Goal: Information Seeking & Learning: Learn about a topic

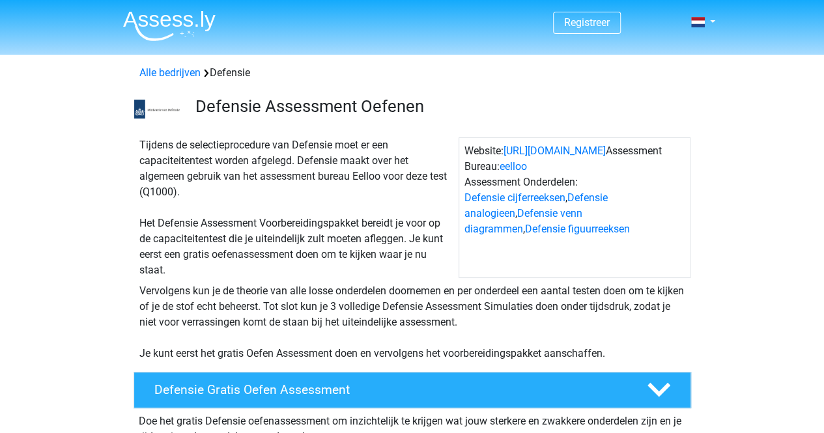
scroll to position [91, 0]
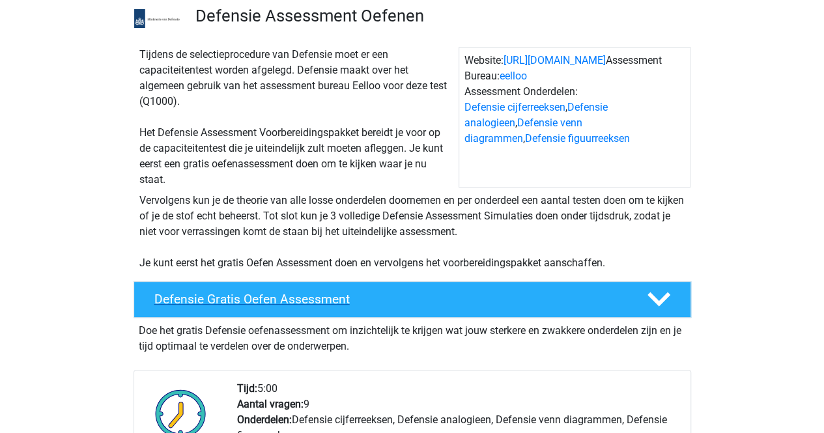
click at [380, 292] on h4 "Defensie Gratis Oefen Assessment" at bounding box center [390, 299] width 472 height 15
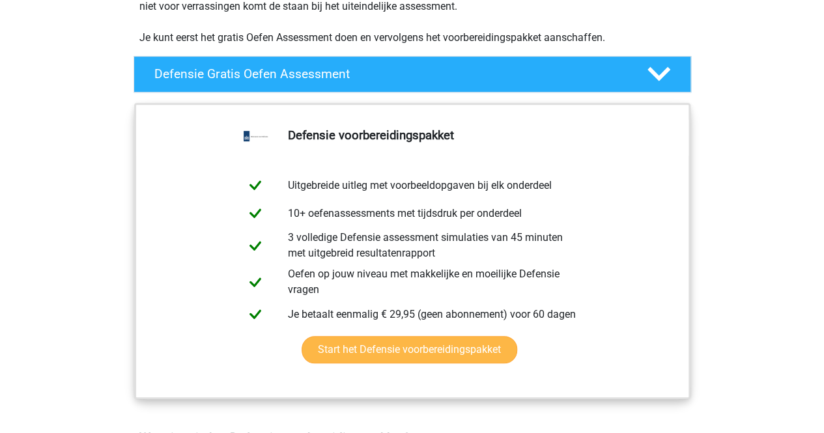
scroll to position [317, 0]
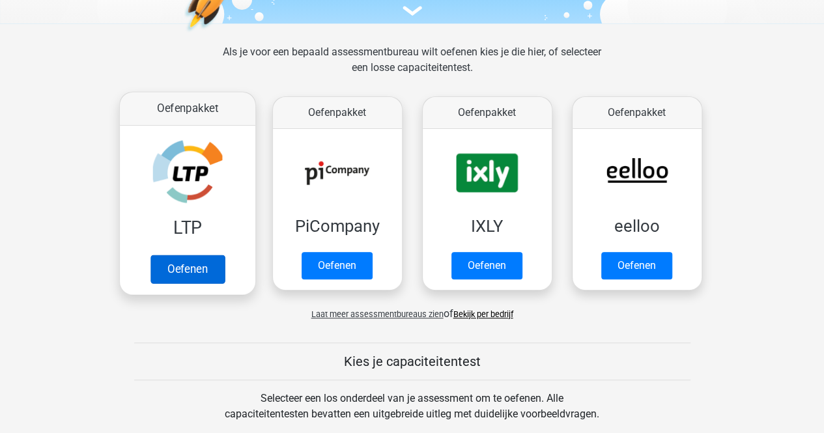
scroll to position [166, 0]
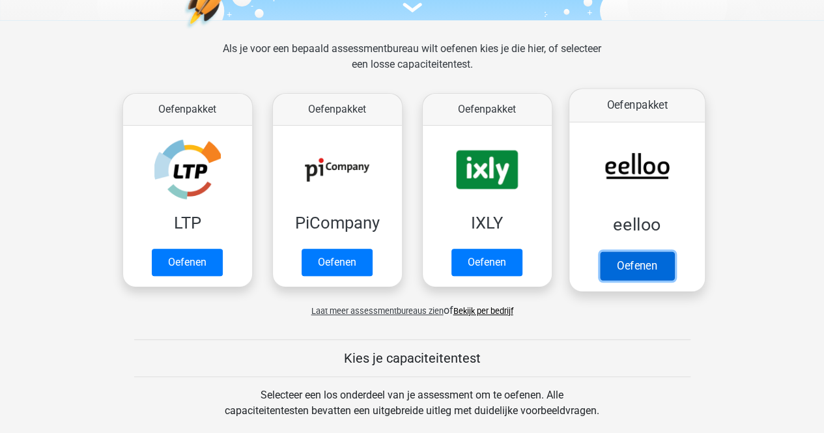
click at [599, 263] on link "Oefenen" at bounding box center [636, 265] width 74 height 29
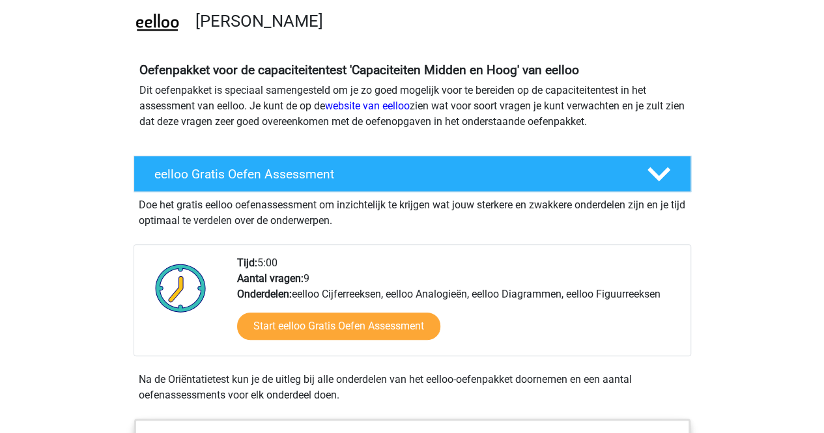
scroll to position [102, 0]
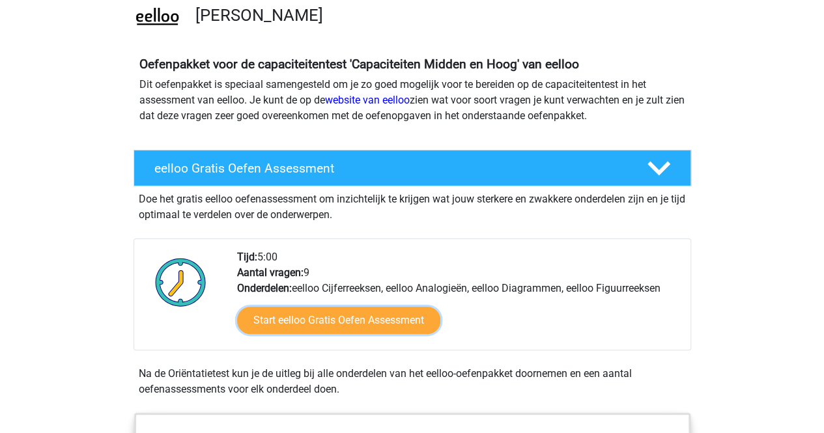
click at [368, 325] on link "Start eelloo Gratis Oefen Assessment" at bounding box center [338, 320] width 203 height 27
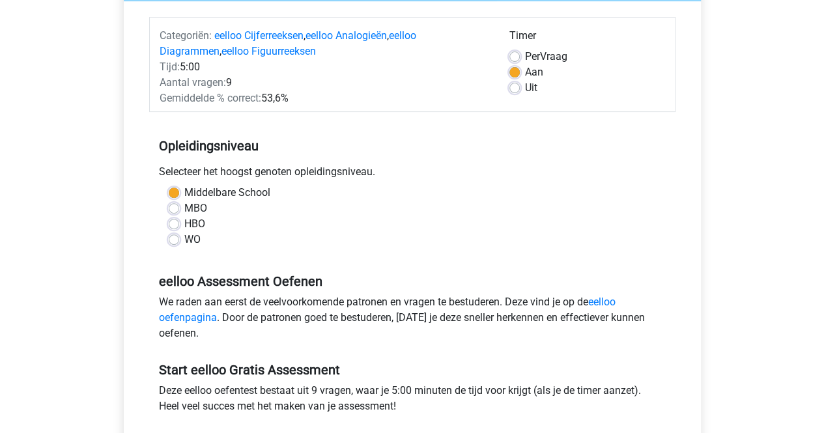
scroll to position [155, 0]
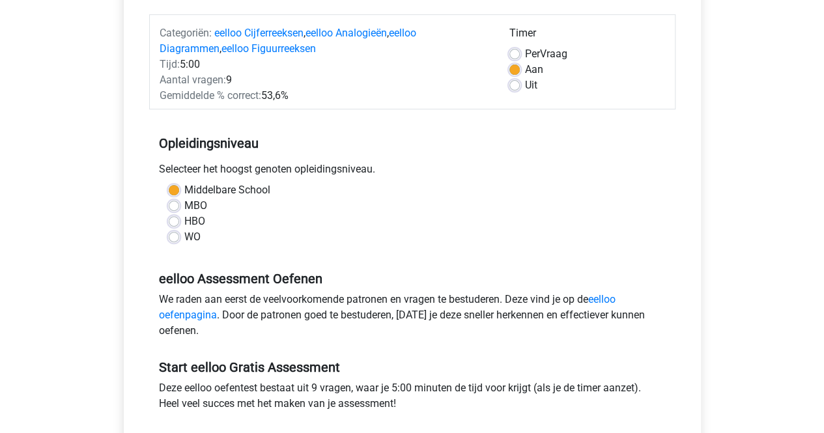
click at [184, 221] on label "HBO" at bounding box center [194, 222] width 21 height 16
click at [179, 221] on input "HBO" at bounding box center [174, 220] width 10 height 13
radio input "true"
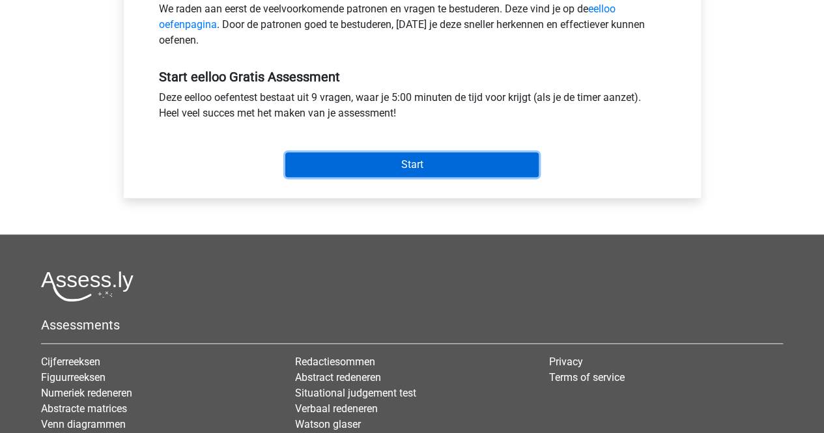
click at [388, 158] on input "Start" at bounding box center [411, 164] width 253 height 25
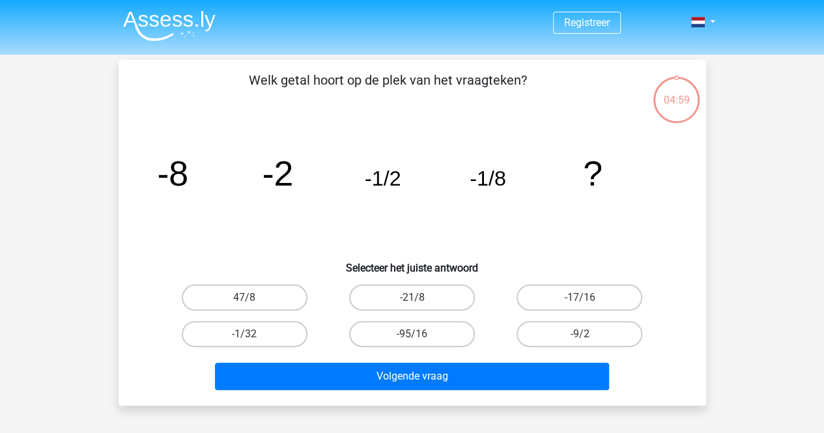
click at [388, 158] on icon "image/svg+xml -8 -2 -1/2 -1/8 ?" at bounding box center [412, 186] width 525 height 132
click at [268, 329] on label "-1/32" at bounding box center [245, 334] width 126 height 26
click at [253, 334] on input "-1/32" at bounding box center [248, 338] width 8 height 8
radio input "true"
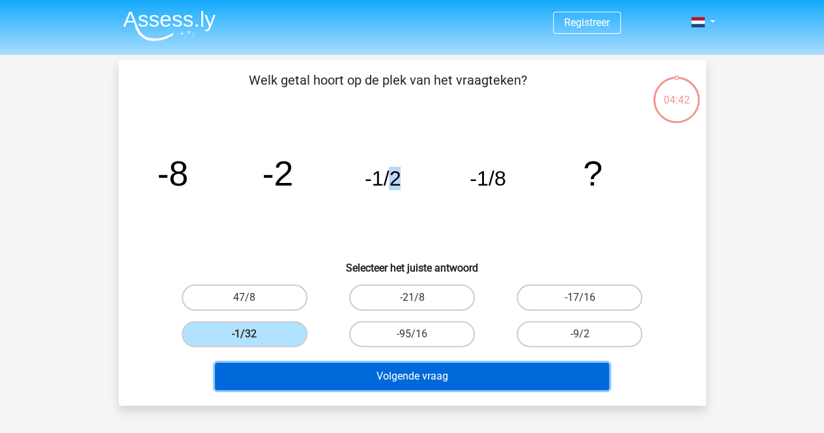
click at [324, 369] on button "Volgende vraag" at bounding box center [412, 376] width 394 height 27
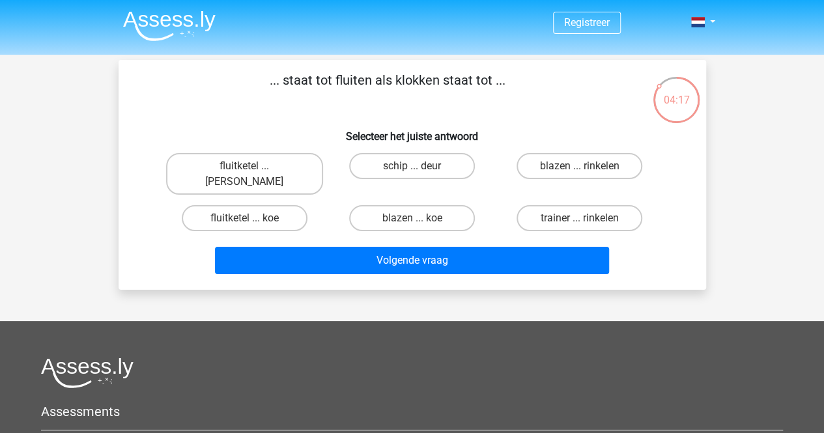
click at [582, 169] on input "blazen ... rinkelen" at bounding box center [584, 170] width 8 height 8
radio input "true"
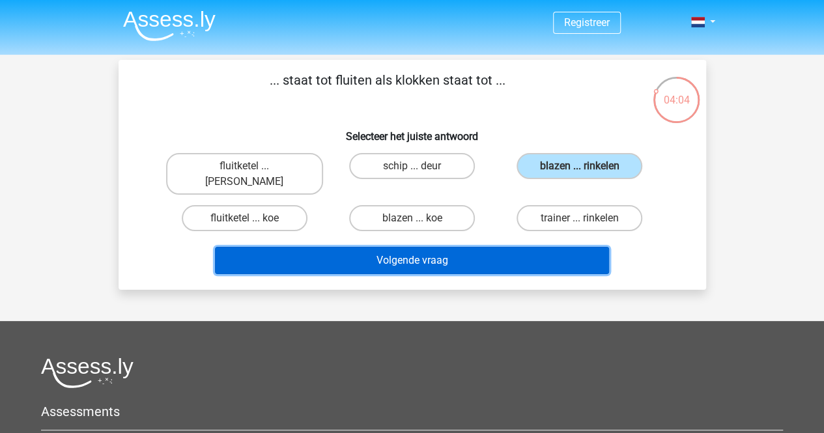
click at [426, 247] on button "Volgende vraag" at bounding box center [412, 260] width 394 height 27
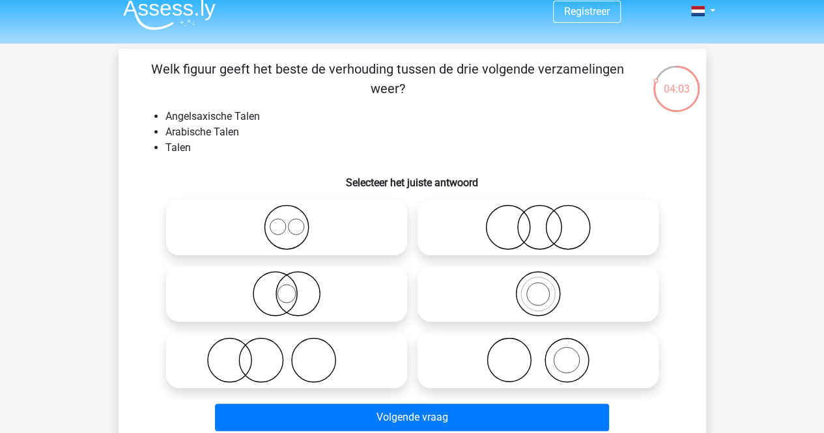
scroll to position [12, 0]
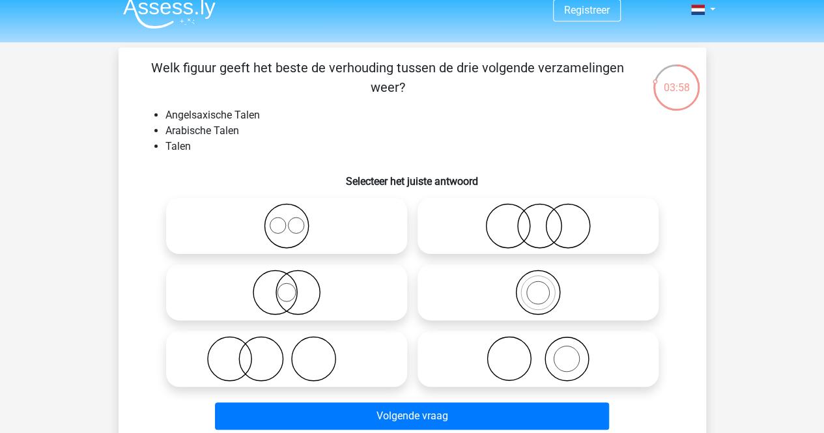
click at [279, 227] on icon at bounding box center [286, 226] width 231 height 46
click at [287, 219] on input "radio" at bounding box center [291, 215] width 8 height 8
radio input "true"
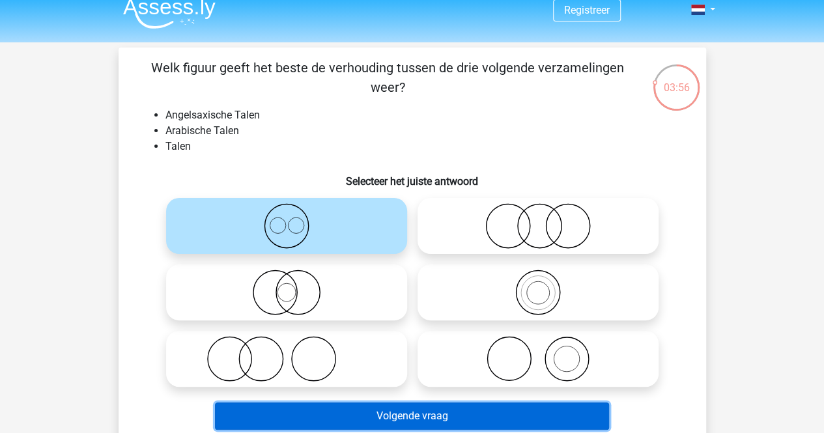
click at [376, 421] on button "Volgende vraag" at bounding box center [412, 415] width 394 height 27
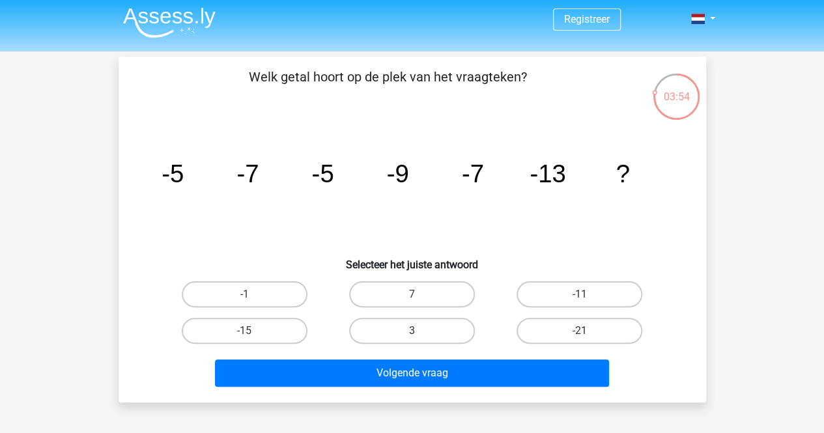
scroll to position [4, 0]
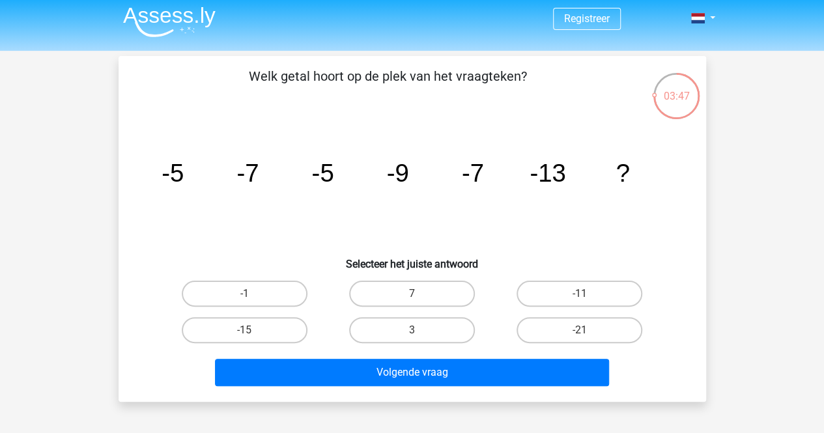
click at [383, 182] on icon "image/svg+xml -5 -7 -5 -9 -7 -13 ?" at bounding box center [412, 182] width 525 height 132
click at [554, 319] on label "-21" at bounding box center [579, 330] width 126 height 26
click at [580, 330] on input "-21" at bounding box center [584, 334] width 8 height 8
radio input "true"
click at [399, 205] on icon "image/svg+xml -5 -7 -5 -9 -7 -13 ?" at bounding box center [412, 182] width 525 height 132
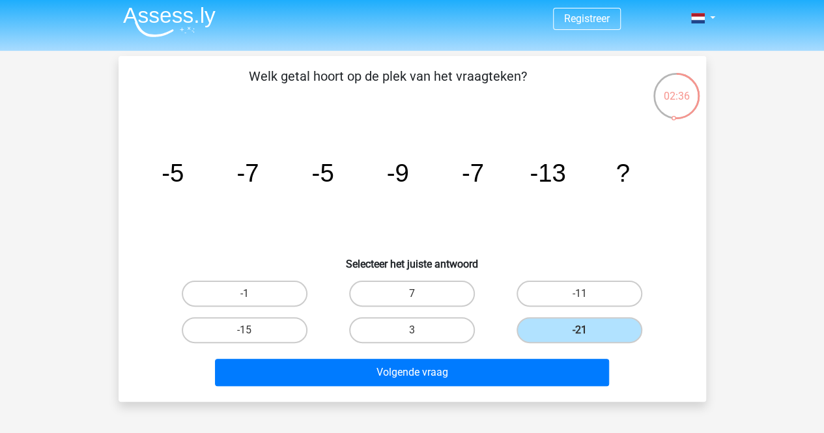
click at [487, 249] on h6 "Selecteer het juiste antwoord" at bounding box center [412, 258] width 546 height 23
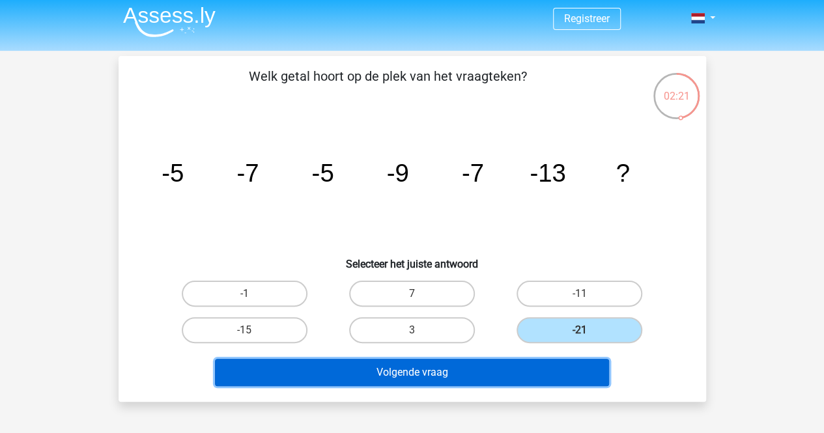
click at [528, 370] on button "Volgende vraag" at bounding box center [412, 372] width 394 height 27
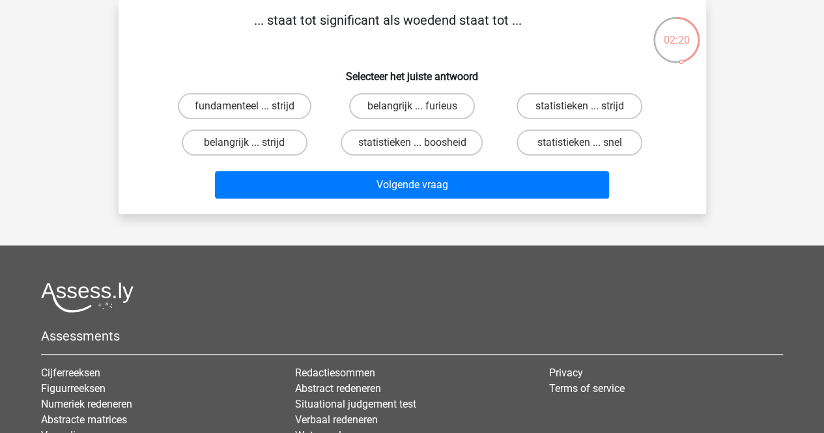
scroll to position [0, 0]
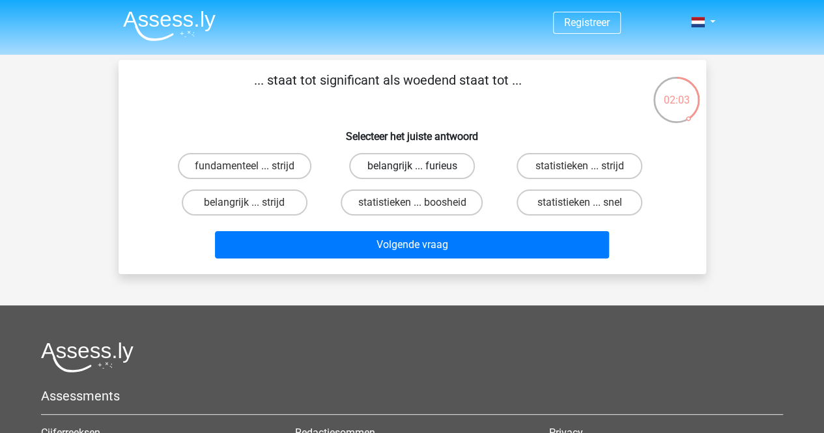
click at [427, 171] on label "belangrijk ... furieus" at bounding box center [412, 166] width 126 height 26
click at [420, 171] on input "belangrijk ... furieus" at bounding box center [416, 170] width 8 height 8
radio input "true"
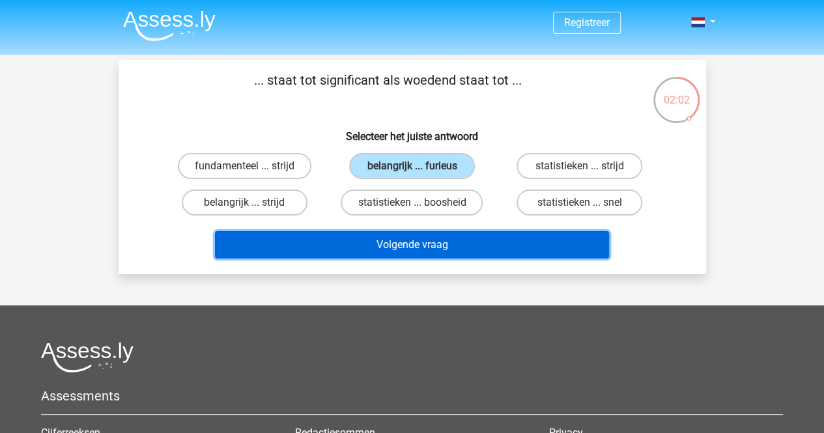
click at [442, 252] on button "Volgende vraag" at bounding box center [412, 244] width 394 height 27
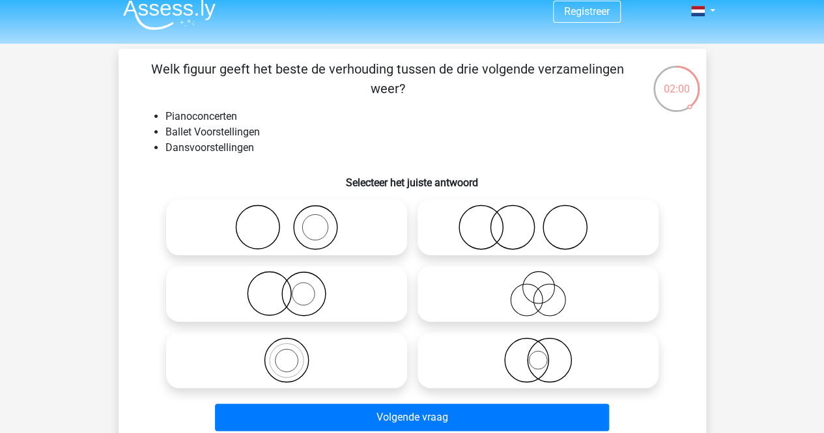
scroll to position [12, 0]
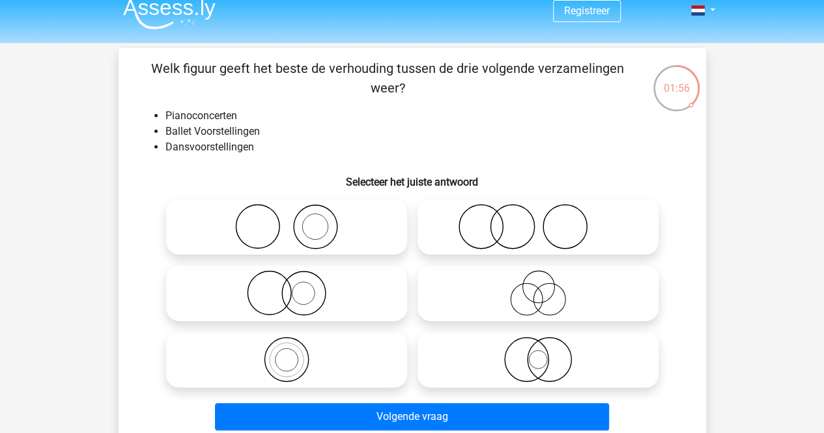
click at [302, 219] on icon at bounding box center [286, 227] width 231 height 46
click at [295, 219] on input "radio" at bounding box center [291, 216] width 8 height 8
radio input "true"
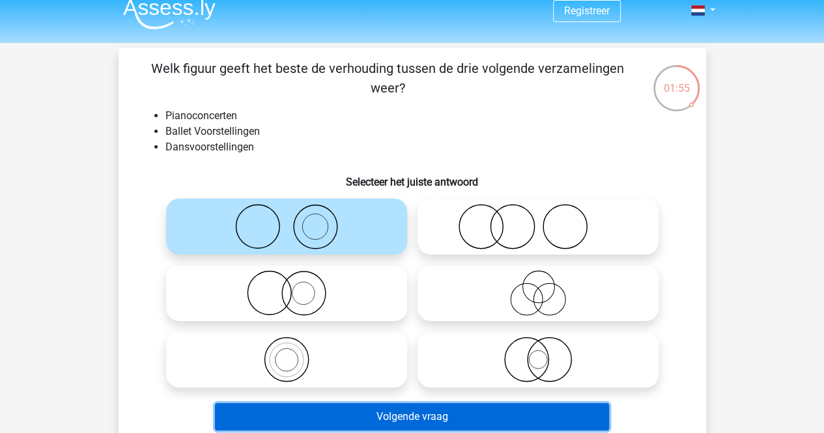
click at [404, 406] on button "Volgende vraag" at bounding box center [412, 416] width 394 height 27
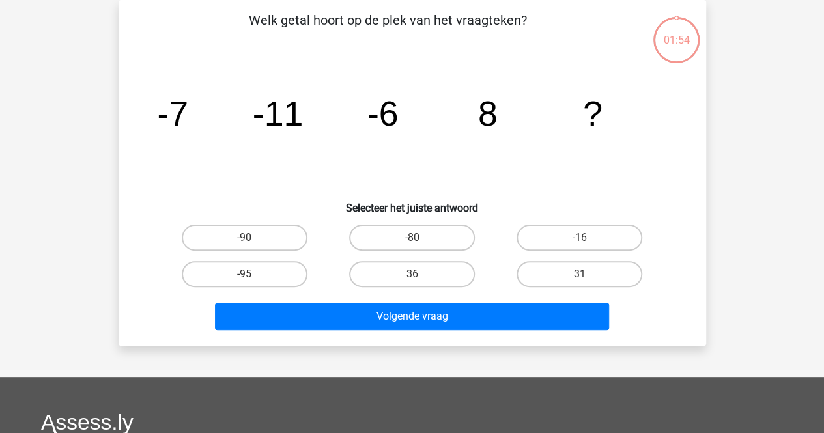
scroll to position [0, 0]
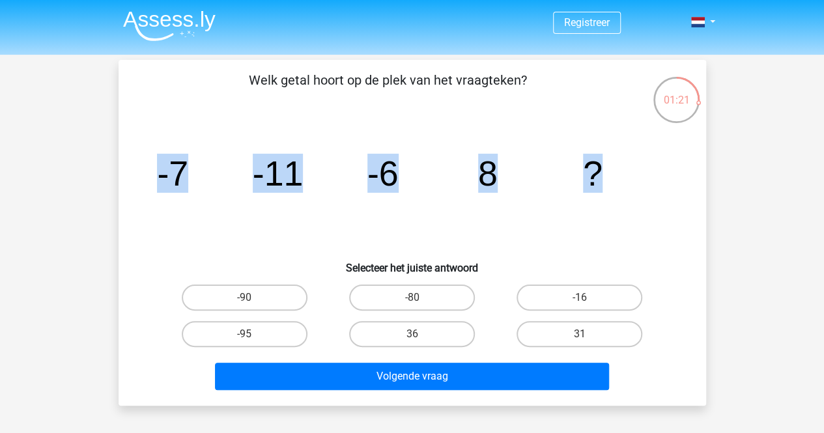
drag, startPoint x: 150, startPoint y: 150, endPoint x: 663, endPoint y: 141, distance: 512.6
click at [663, 141] on icon "image/svg+xml -7 -11 -6 8 ?" at bounding box center [412, 186] width 525 height 132
click at [616, 223] on icon "image/svg+xml -7 -11 -6 8 ?" at bounding box center [412, 186] width 525 height 132
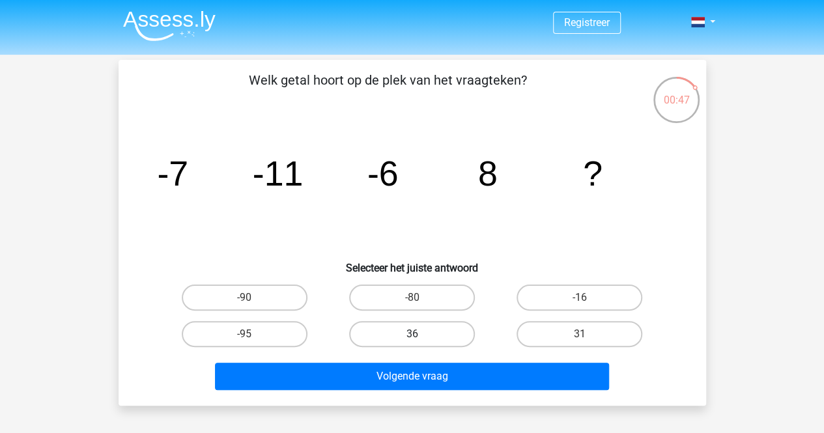
click at [434, 332] on label "36" at bounding box center [412, 334] width 126 height 26
click at [420, 334] on input "36" at bounding box center [416, 338] width 8 height 8
radio input "true"
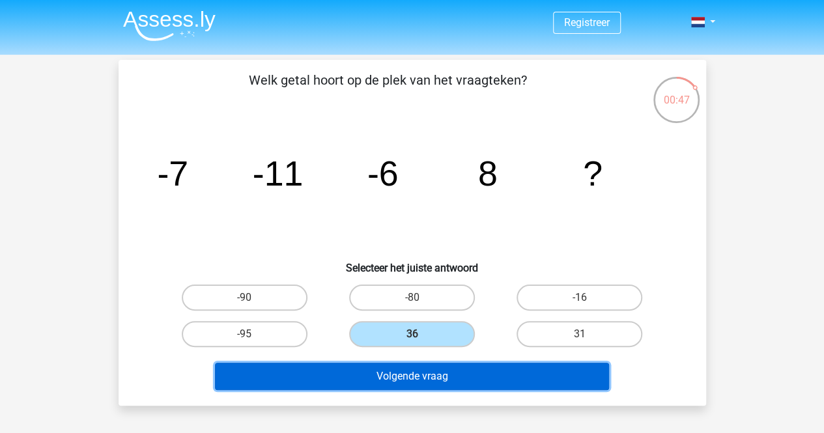
click at [460, 373] on button "Volgende vraag" at bounding box center [412, 376] width 394 height 27
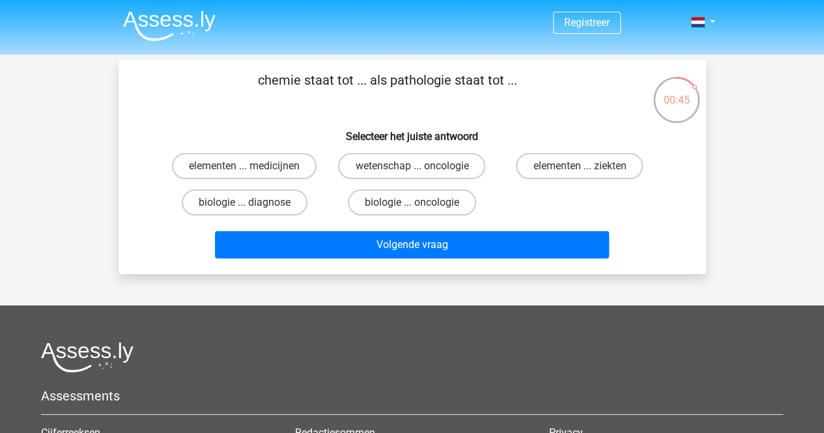
scroll to position [1, 0]
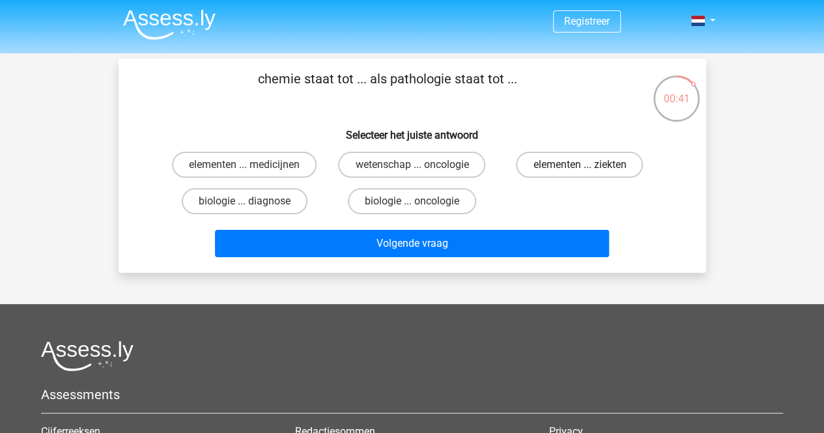
click at [543, 162] on label "elementen ... ziekten" at bounding box center [579, 165] width 127 height 26
click at [580, 165] on input "elementen ... ziekten" at bounding box center [584, 169] width 8 height 8
radio input "true"
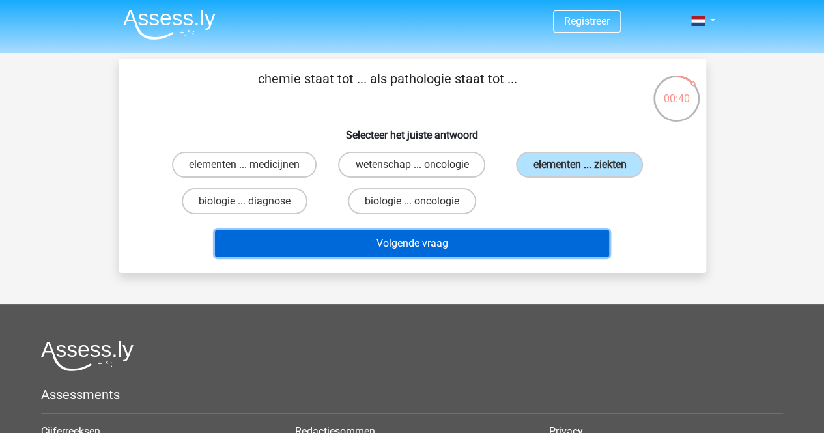
click at [526, 253] on button "Volgende vraag" at bounding box center [412, 243] width 394 height 27
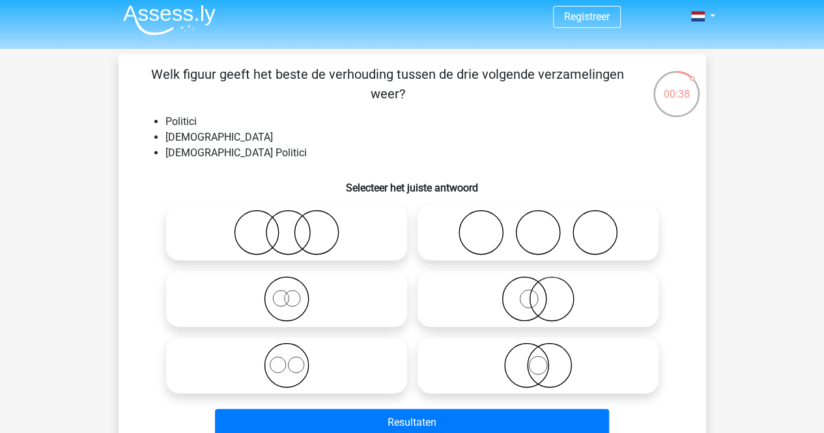
scroll to position [15, 0]
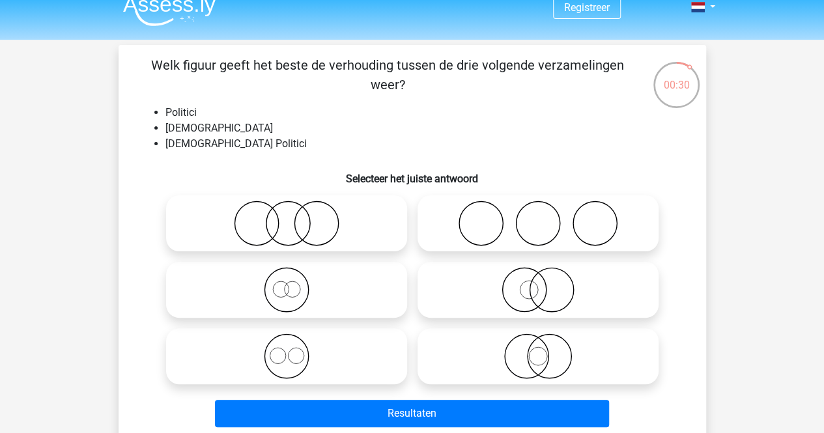
click at [515, 311] on icon at bounding box center [538, 290] width 231 height 46
click at [538, 283] on input "radio" at bounding box center [542, 279] width 8 height 8
radio input "true"
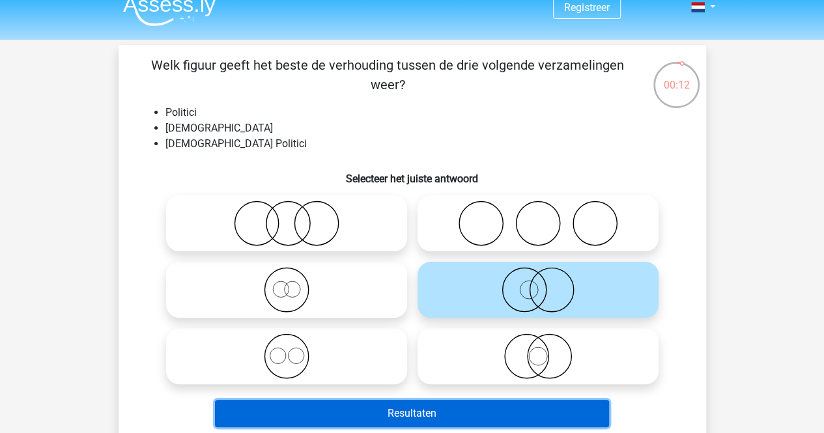
click at [458, 417] on button "Resultaten" at bounding box center [412, 413] width 394 height 27
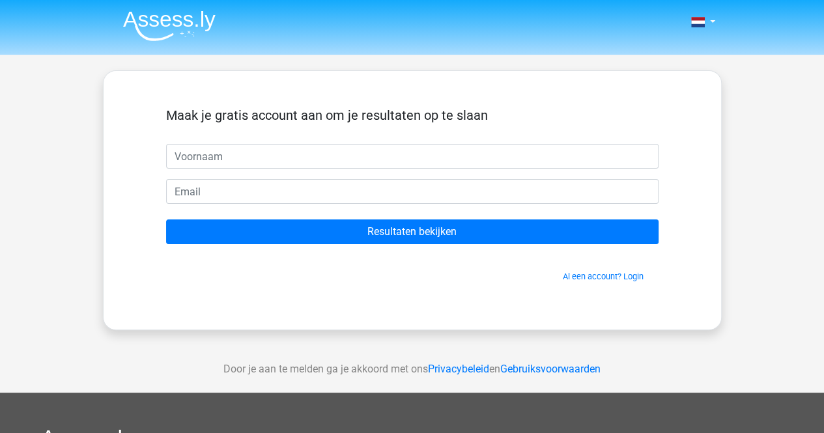
click at [379, 295] on div "Maak je gratis account aan om je resultaten op te slaan Resultaten bekijken Al …" at bounding box center [412, 200] width 555 height 196
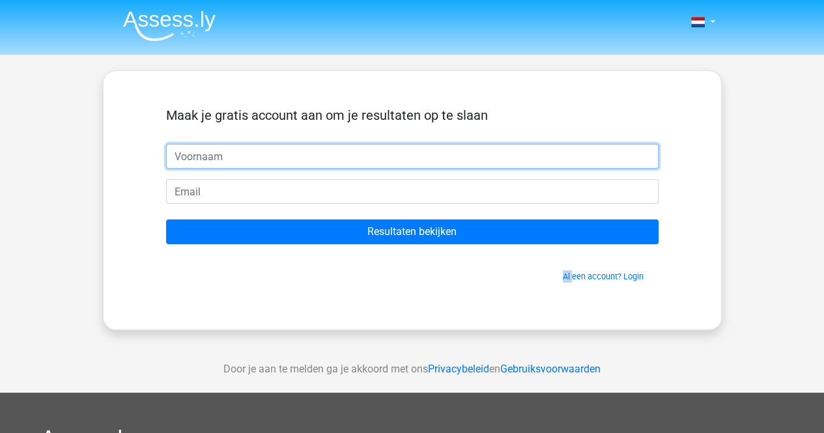
click at [379, 151] on input "text" at bounding box center [412, 156] width 492 height 25
type input "d"
type input "Duke"
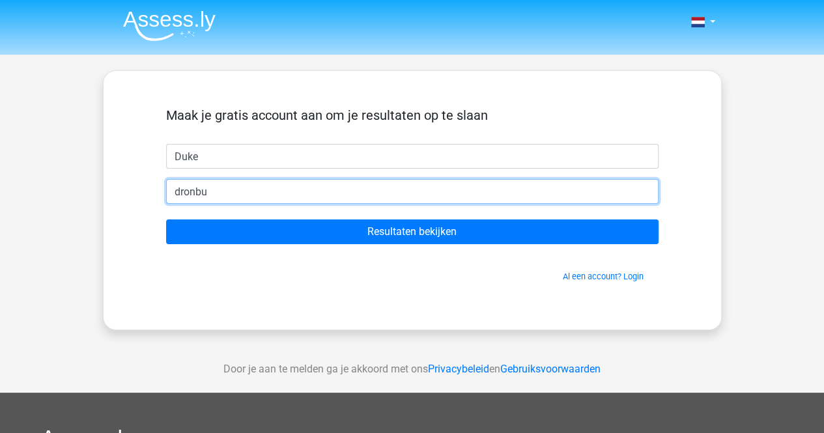
type input "[EMAIL_ADDRESS][DOMAIN_NAME]"
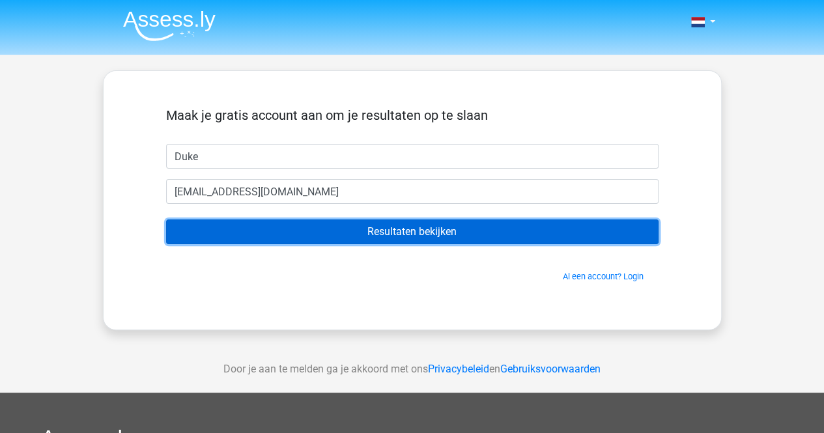
click at [355, 232] on input "Resultaten bekijken" at bounding box center [412, 231] width 492 height 25
click at [419, 240] on input "Resultaten bekijken" at bounding box center [412, 231] width 492 height 25
click at [462, 233] on input "Resultaten bekijken" at bounding box center [412, 231] width 492 height 25
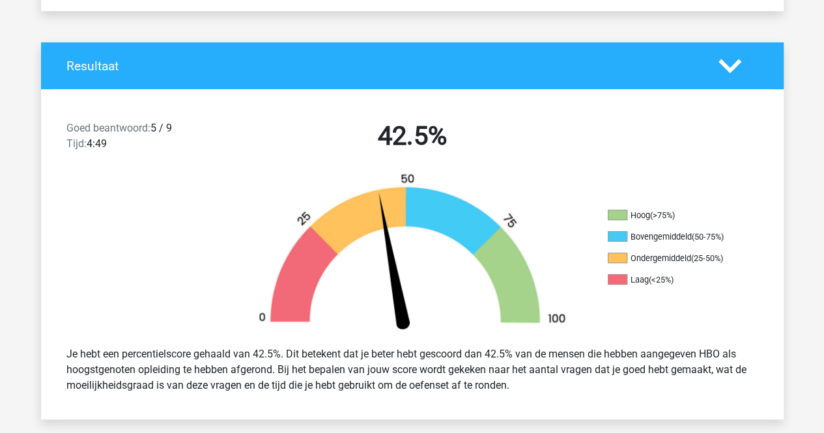
scroll to position [246, 0]
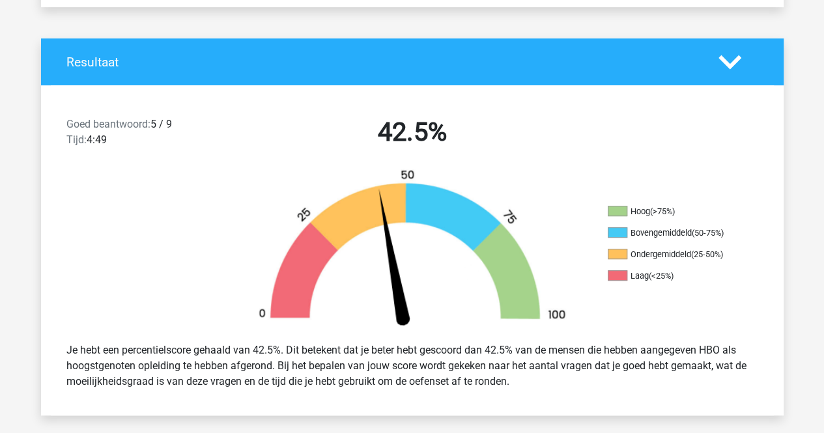
click at [355, 232] on img at bounding box center [412, 250] width 352 height 163
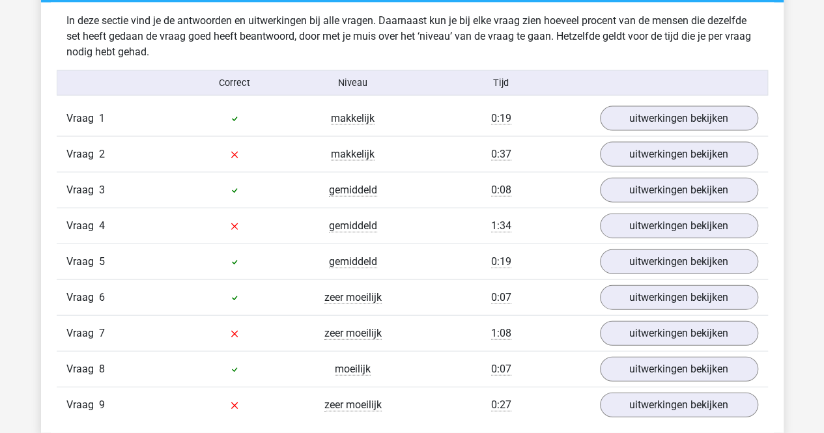
scroll to position [1394, 0]
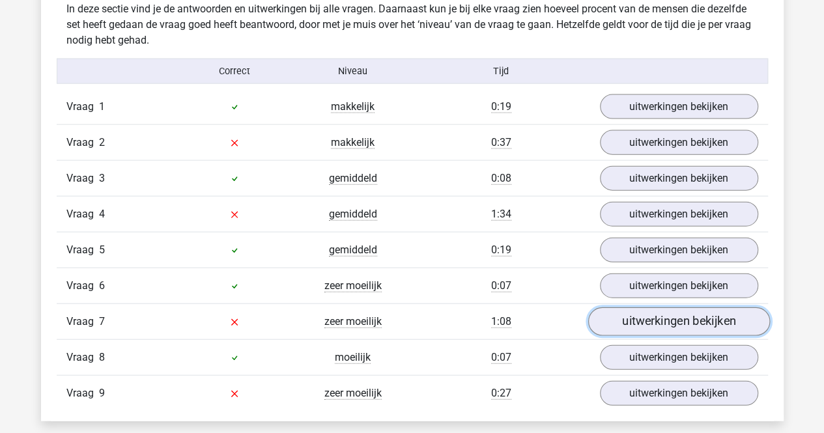
click at [666, 312] on link "uitwerkingen bekijken" at bounding box center [678, 322] width 182 height 29
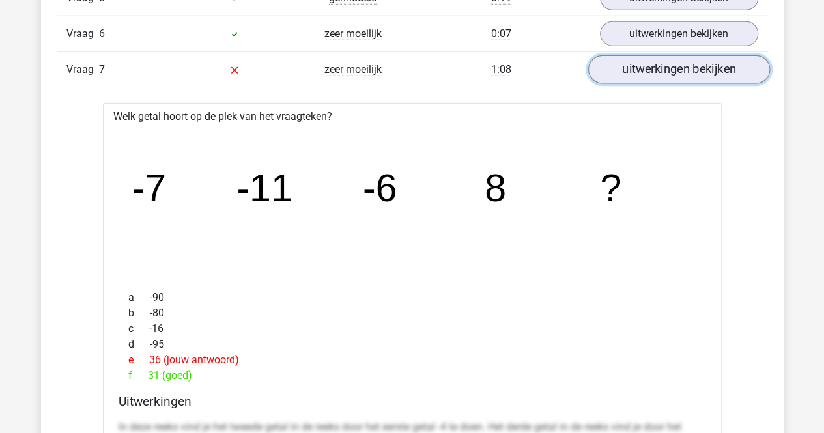
scroll to position [1645, 0]
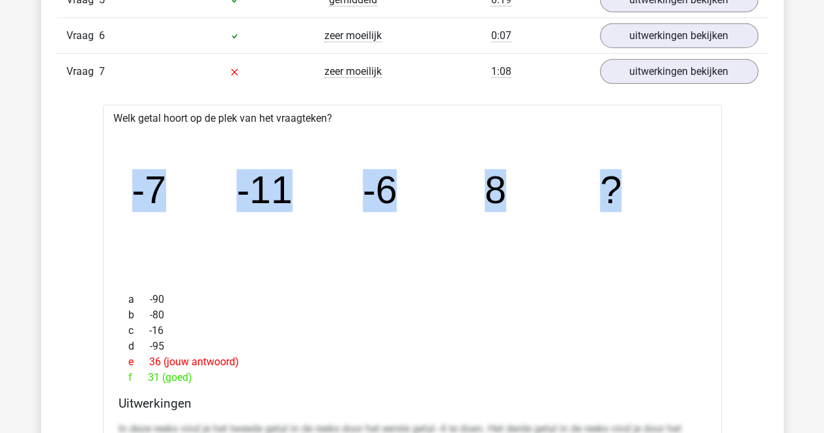
drag, startPoint x: 116, startPoint y: 190, endPoint x: 693, endPoint y: 191, distance: 577.0
click at [693, 191] on div "image/svg+xml -7 -11 -6 8 ?" at bounding box center [412, 203] width 598 height 155
click at [281, 225] on icon "image/svg+xml -7 -11 -6 8 ?" at bounding box center [412, 204] width 577 height 145
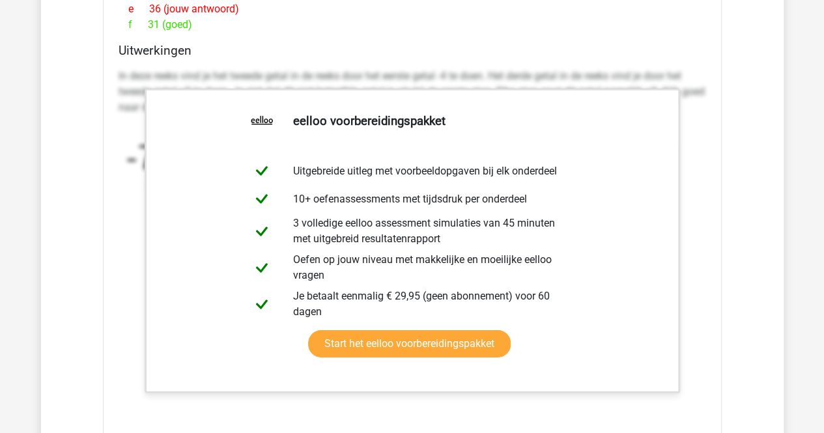
scroll to position [2041, 0]
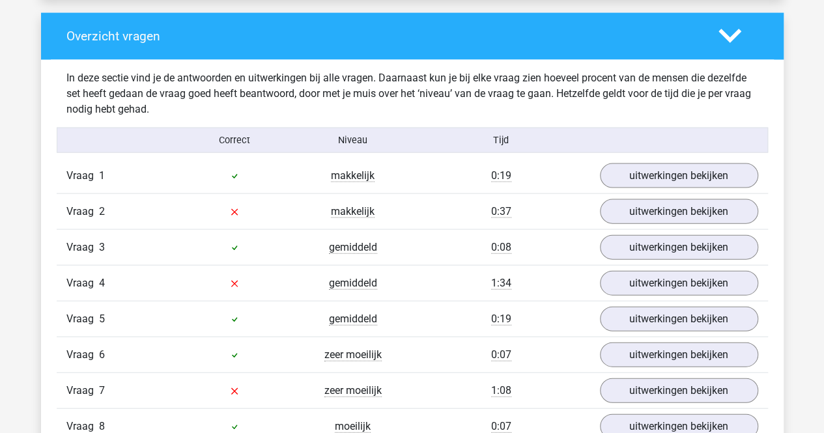
scroll to position [1324, 0]
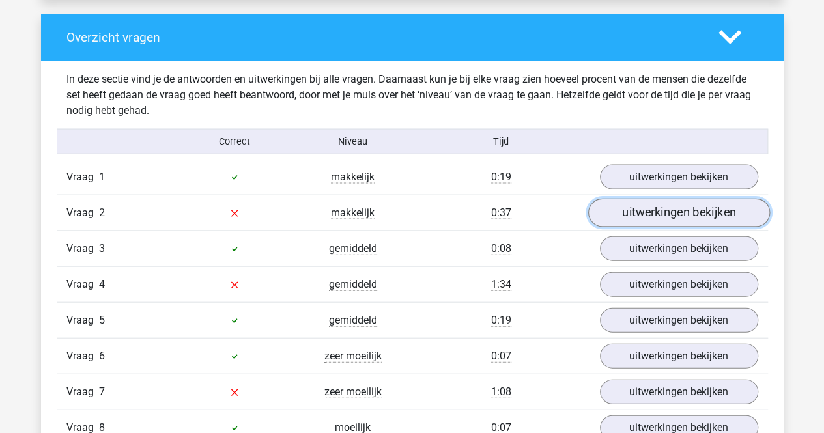
click at [649, 222] on link "uitwerkingen bekijken" at bounding box center [678, 213] width 182 height 29
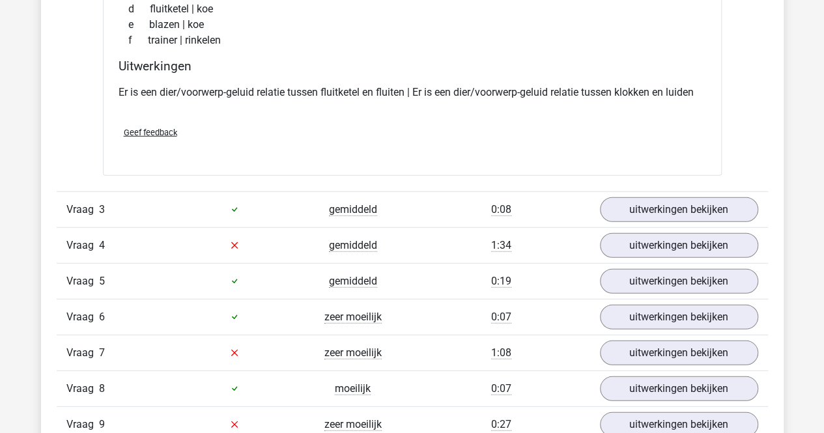
scroll to position [1667, 0]
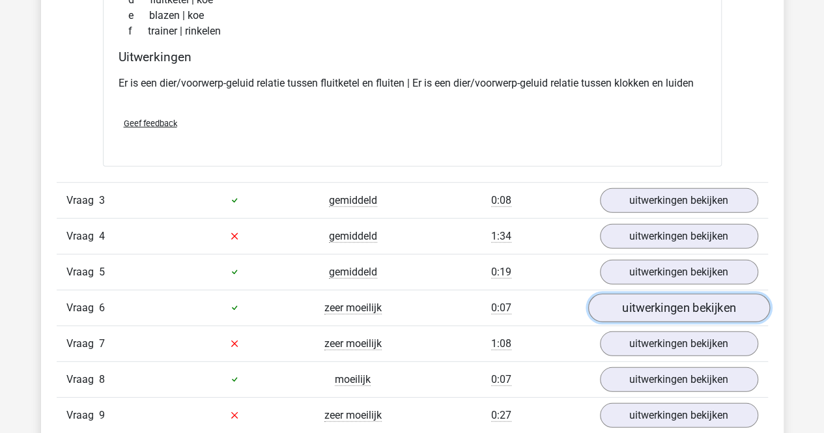
click at [626, 300] on link "uitwerkingen bekijken" at bounding box center [678, 308] width 182 height 29
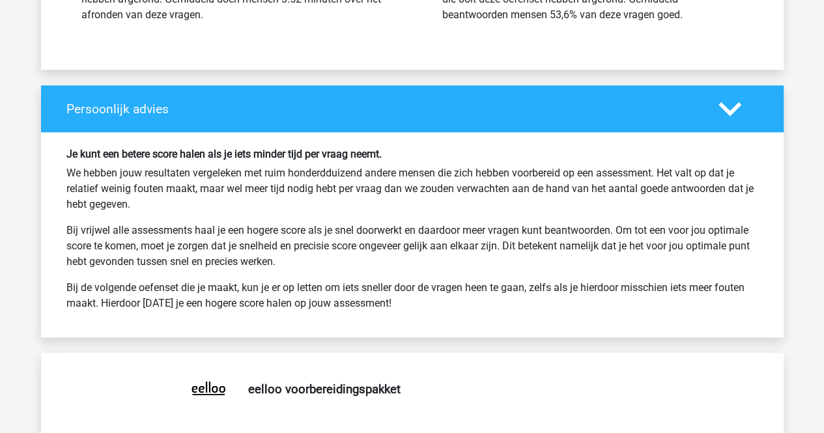
scroll to position [2990, 0]
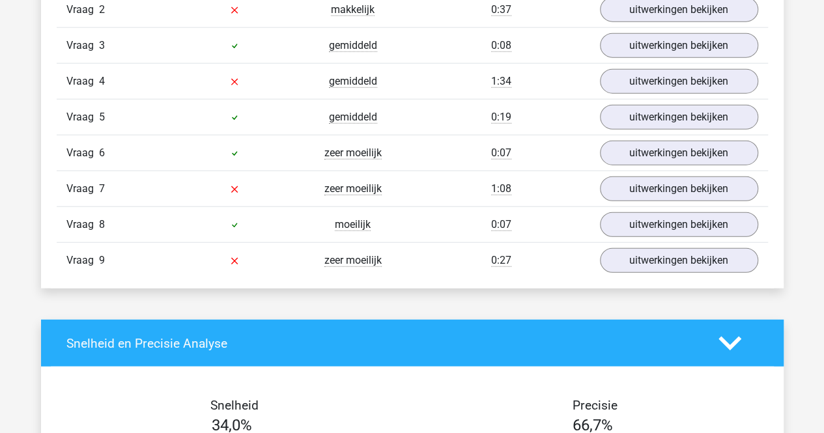
scroll to position [1529, 0]
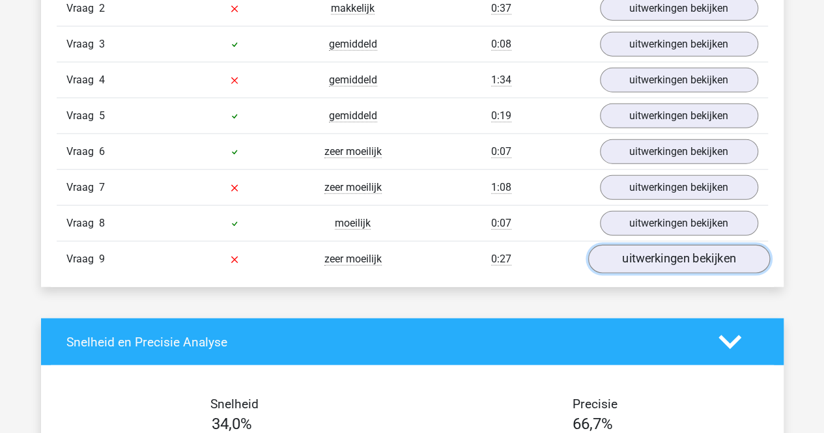
click at [627, 246] on link "uitwerkingen bekijken" at bounding box center [678, 260] width 182 height 29
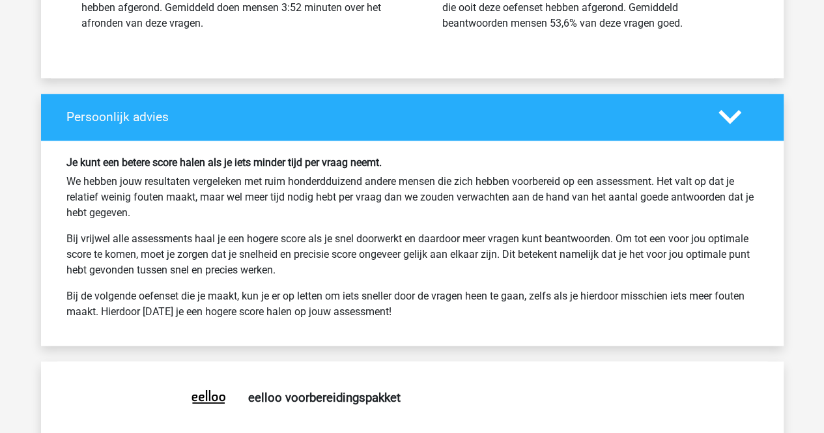
scroll to position [3032, 0]
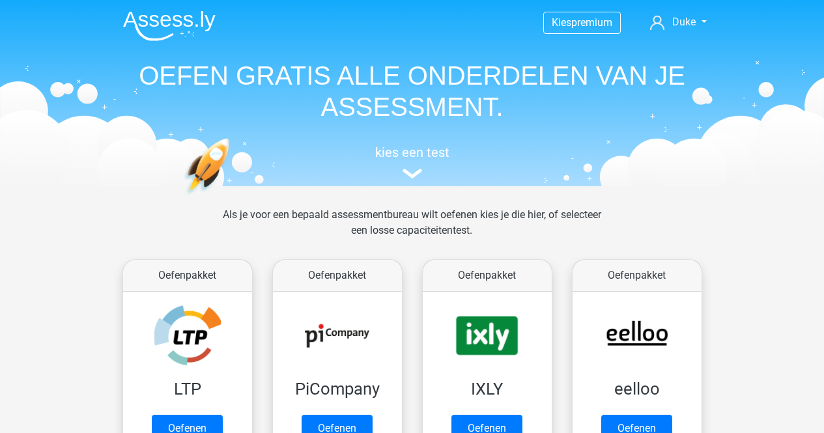
scroll to position [166, 0]
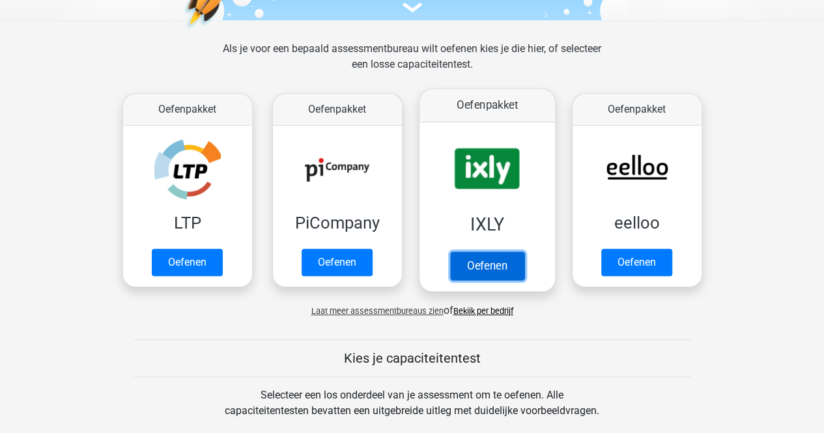
click at [505, 265] on link "Oefenen" at bounding box center [486, 265] width 74 height 29
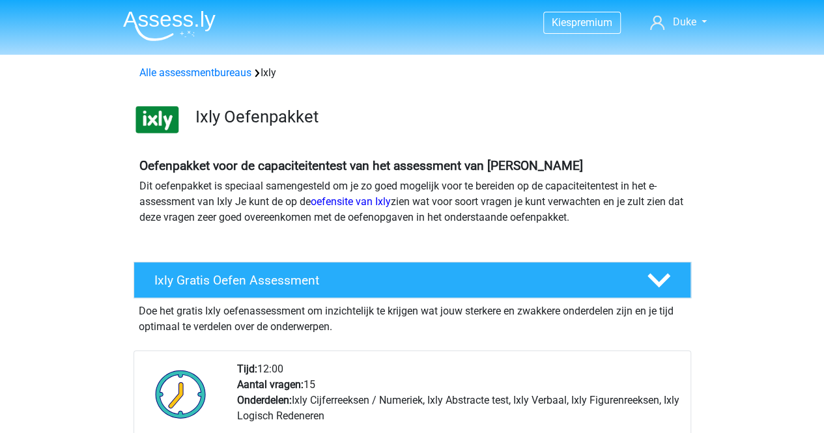
scroll to position [285, 0]
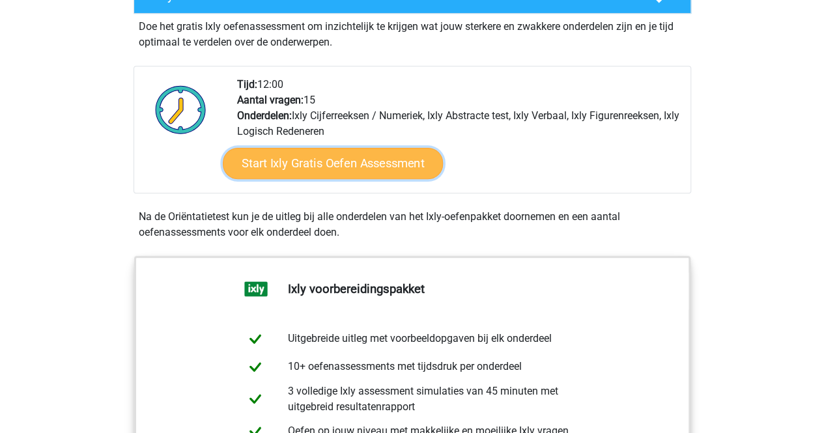
click at [363, 161] on link "Start Ixly Gratis Oefen Assessment" at bounding box center [332, 163] width 220 height 31
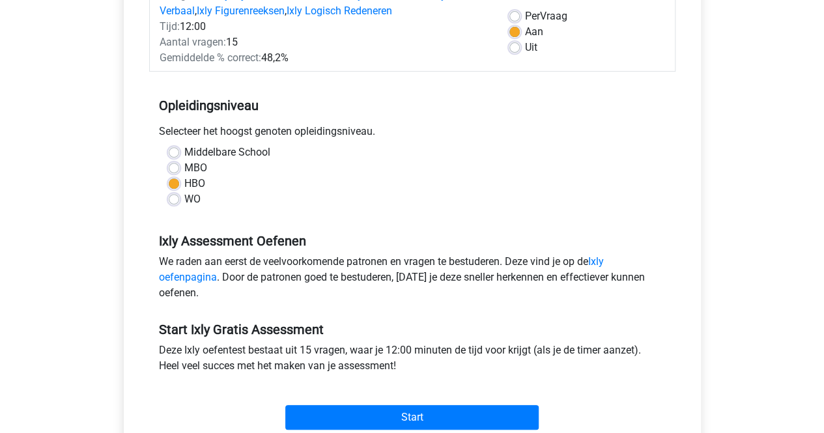
scroll to position [234, 0]
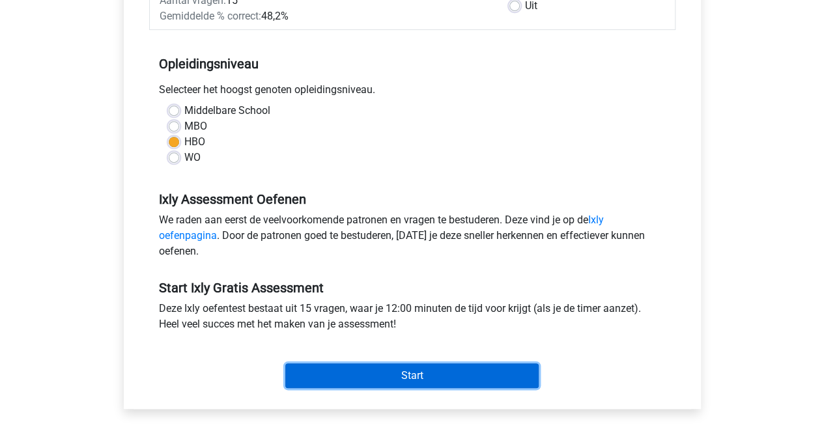
click at [406, 377] on input "Start" at bounding box center [411, 375] width 253 height 25
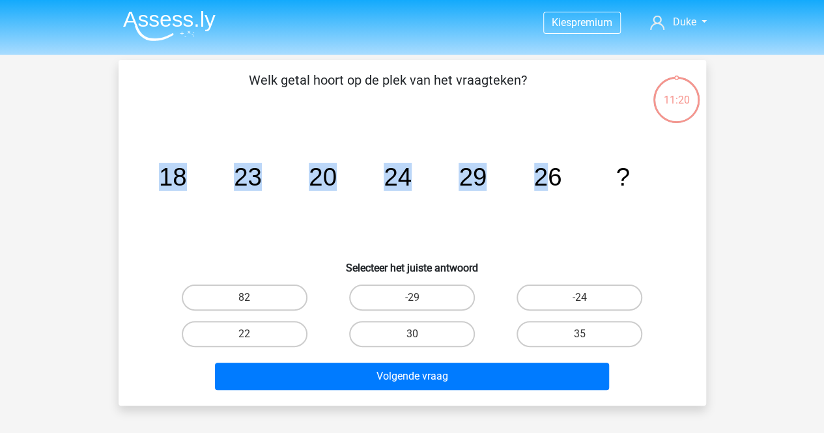
drag, startPoint x: 159, startPoint y: 181, endPoint x: 565, endPoint y: 169, distance: 405.9
click at [565, 169] on icon "image/svg+xml 18 23 20 24 29 26 ?" at bounding box center [412, 186] width 525 height 132
click at [379, 334] on label "30" at bounding box center [412, 334] width 126 height 26
click at [412, 334] on input "30" at bounding box center [416, 338] width 8 height 8
radio input "true"
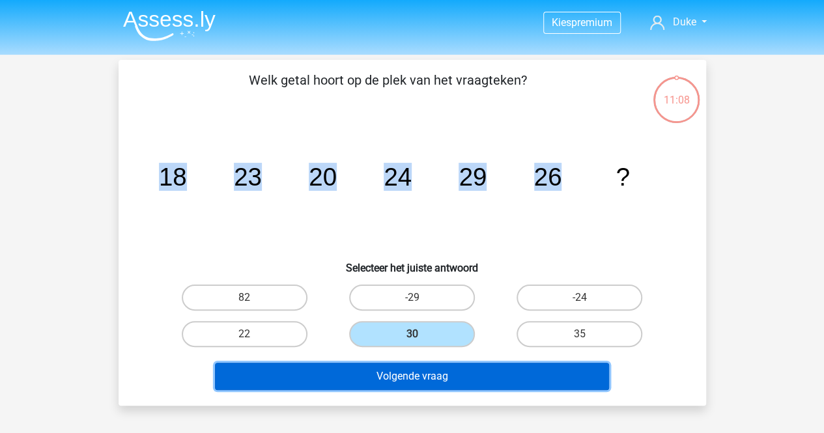
click at [421, 373] on button "Volgende vraag" at bounding box center [412, 376] width 394 height 27
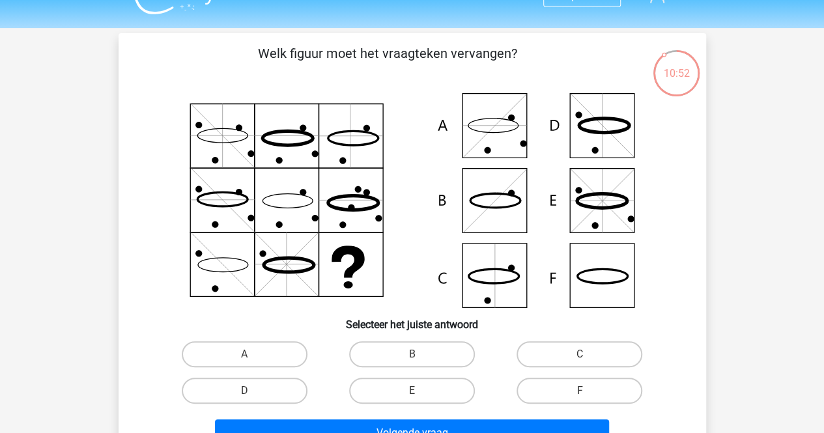
scroll to position [29, 0]
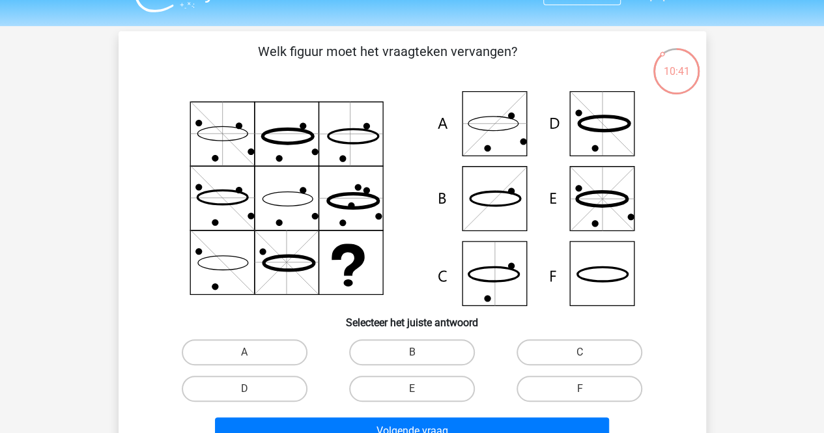
click at [492, 214] on icon at bounding box center [412, 198] width 525 height 215
click at [495, 273] on icon at bounding box center [412, 198] width 525 height 215
click at [261, 361] on label "A" at bounding box center [245, 352] width 126 height 26
click at [253, 361] on input "A" at bounding box center [248, 356] width 8 height 8
radio input "true"
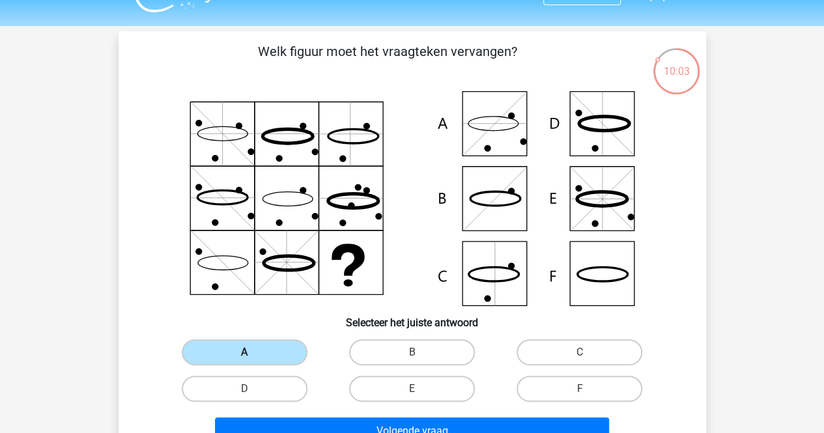
scroll to position [57, 0]
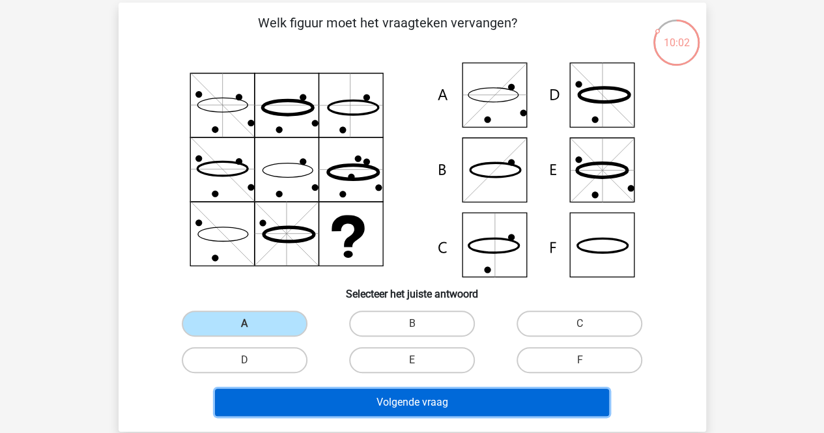
click at [320, 409] on button "Volgende vraag" at bounding box center [412, 402] width 394 height 27
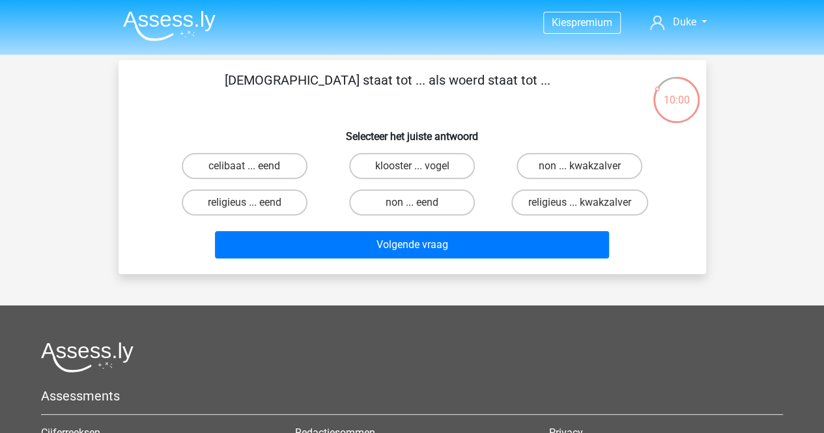
scroll to position [1, 0]
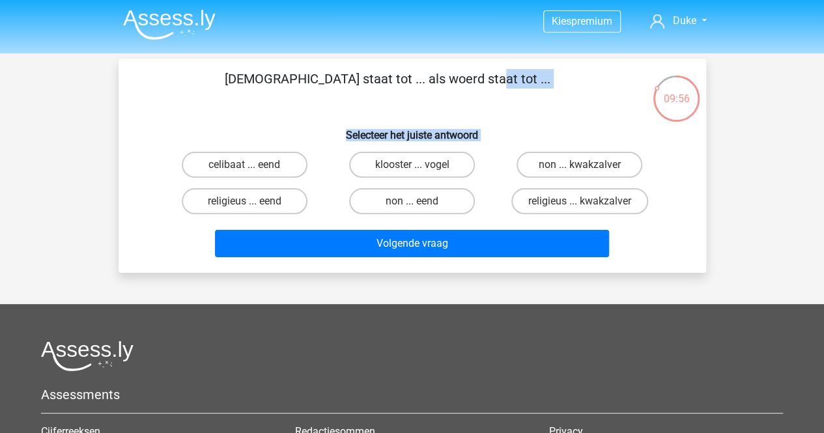
drag, startPoint x: 270, startPoint y: 67, endPoint x: 655, endPoint y: 209, distance: 410.9
click at [655, 209] on div "monnik staat tot ... als woerd staat tot ... Selecteer het juiste antwoord celi…" at bounding box center [412, 166] width 587 height 214
click at [655, 209] on div "religieus ... kwakzalver" at bounding box center [579, 201] width 157 height 26
click at [541, 205] on label "religieus ... kwakzalver" at bounding box center [579, 201] width 137 height 26
click at [580, 205] on input "religieus ... kwakzalver" at bounding box center [584, 205] width 8 height 8
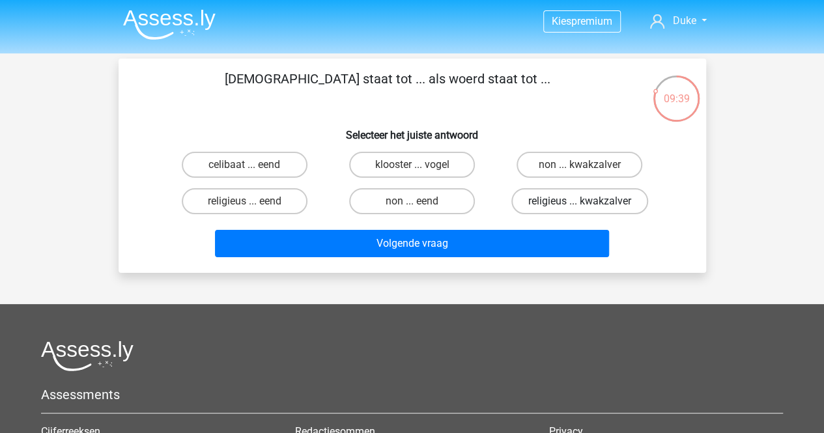
radio input "true"
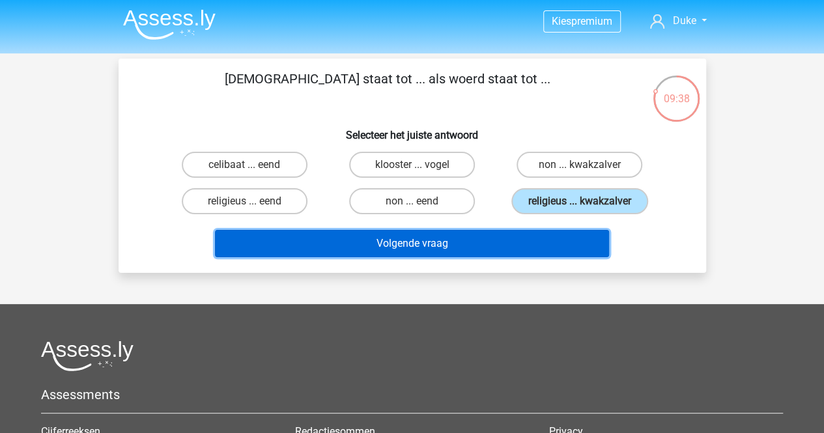
click at [552, 241] on button "Volgende vraag" at bounding box center [412, 243] width 394 height 27
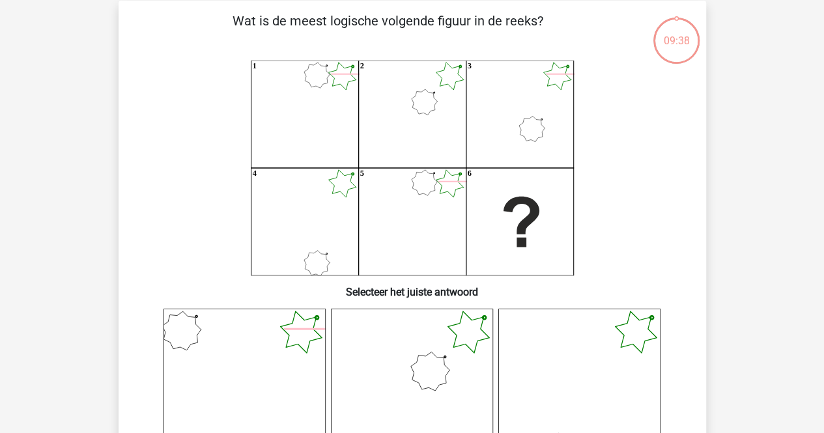
scroll to position [60, 0]
click at [552, 241] on icon "1 2 3 4 5 6" at bounding box center [412, 167] width 525 height 215
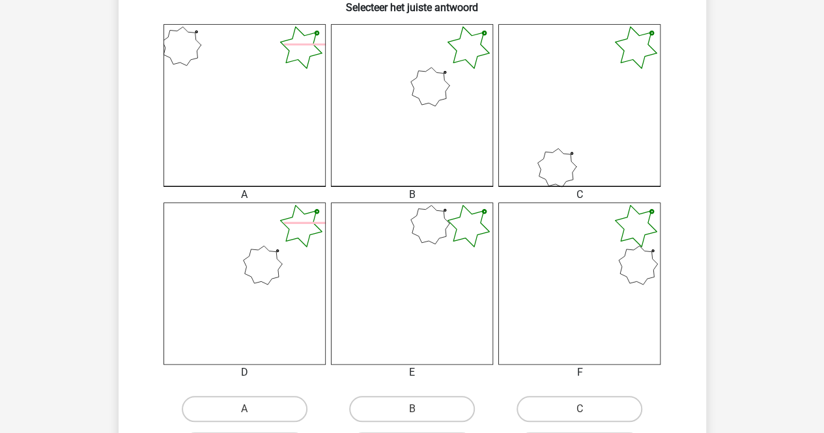
scroll to position [356, 0]
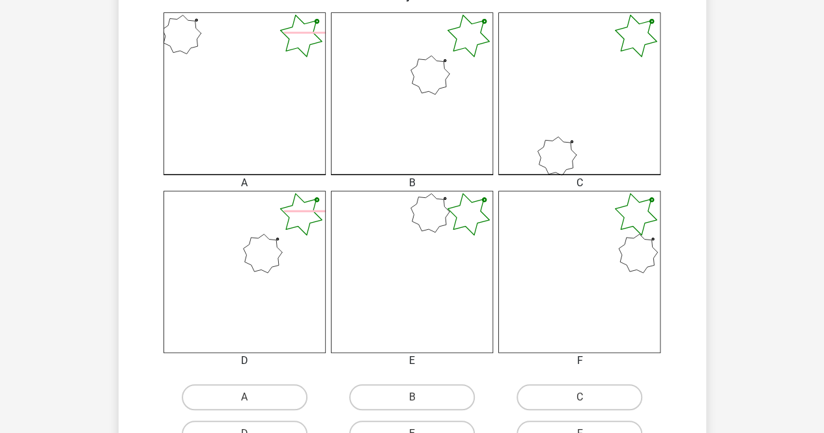
click at [617, 225] on icon at bounding box center [579, 272] width 162 height 162
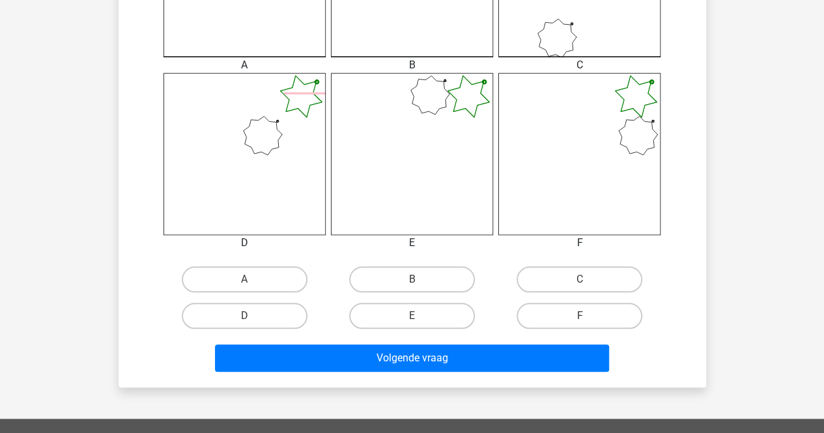
scroll to position [475, 0]
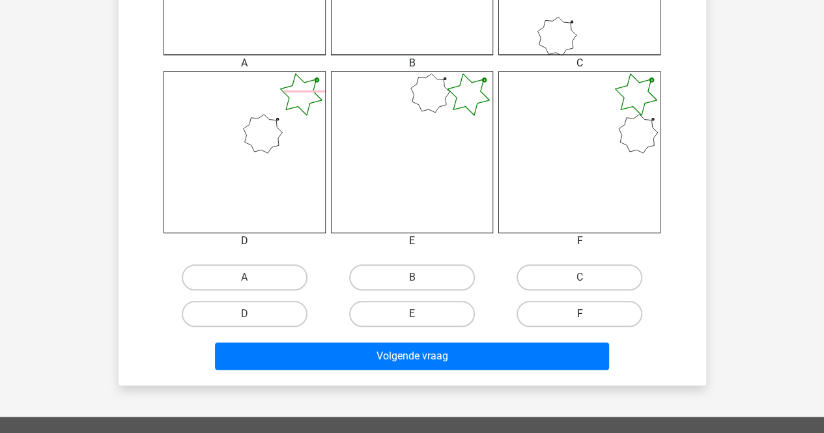
click at [595, 311] on label "F" at bounding box center [579, 314] width 126 height 26
click at [588, 314] on input "F" at bounding box center [584, 318] width 8 height 8
radio input "true"
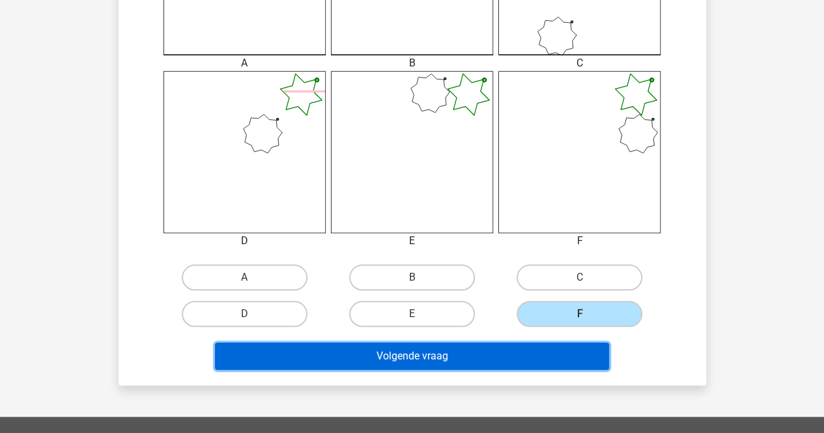
click at [528, 360] on button "Volgende vraag" at bounding box center [412, 356] width 394 height 27
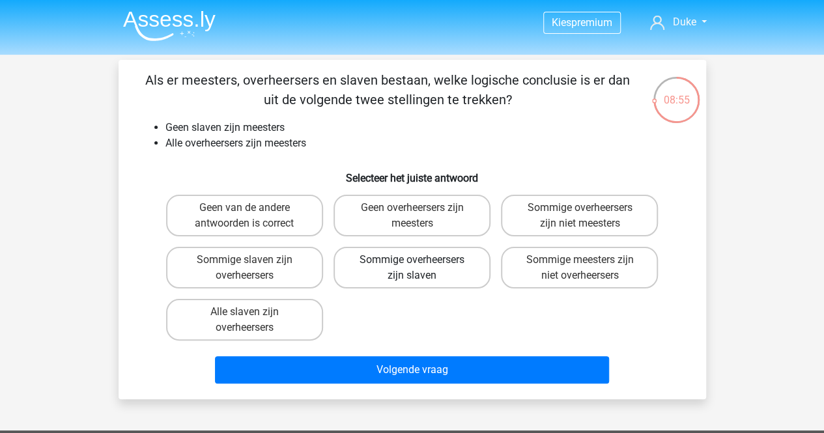
scroll to position [1, 0]
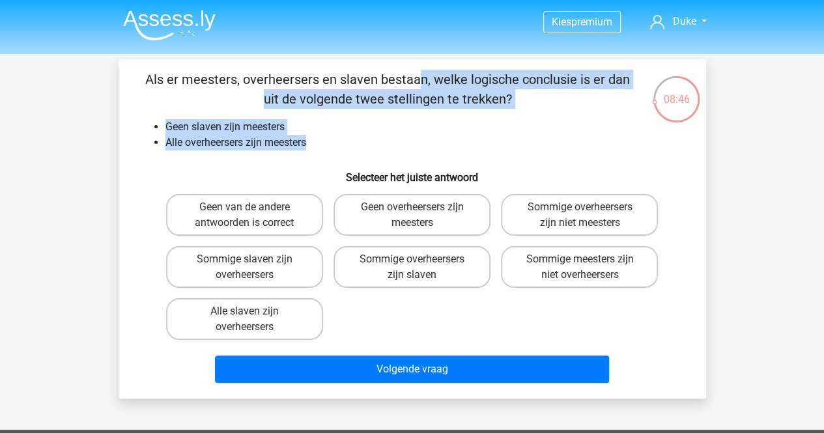
drag, startPoint x: 141, startPoint y: 88, endPoint x: 328, endPoint y: 143, distance: 194.8
click at [328, 143] on div "Als er meesters, overheersers en slaven bestaan, welke logische conclusie is er…" at bounding box center [412, 229] width 577 height 318
copy div "Als er meesters, overheersers en slaven bestaan, welke logische conclusie is er…"
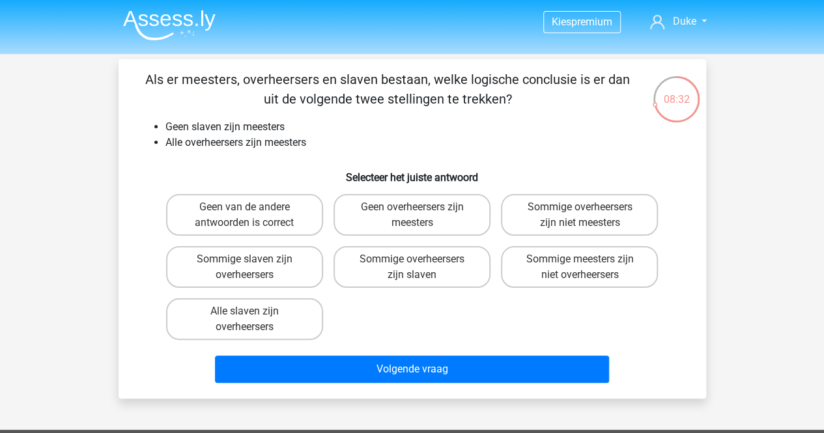
click at [214, 179] on h6 "Selecteer het juiste antwoord" at bounding box center [412, 172] width 546 height 23
drag, startPoint x: 304, startPoint y: 315, endPoint x: 216, endPoint y: 234, distance: 119.4
click at [216, 234] on div "Geen van de andere antwoorden is correct Geen overheersers zijn meesters Sommig…" at bounding box center [412, 267] width 503 height 156
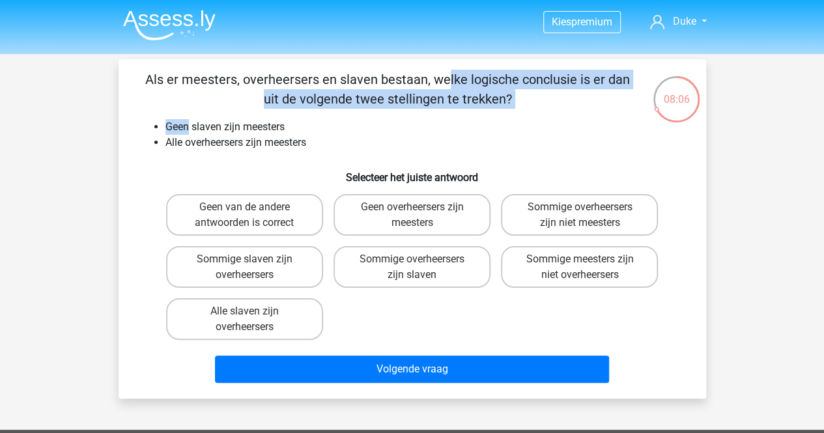
drag, startPoint x: 176, startPoint y: 72, endPoint x: 205, endPoint y: 112, distance: 49.9
click at [205, 112] on div "Als er meesters, overheersers en slaven bestaan, welke logische conclusie is er…" at bounding box center [412, 229] width 577 height 318
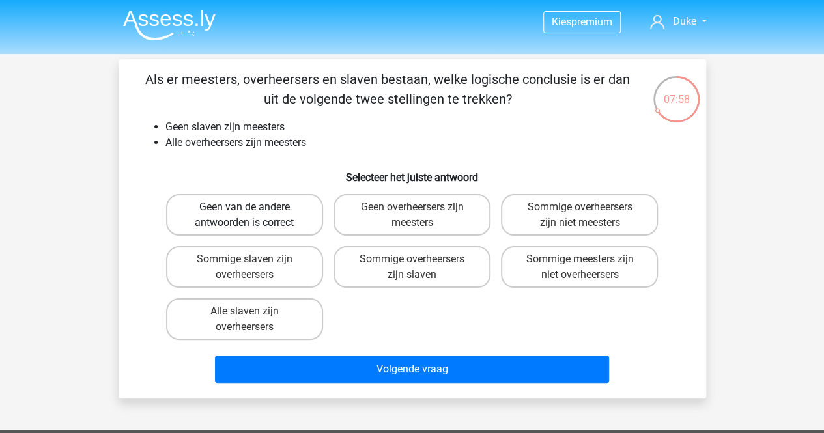
click at [277, 223] on label "Geen van de andere antwoorden is correct" at bounding box center [244, 215] width 157 height 42
click at [253, 216] on input "Geen van de andere antwoorden is correct" at bounding box center [248, 211] width 8 height 8
radio input "true"
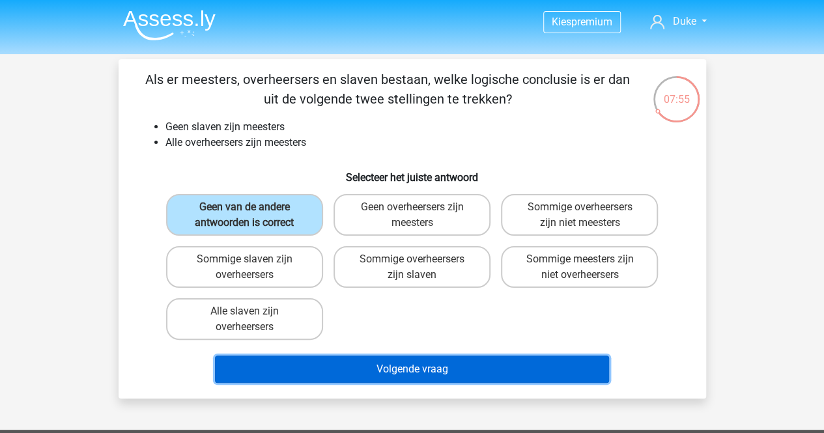
click at [513, 365] on button "Volgende vraag" at bounding box center [412, 369] width 394 height 27
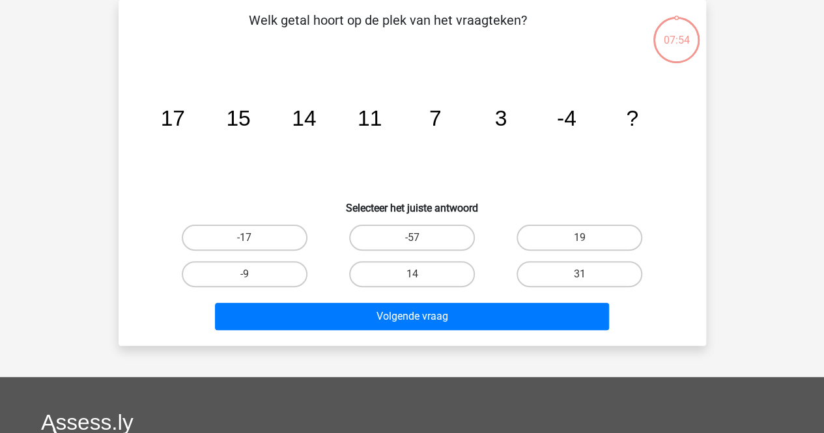
scroll to position [0, 0]
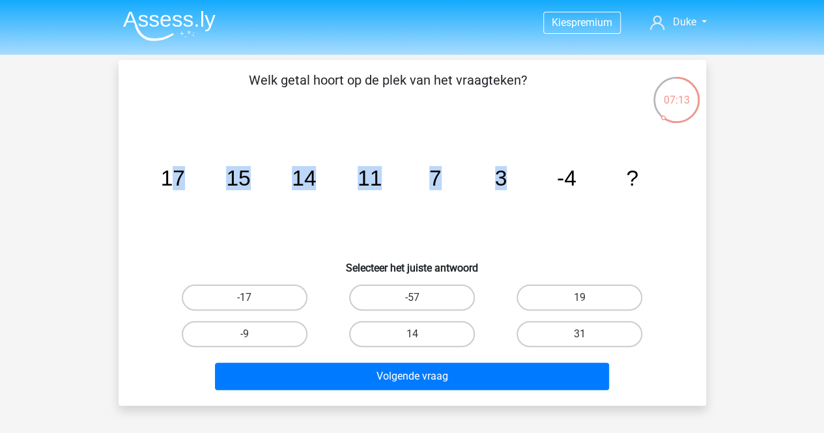
drag, startPoint x: 173, startPoint y: 177, endPoint x: 561, endPoint y: 196, distance: 388.7
click at [561, 196] on icon "image/svg+xml 17 15 14 11 7 3 -4 ?" at bounding box center [412, 186] width 525 height 132
drag, startPoint x: 141, startPoint y: 184, endPoint x: 666, endPoint y: 170, distance: 525.8
click at [666, 170] on div "image/svg+xml 17 15 14 11 7 3 -4 ?" at bounding box center [412, 186] width 546 height 132
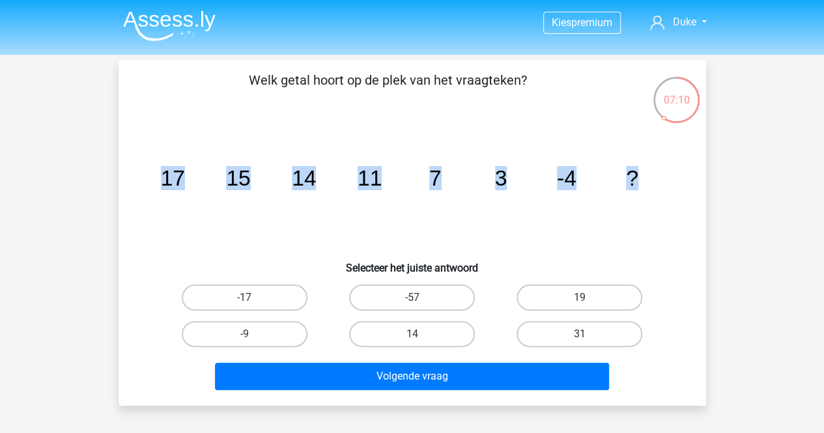
copy g "17 15 14 11 7 3 -4 ?"
click at [287, 333] on label "-9" at bounding box center [245, 334] width 126 height 26
click at [253, 334] on input "-9" at bounding box center [248, 338] width 8 height 8
radio input "true"
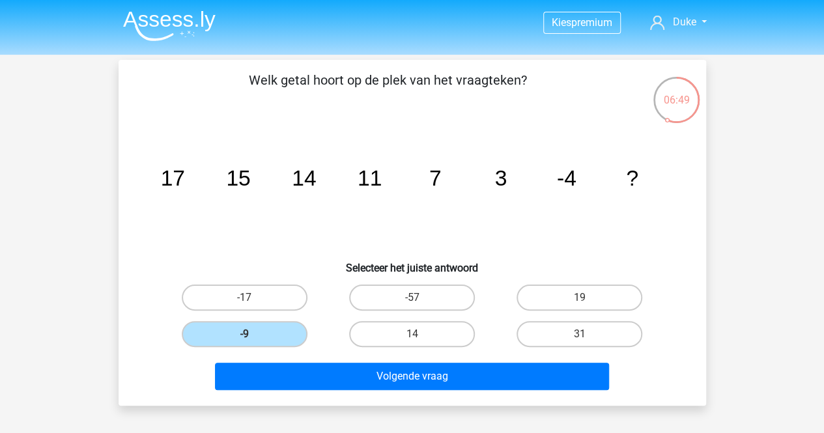
click at [322, 263] on h6 "Selecteer het juiste antwoord" at bounding box center [412, 262] width 546 height 23
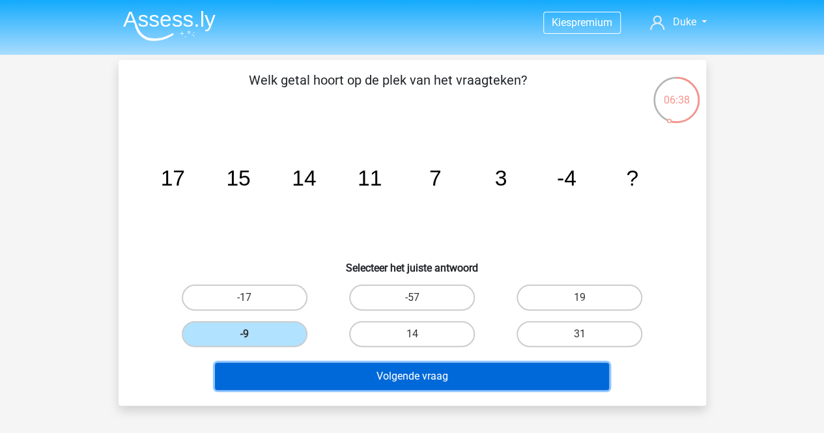
click at [410, 378] on button "Volgende vraag" at bounding box center [412, 376] width 394 height 27
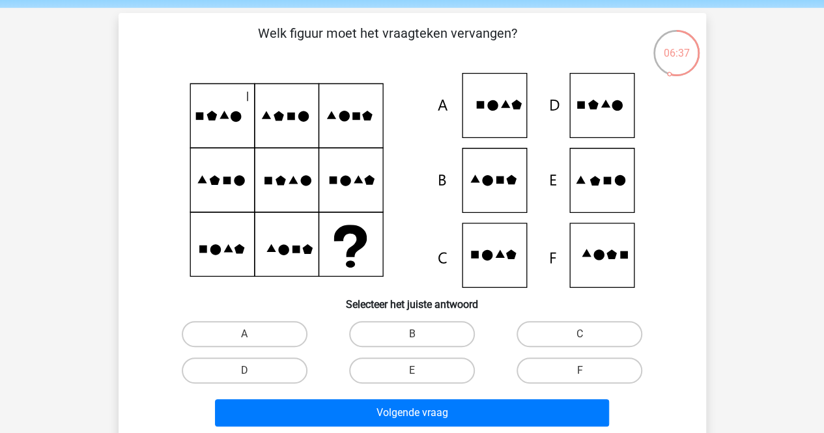
scroll to position [48, 0]
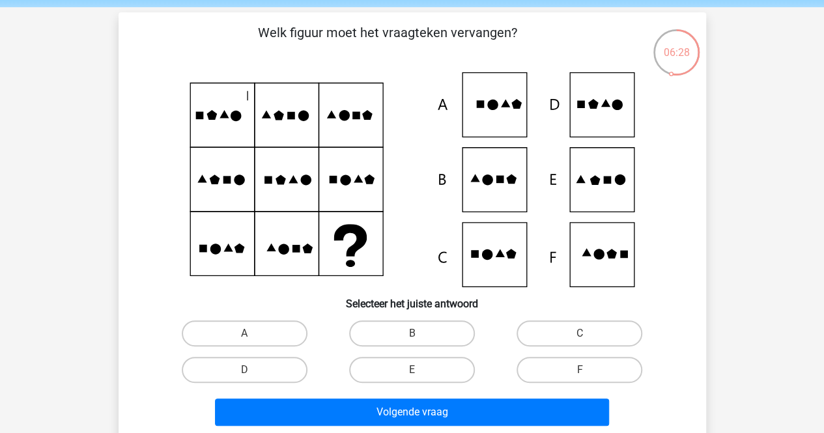
click at [232, 120] on icon at bounding box center [412, 179] width 525 height 215
drag, startPoint x: 232, startPoint y: 120, endPoint x: 271, endPoint y: 115, distance: 39.5
click at [271, 115] on icon at bounding box center [412, 179] width 525 height 215
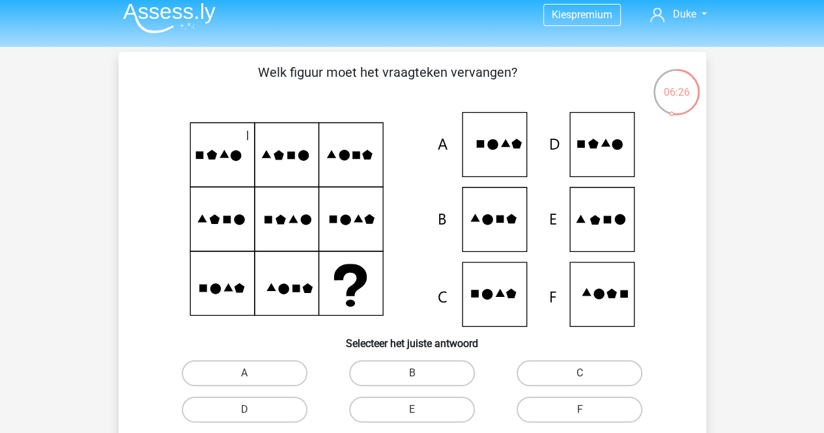
scroll to position [8, 0]
click at [490, 141] on icon at bounding box center [492, 144] width 10 height 10
click at [446, 401] on label "E" at bounding box center [412, 409] width 126 height 26
click at [420, 409] on input "E" at bounding box center [416, 413] width 8 height 8
radio input "true"
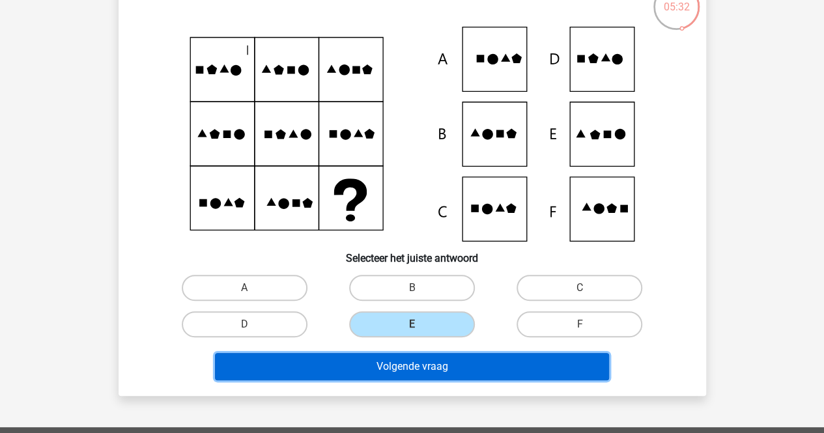
click at [495, 364] on button "Volgende vraag" at bounding box center [412, 366] width 394 height 27
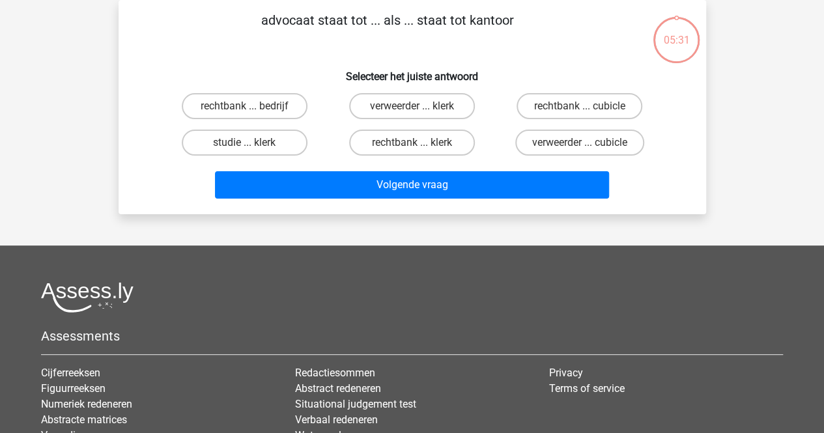
scroll to position [0, 0]
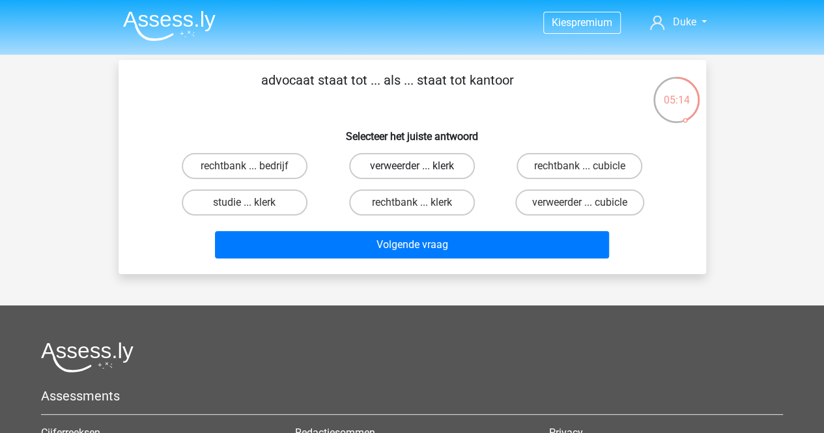
click at [384, 162] on label "verweerder ... klerk" at bounding box center [412, 166] width 126 height 26
click at [412, 166] on input "verweerder ... klerk" at bounding box center [416, 170] width 8 height 8
radio input "true"
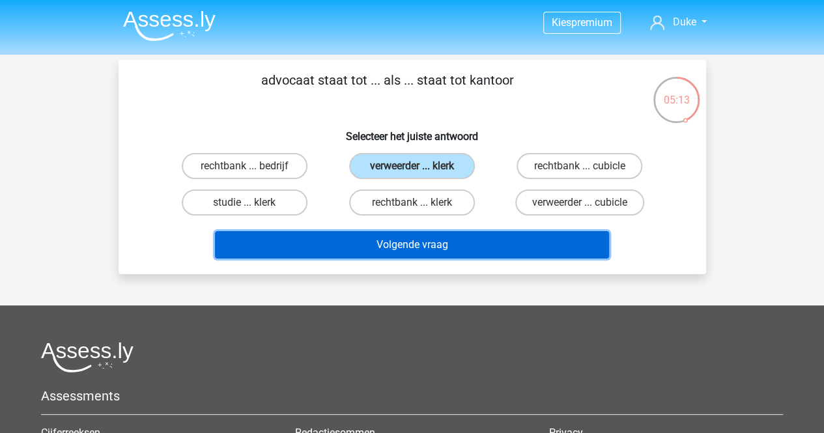
click at [422, 244] on button "Volgende vraag" at bounding box center [412, 244] width 394 height 27
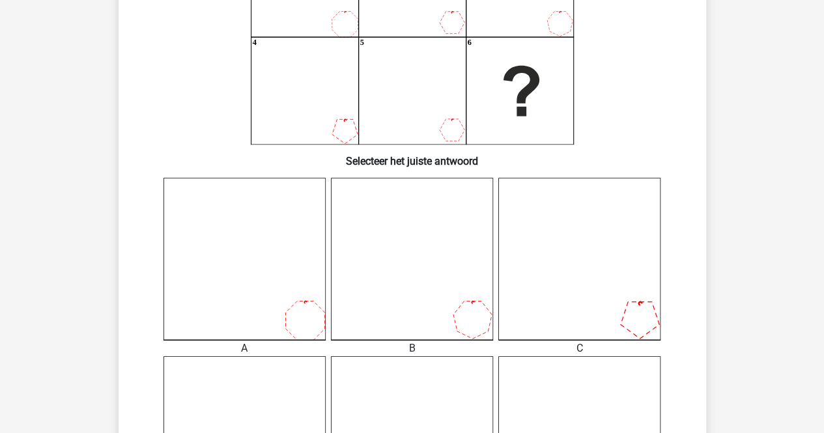
scroll to position [351, 0]
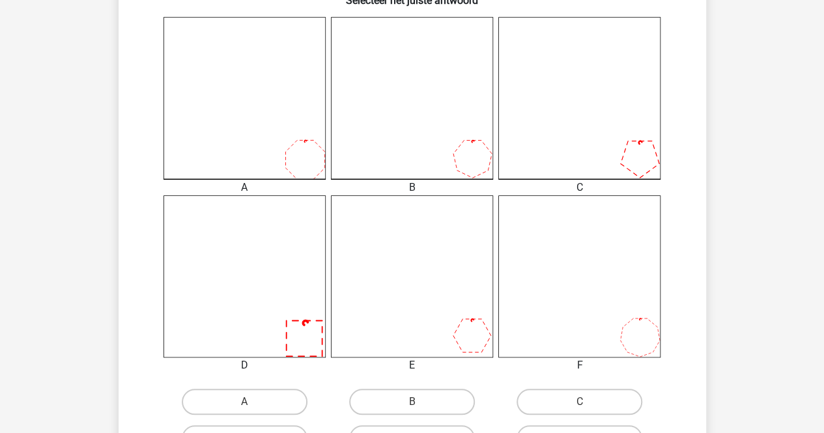
click at [586, 150] on icon at bounding box center [579, 98] width 162 height 162
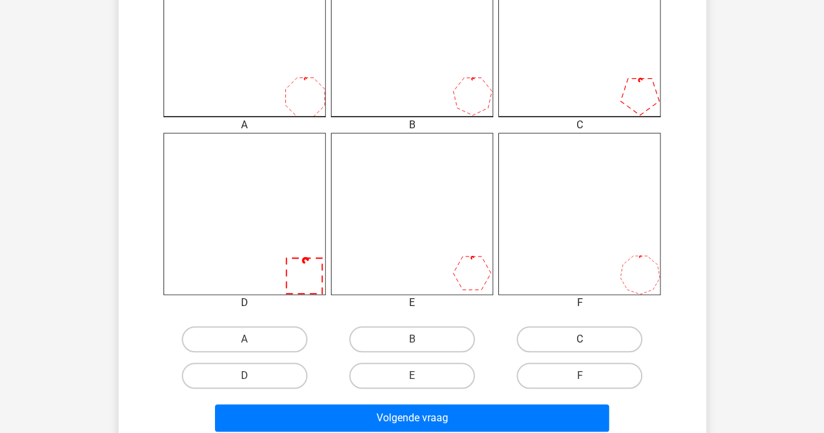
click at [539, 346] on label "C" at bounding box center [579, 339] width 126 height 26
click at [580, 346] on input "C" at bounding box center [584, 343] width 8 height 8
radio input "true"
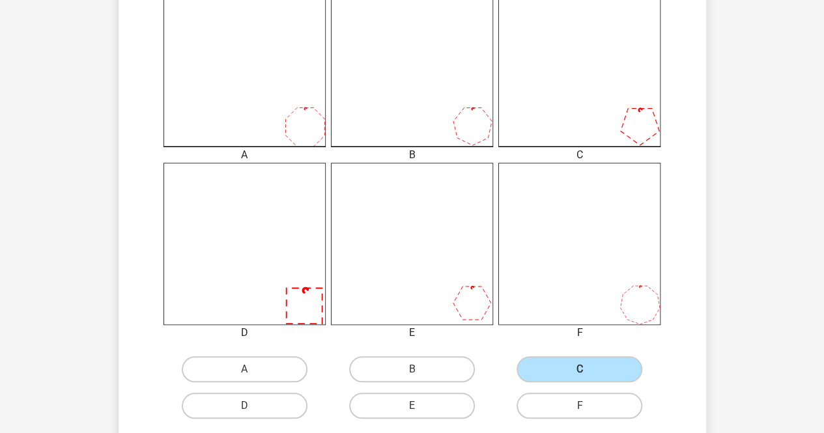
scroll to position [401, 0]
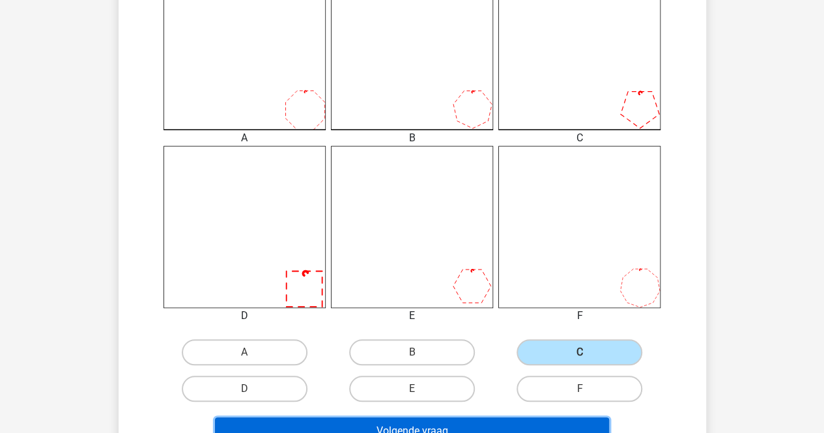
click at [422, 424] on button "Volgende vraag" at bounding box center [412, 430] width 394 height 27
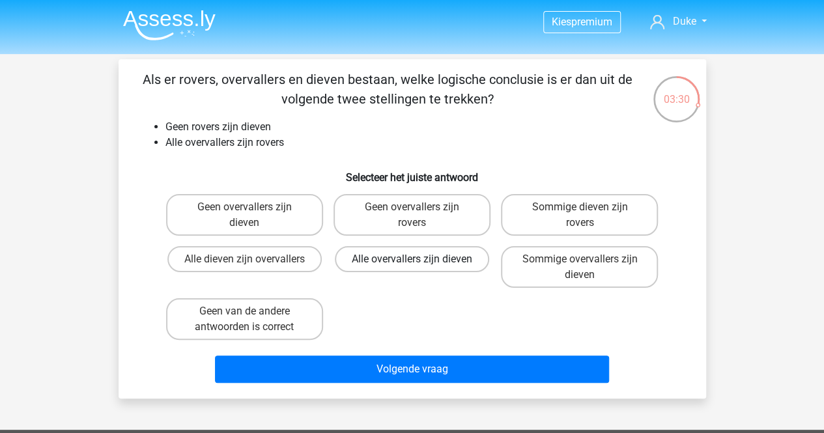
scroll to position [1, 0]
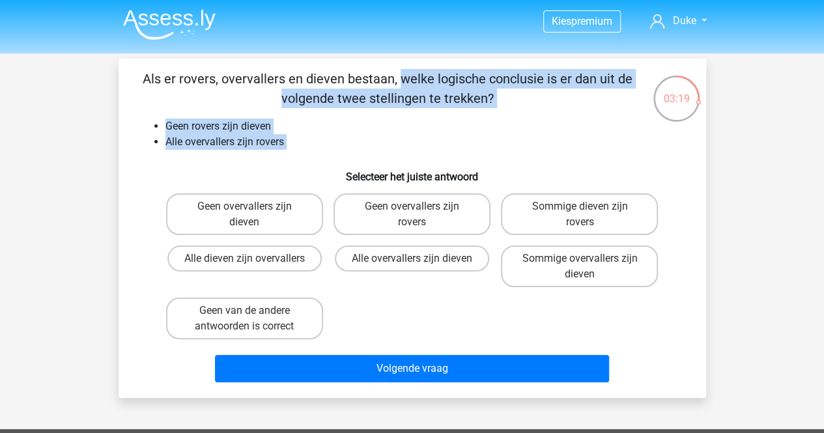
drag, startPoint x: 283, startPoint y: 150, endPoint x: 128, endPoint y: 70, distance: 174.5
click at [128, 70] on div "Als er rovers, overvallers en dieven bestaan, welke logische conclusie is er da…" at bounding box center [412, 228] width 577 height 318
copy div "Als er rovers, overvallers en dieven bestaan, welke logische conclusie is er da…"
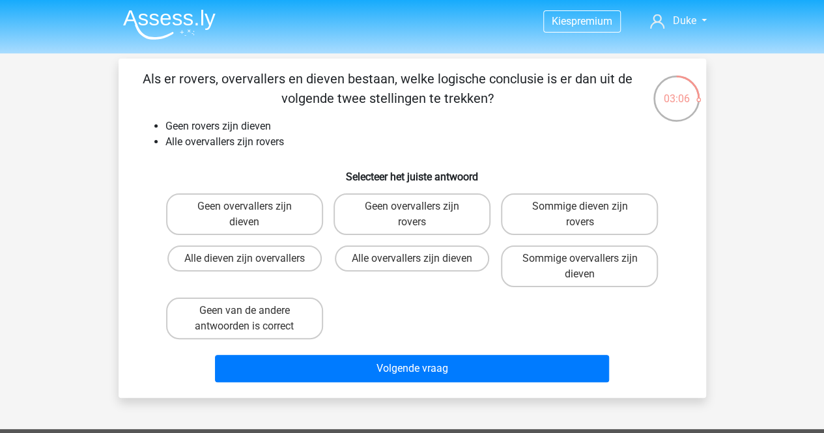
click at [434, 279] on div "Alle overvallers zijn dieven" at bounding box center [411, 267] width 157 height 42
click at [266, 210] on label "Geen overvallers zijn dieven" at bounding box center [244, 214] width 157 height 42
click at [253, 210] on input "Geen overvallers zijn dieven" at bounding box center [248, 210] width 8 height 8
radio input "true"
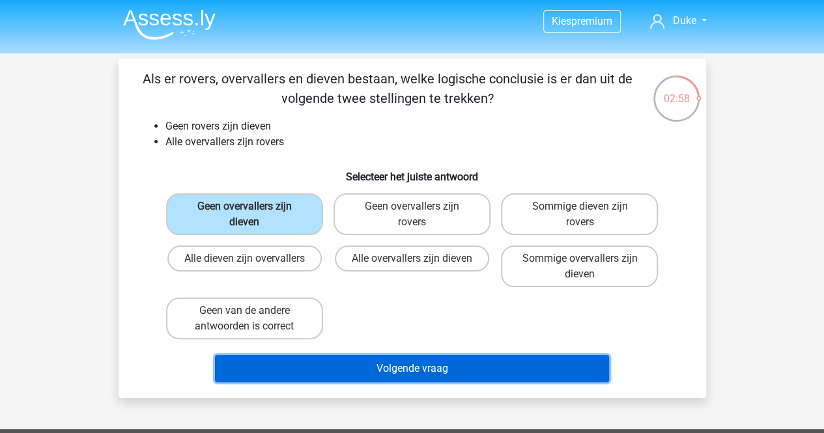
click at [357, 360] on button "Volgende vraag" at bounding box center [412, 368] width 394 height 27
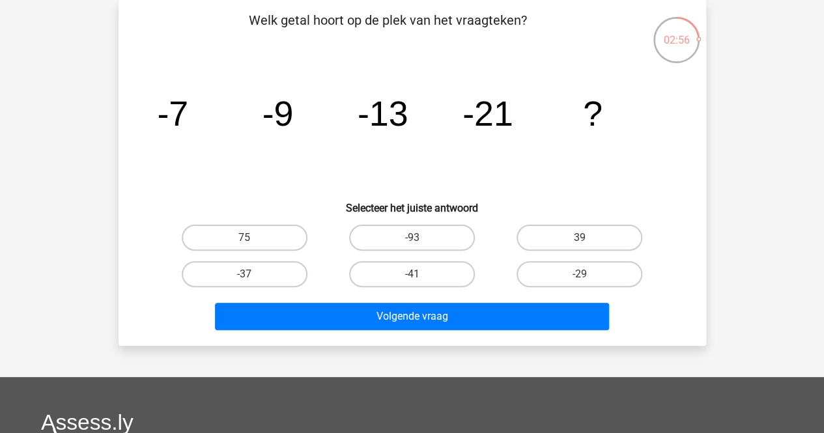
scroll to position [0, 0]
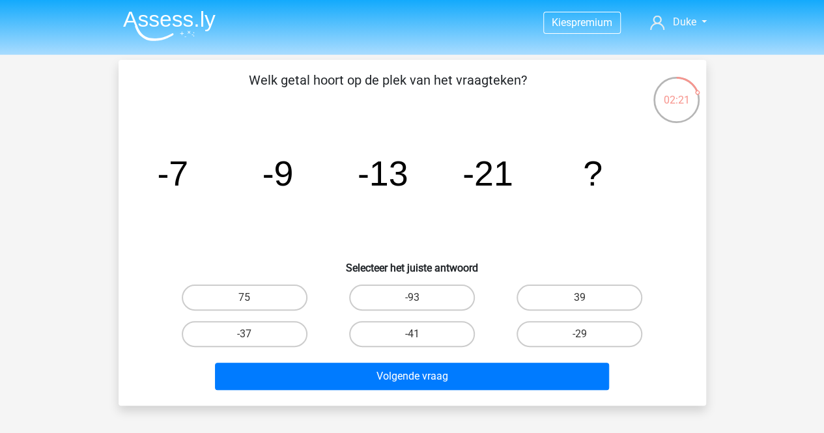
click at [449, 185] on icon "image/svg+xml -7 -9 -13 -21 ?" at bounding box center [412, 186] width 525 height 132
click at [508, 176] on tspan "-21" at bounding box center [487, 173] width 51 height 39
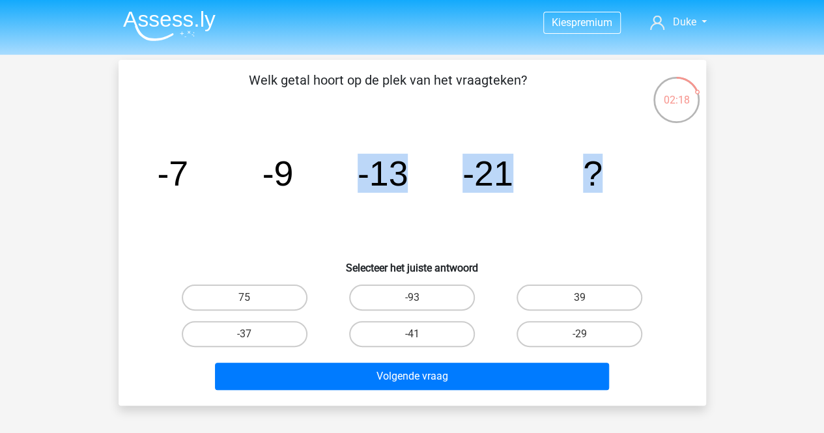
drag, startPoint x: 612, startPoint y: 160, endPoint x: 300, endPoint y: 127, distance: 313.7
click at [300, 127] on icon "image/svg+xml -7 -9 -13 -21 ?" at bounding box center [412, 186] width 525 height 132
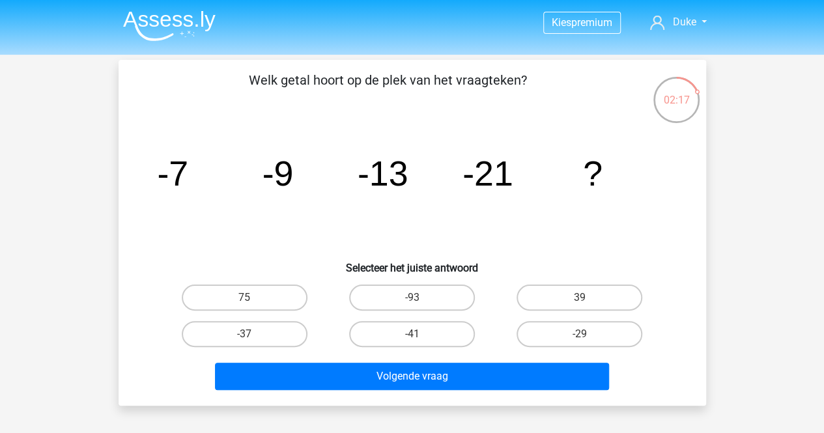
click at [147, 165] on div "image/svg+xml -7 -9 -13 -21 ?" at bounding box center [412, 186] width 546 height 132
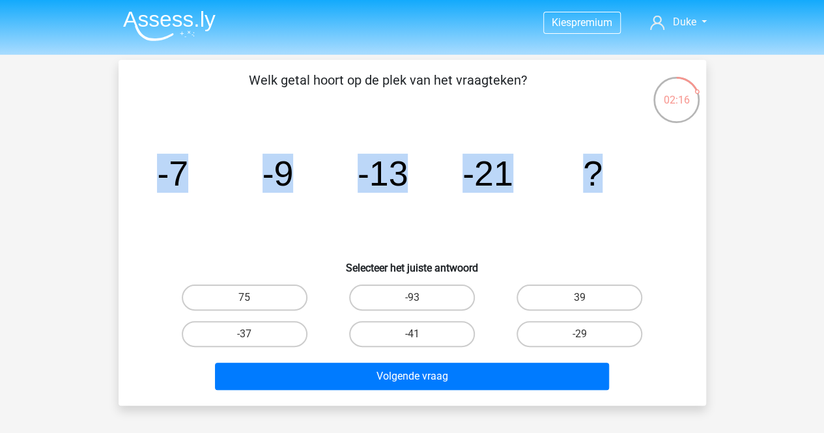
drag, startPoint x: 145, startPoint y: 165, endPoint x: 647, endPoint y: 147, distance: 502.5
click at [647, 147] on div "image/svg+xml -7 -9 -13 -21 ?" at bounding box center [412, 186] width 546 height 132
copy g "-7 -9 -13 -21 ?"
click at [289, 330] on label "-37" at bounding box center [245, 334] width 126 height 26
click at [253, 334] on input "-37" at bounding box center [248, 338] width 8 height 8
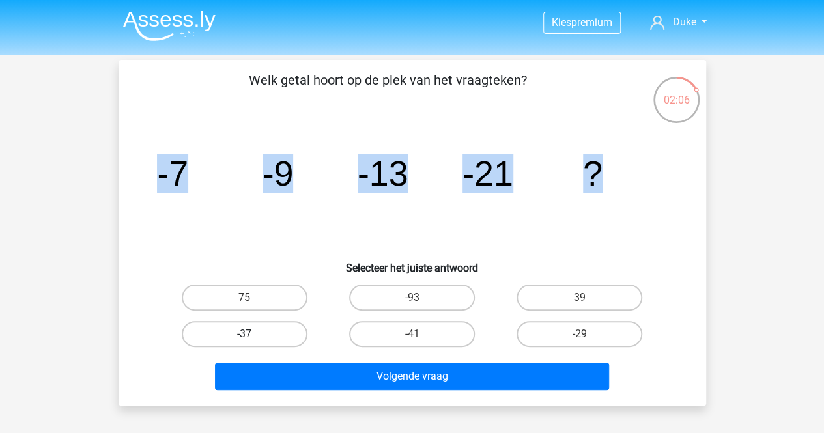
radio input "true"
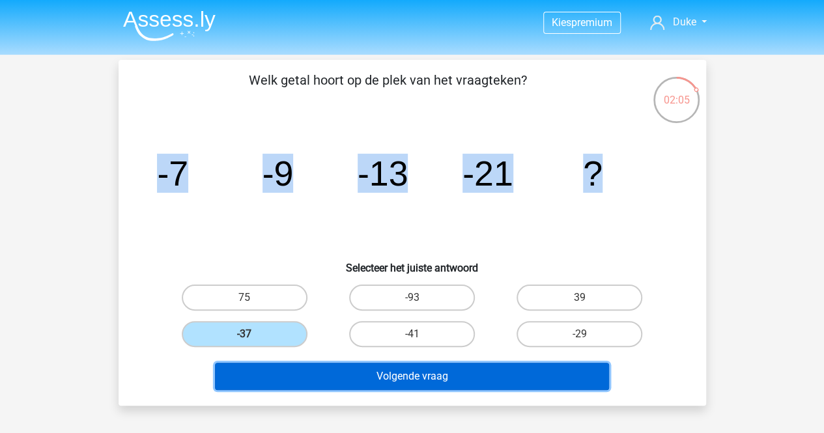
click at [348, 367] on button "Volgende vraag" at bounding box center [412, 376] width 394 height 27
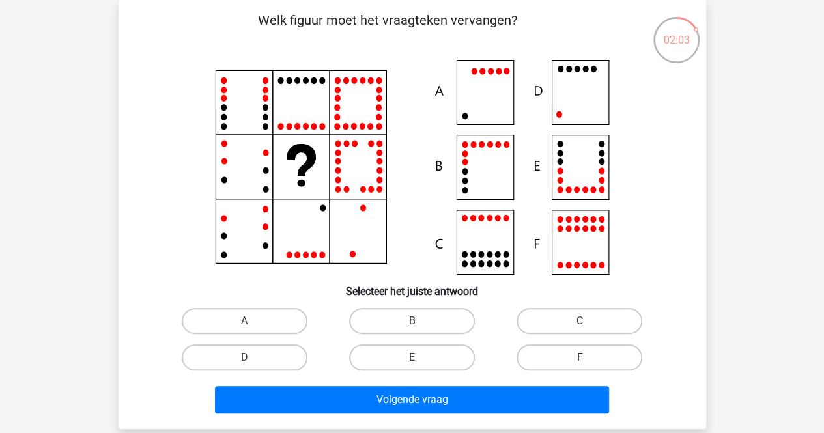
scroll to position [18, 0]
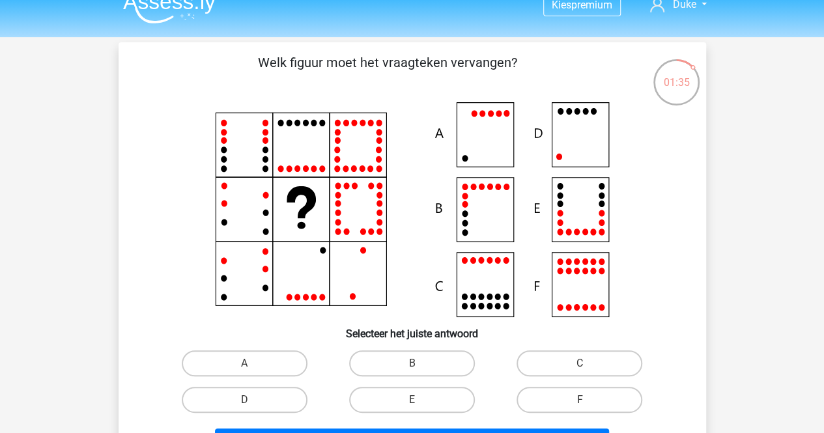
click at [569, 147] on icon at bounding box center [412, 209] width 525 height 215
click at [276, 402] on label "D" at bounding box center [245, 400] width 126 height 26
click at [253, 402] on input "D" at bounding box center [248, 404] width 8 height 8
radio input "true"
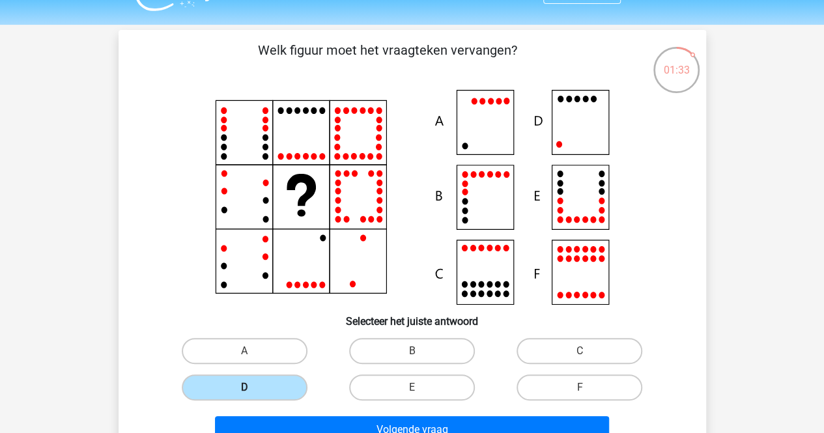
scroll to position [47, 0]
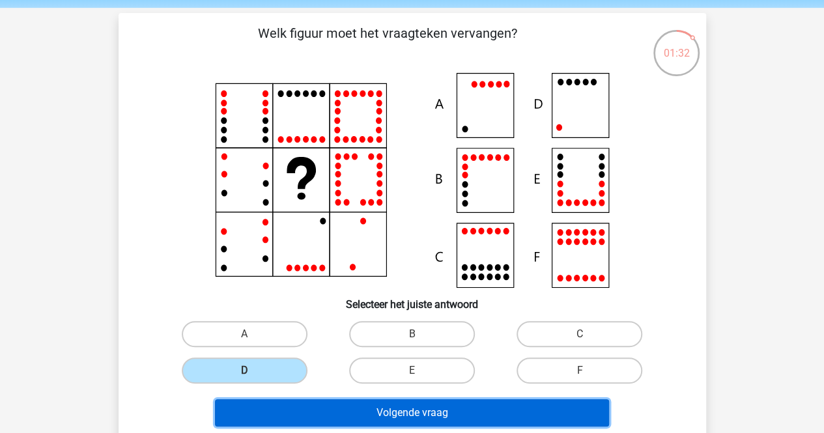
click at [305, 406] on button "Volgende vraag" at bounding box center [412, 412] width 394 height 27
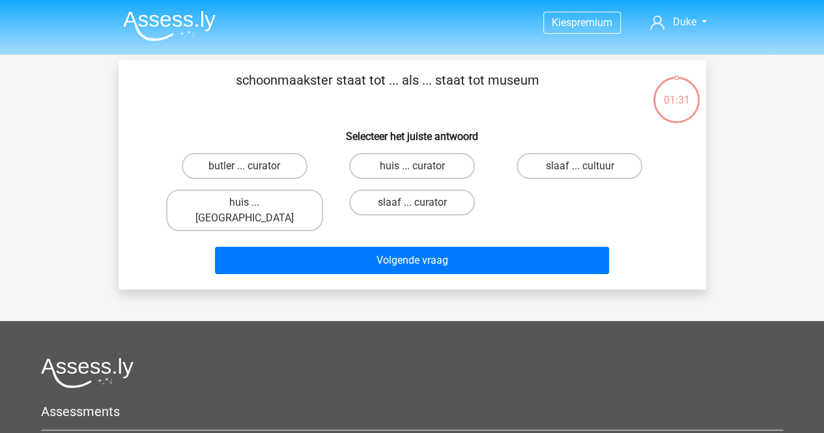
scroll to position [1, 0]
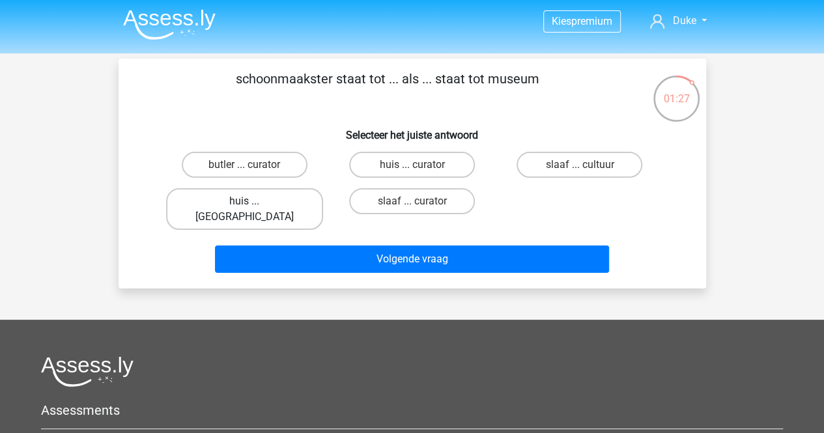
click at [264, 200] on label "huis ... louvre" at bounding box center [244, 209] width 157 height 42
click at [253, 201] on input "huis ... louvre" at bounding box center [248, 205] width 8 height 8
radio input "true"
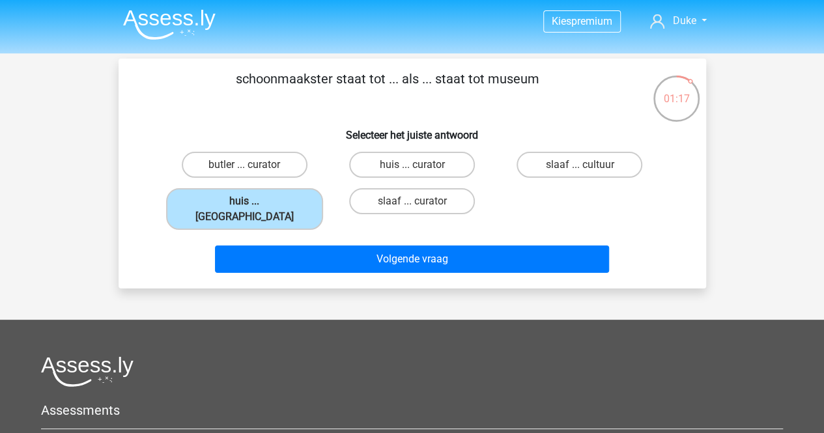
click at [240, 183] on div "huis ... louvre" at bounding box center [244, 209] width 167 height 52
click at [252, 175] on label "butler ... curator" at bounding box center [245, 165] width 126 height 26
click at [252, 173] on input "butler ... curator" at bounding box center [248, 169] width 8 height 8
radio input "true"
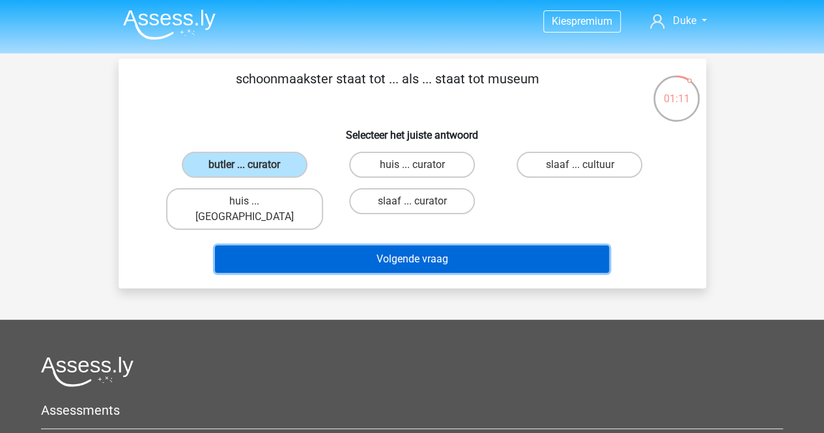
click at [346, 247] on button "Volgende vraag" at bounding box center [412, 259] width 394 height 27
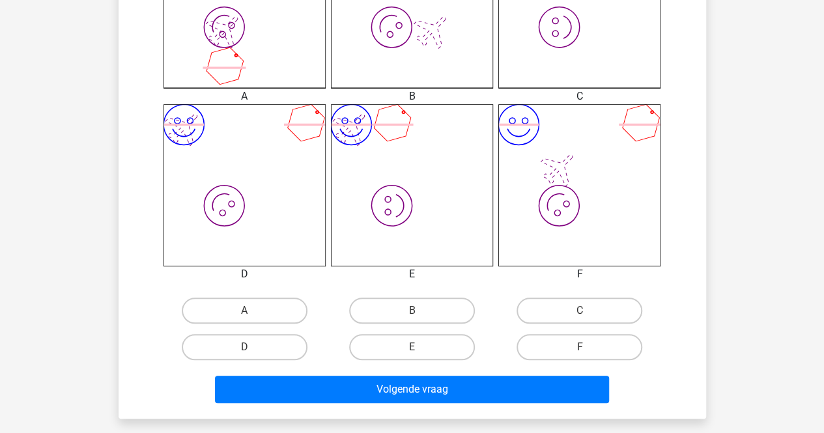
scroll to position [443, 0]
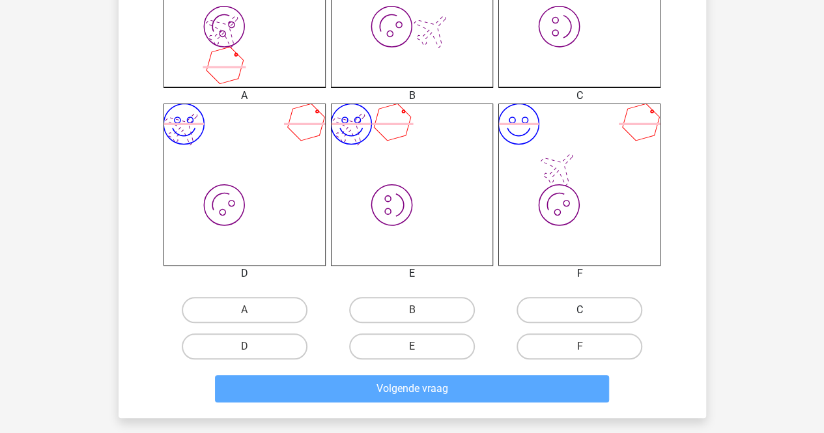
click at [542, 312] on label "C" at bounding box center [579, 310] width 126 height 26
click at [580, 312] on input "C" at bounding box center [584, 314] width 8 height 8
radio input "true"
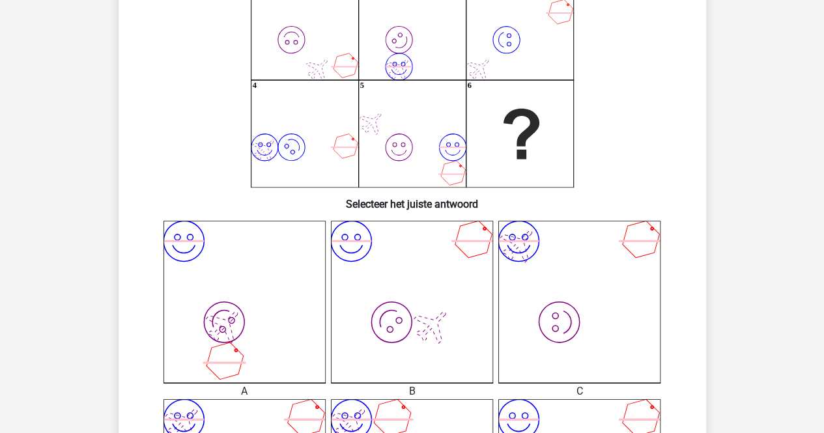
scroll to position [0, 0]
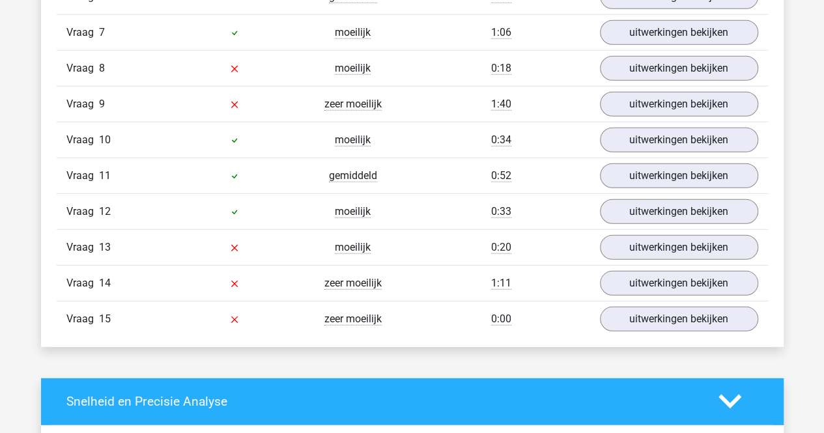
scroll to position [1730, 0]
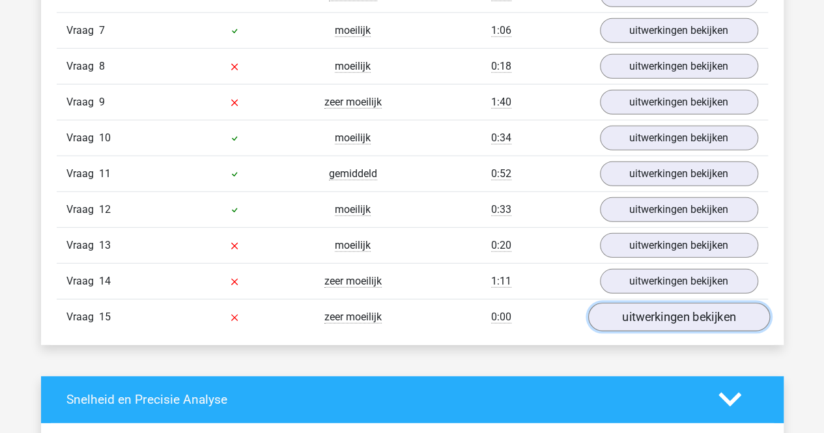
click at [649, 304] on link "uitwerkingen bekijken" at bounding box center [678, 317] width 182 height 29
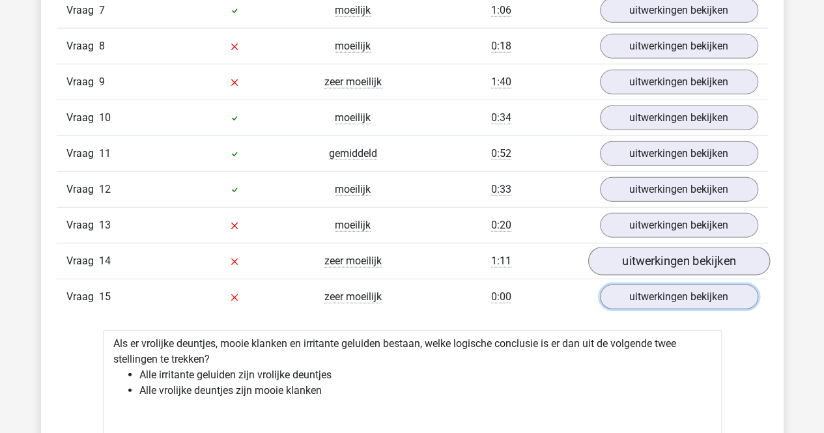
scroll to position [1749, 0]
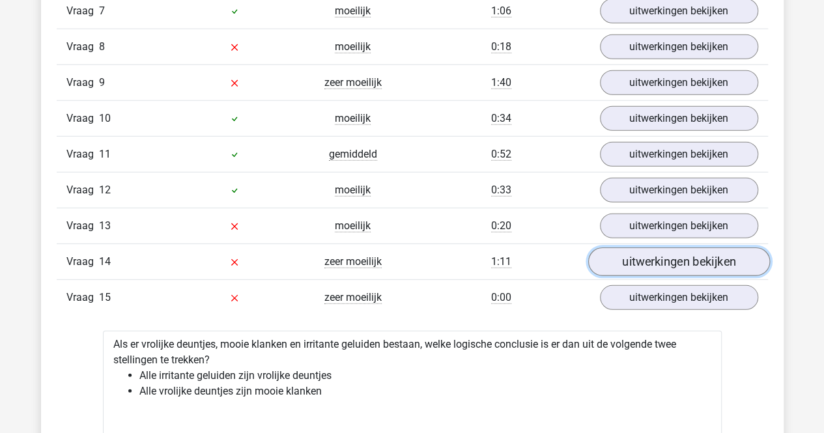
click at [642, 247] on link "uitwerkingen bekijken" at bounding box center [678, 261] width 182 height 29
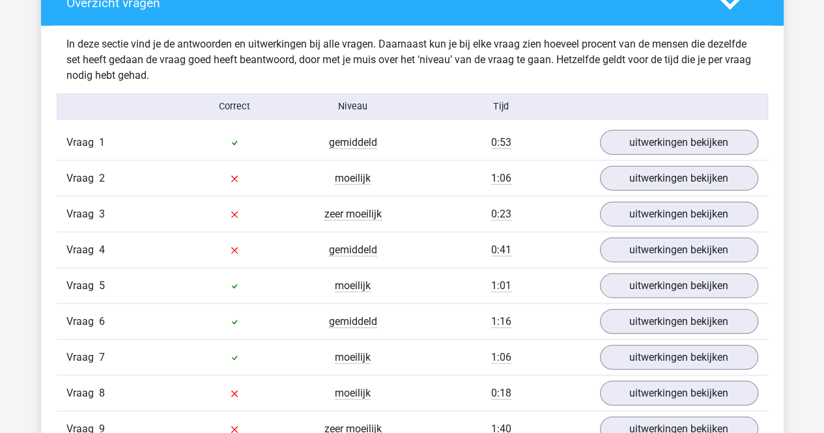
scroll to position [1409, 0]
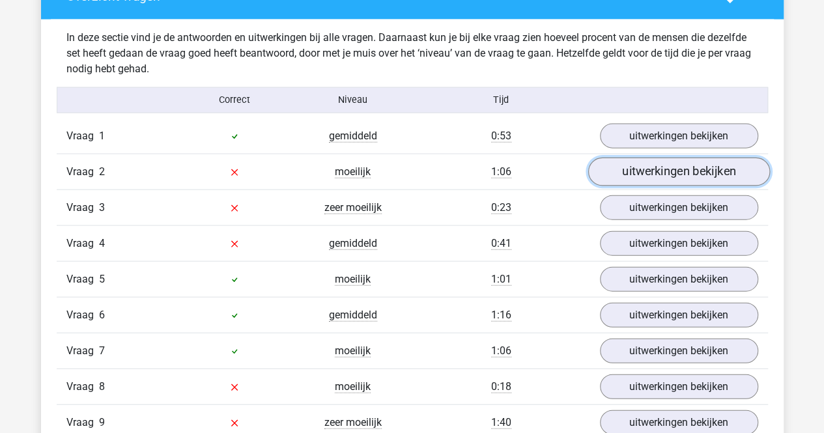
click at [620, 171] on link "uitwerkingen bekijken" at bounding box center [678, 172] width 182 height 29
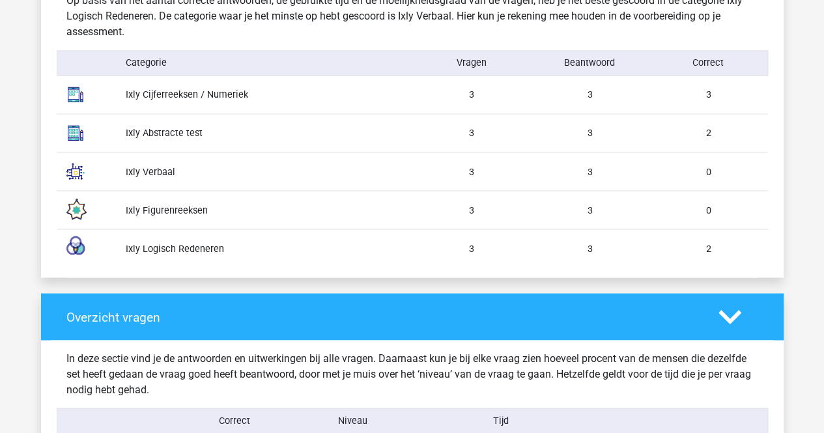
scroll to position [989, 0]
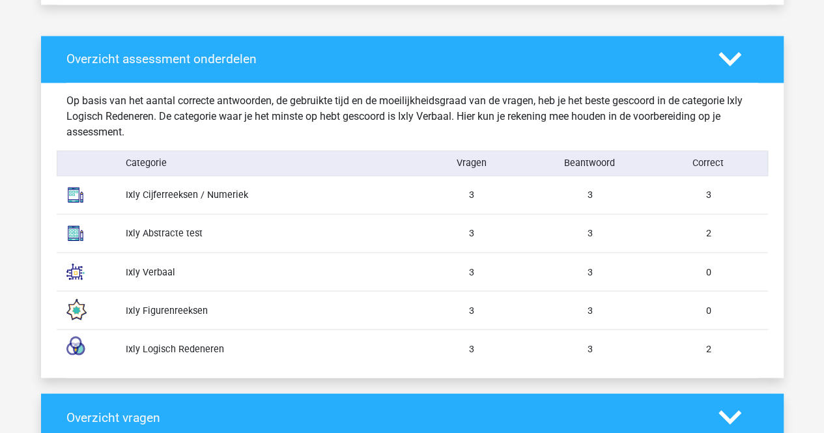
click at [739, 80] on div "Overzicht assessment onderdelen" at bounding box center [412, 59] width 742 height 47
click at [725, 56] on polygon at bounding box center [729, 59] width 23 height 14
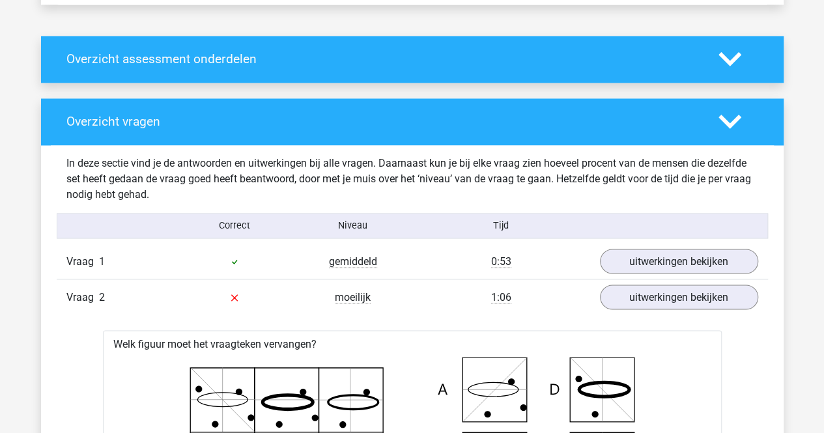
click at [725, 141] on div "Overzicht vragen" at bounding box center [412, 121] width 742 height 47
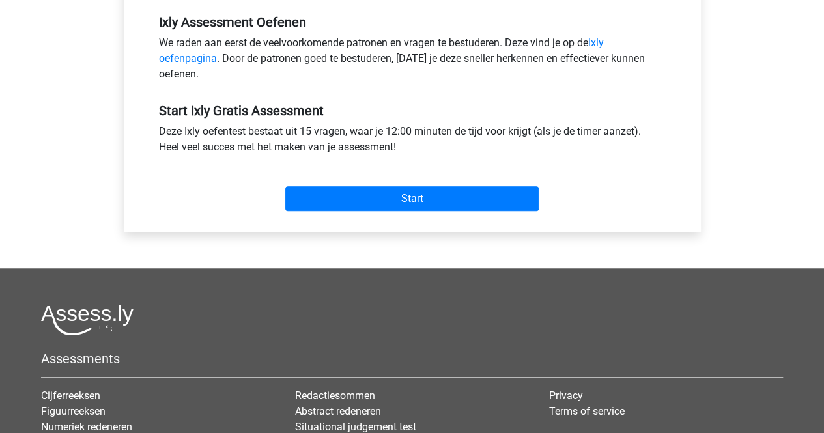
scroll to position [412, 0]
click at [315, 213] on div "Start" at bounding box center [412, 188] width 526 height 56
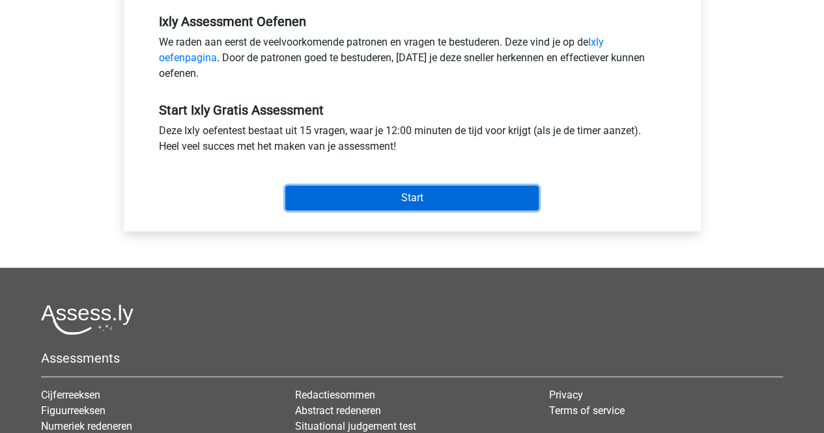
click at [332, 206] on input "Start" at bounding box center [411, 198] width 253 height 25
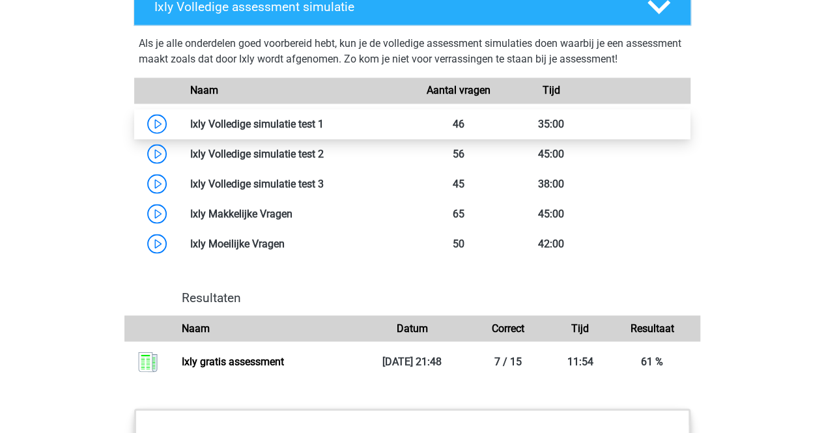
scroll to position [999, 0]
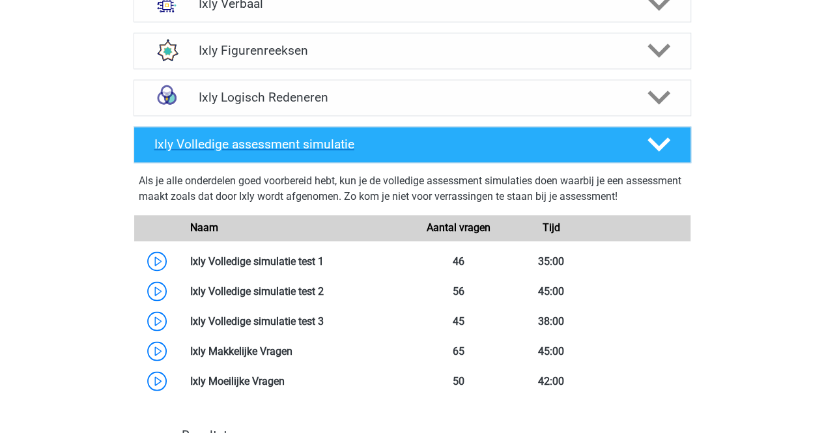
click at [337, 137] on h4 "Ixly Volledige assessment simulatie" at bounding box center [390, 144] width 472 height 15
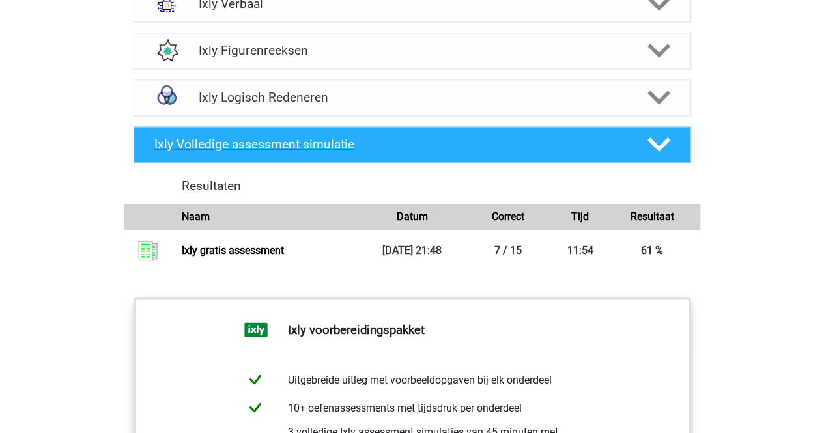
click at [337, 137] on h4 "Ixly Volledige assessment simulatie" at bounding box center [390, 144] width 472 height 15
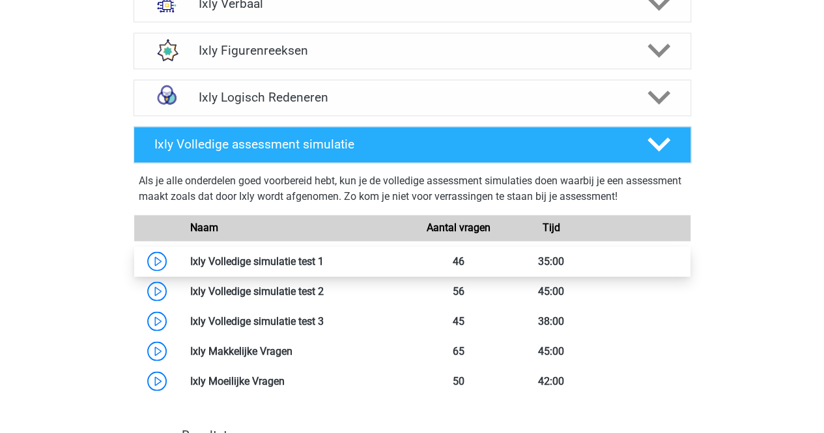
click at [324, 255] on link at bounding box center [324, 261] width 0 height 12
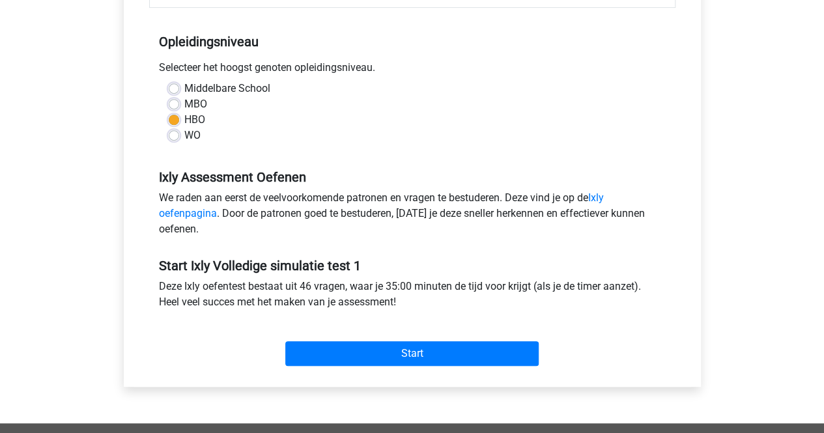
scroll to position [257, 0]
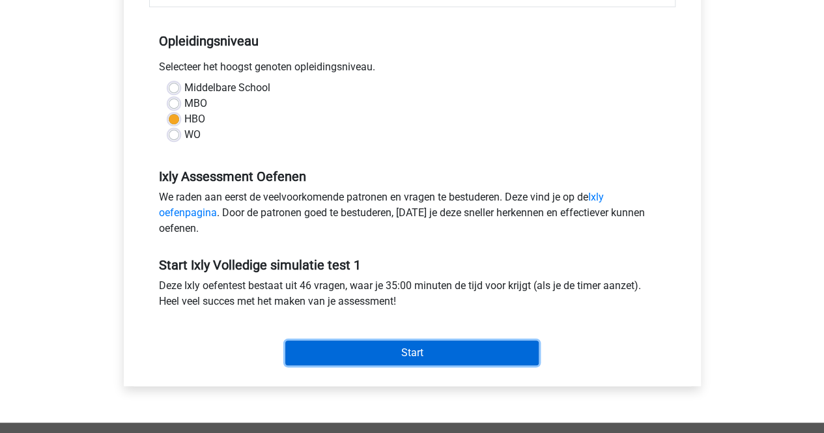
click at [376, 345] on input "Start" at bounding box center [411, 353] width 253 height 25
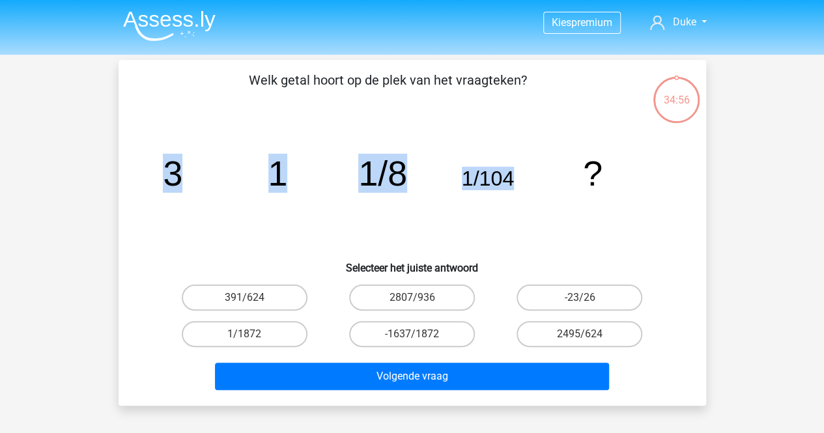
drag, startPoint x: 158, startPoint y: 175, endPoint x: 515, endPoint y: 177, distance: 356.9
click at [515, 177] on icon "image/svg+xml 3 1 1/8 1/104 ?" at bounding box center [412, 186] width 525 height 132
copy g "3 1 1/8 1/104"
click at [270, 324] on label "1/1872" at bounding box center [245, 334] width 126 height 26
click at [253, 334] on input "1/1872" at bounding box center [248, 338] width 8 height 8
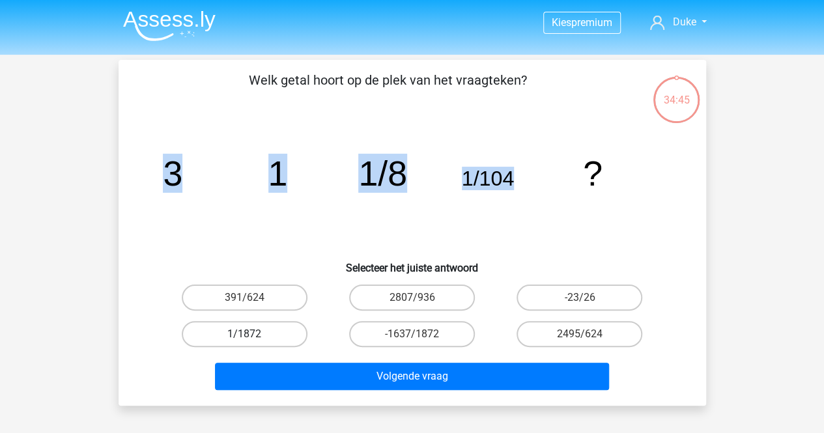
radio input "true"
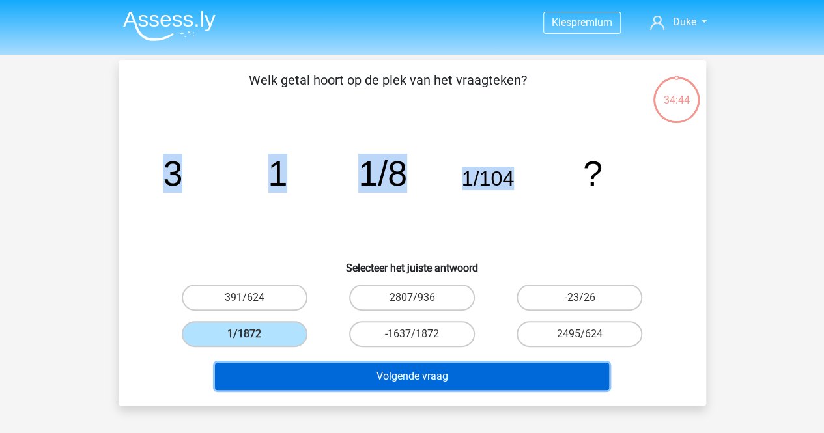
click at [318, 371] on button "Volgende vraag" at bounding box center [412, 376] width 394 height 27
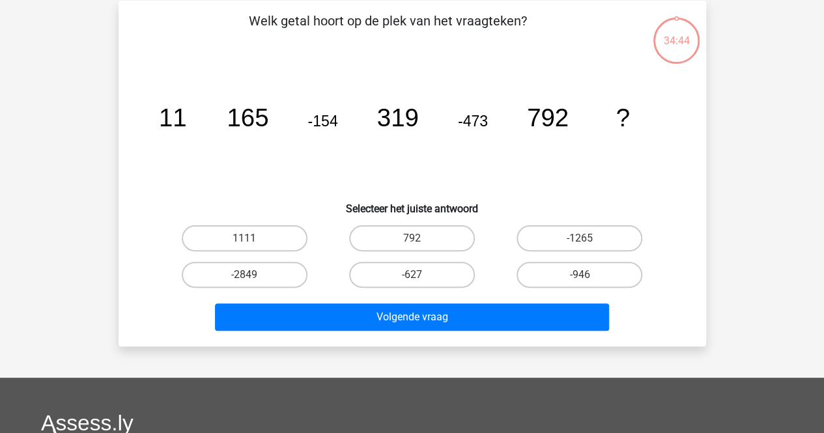
scroll to position [60, 0]
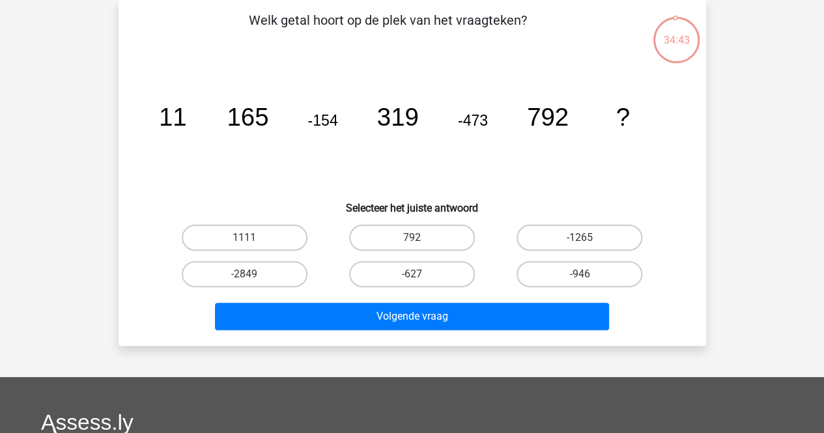
click at [174, 125] on tspan "11" at bounding box center [172, 117] width 28 height 28
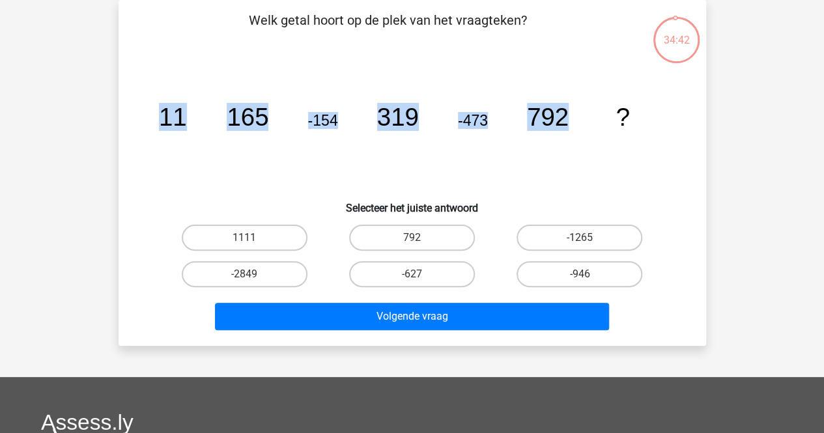
drag, startPoint x: 145, startPoint y: 113, endPoint x: 582, endPoint y: 93, distance: 437.5
click at [582, 93] on div "image/svg+xml 11 165 -154 319 -473 792 ?" at bounding box center [412, 126] width 546 height 132
copy g "11 165 -154 319 -473 792"
click at [534, 240] on label "-1265" at bounding box center [579, 238] width 126 height 26
click at [580, 240] on input "-1265" at bounding box center [584, 242] width 8 height 8
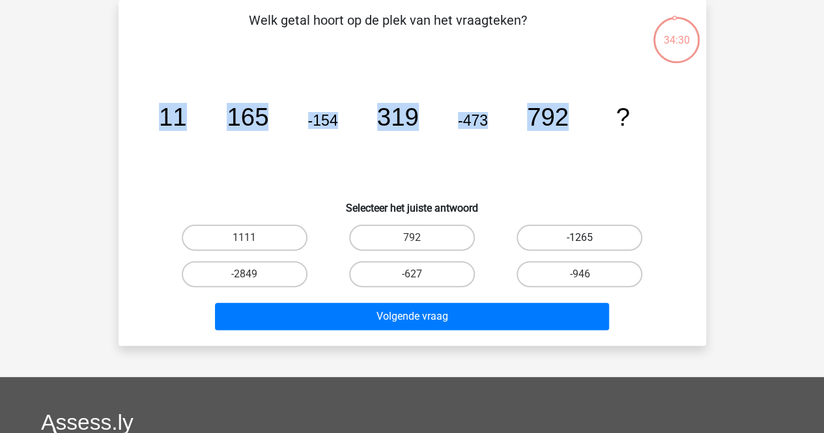
radio input "true"
click at [434, 178] on icon "image/svg+xml 11 165 -154 319 -473 792 ?" at bounding box center [412, 126] width 525 height 132
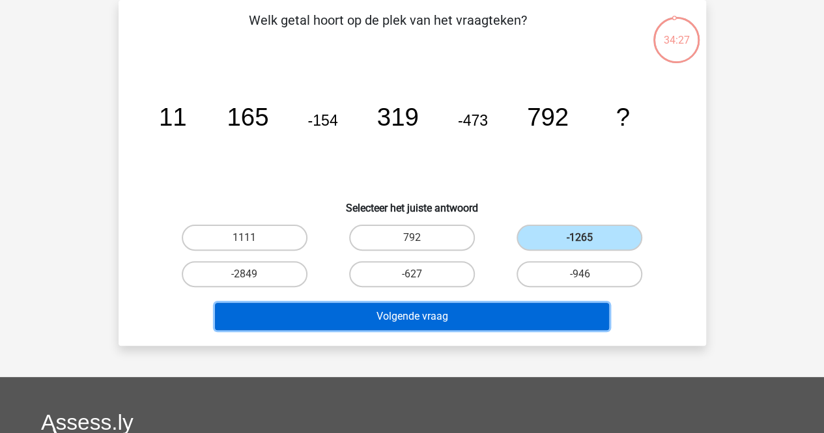
click at [363, 304] on button "Volgende vraag" at bounding box center [412, 316] width 394 height 27
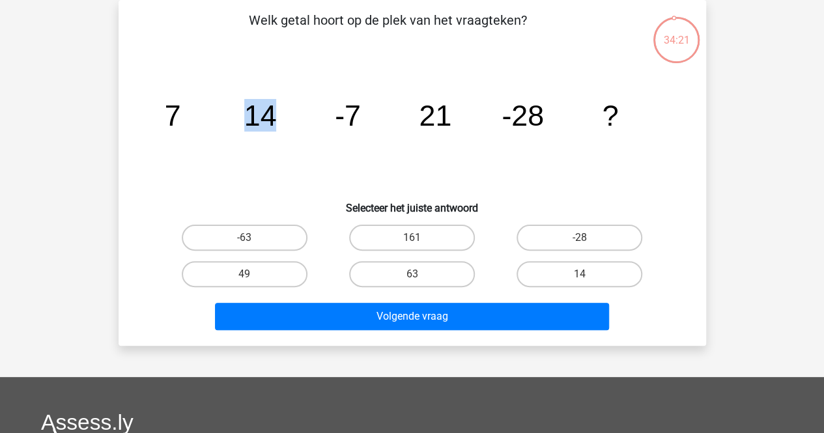
drag, startPoint x: 201, startPoint y: 107, endPoint x: 486, endPoint y: 39, distance: 293.3
click at [486, 39] on div "Welk getal hoort op de plek van het vraagteken? image/svg+xml 7 14 -7 21 -28 ? …" at bounding box center [412, 172] width 577 height 325
click at [539, 94] on icon "image/svg+xml 7 14 -7 21 -28 ?" at bounding box center [412, 126] width 525 height 132
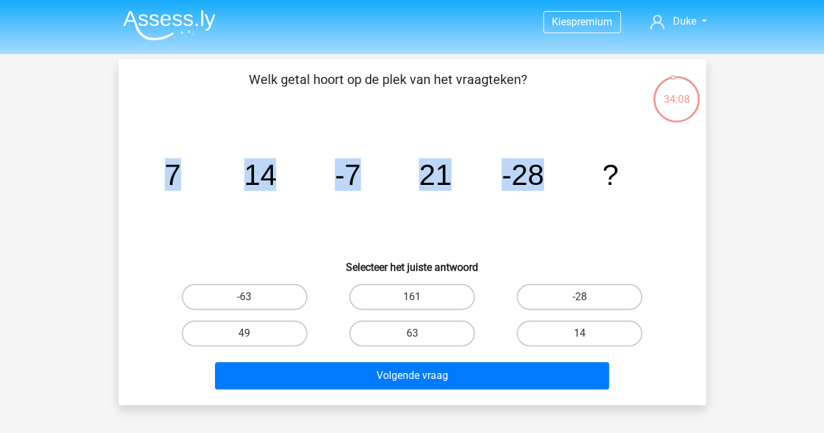
drag, startPoint x: 571, startPoint y: 191, endPoint x: 143, endPoint y: 216, distance: 428.6
click at [143, 216] on div "image/svg+xml 7 14 -7 21 -28 ?" at bounding box center [412, 185] width 546 height 132
copy g "7 14 -7 21 -28"
click at [288, 175] on icon "image/svg+xml 7 14 -7 21 -28 ?" at bounding box center [412, 185] width 525 height 132
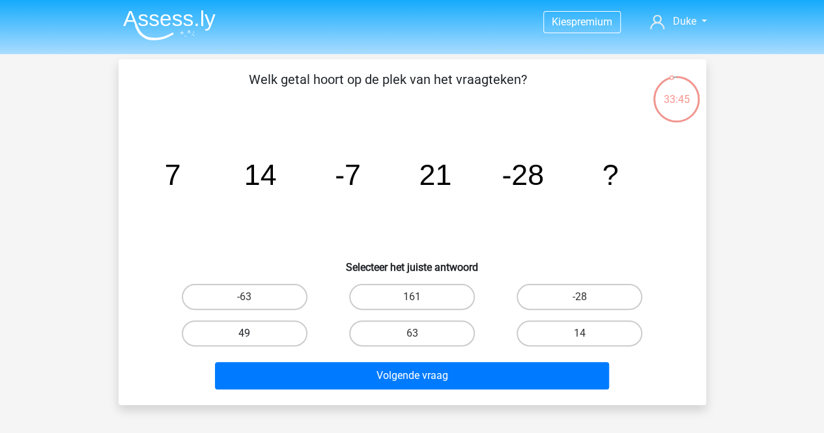
click at [259, 341] on label "49" at bounding box center [245, 333] width 126 height 26
click at [253, 341] on input "49" at bounding box center [248, 337] width 8 height 8
radio input "true"
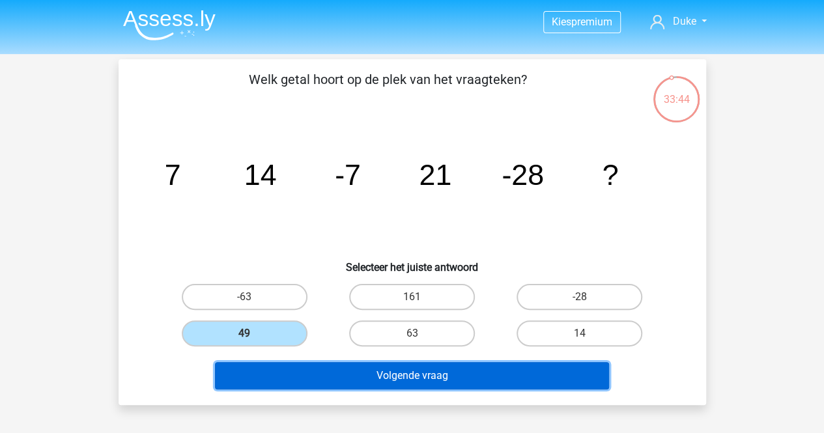
click at [292, 366] on button "Volgende vraag" at bounding box center [412, 375] width 394 height 27
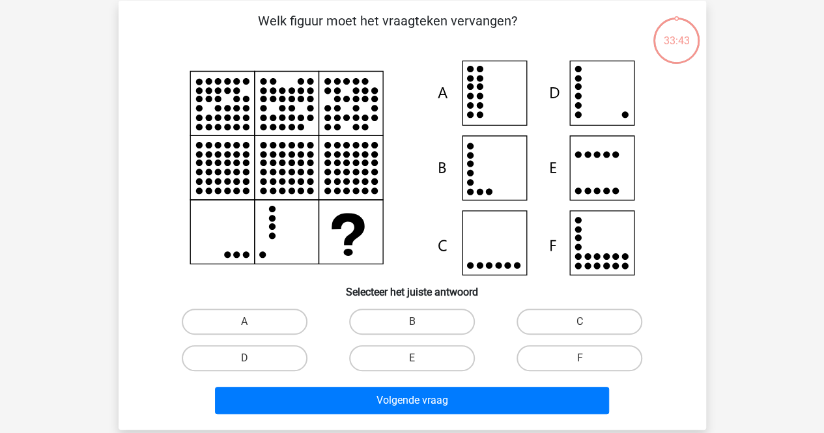
scroll to position [60, 0]
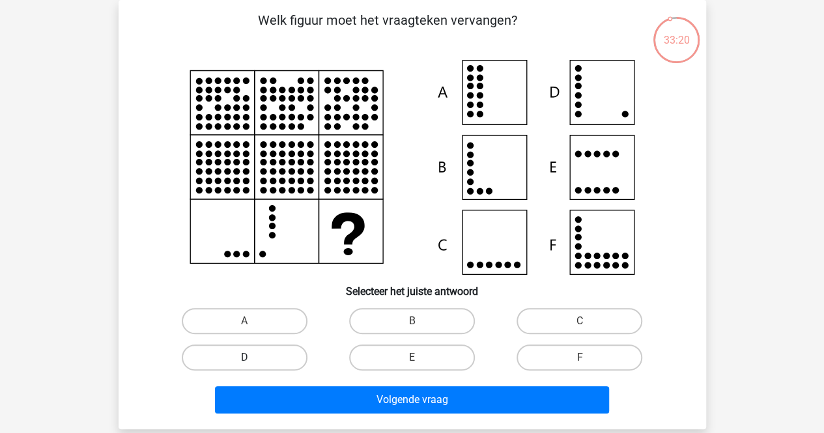
click at [279, 355] on label "D" at bounding box center [245, 358] width 126 height 26
click at [253, 358] on input "D" at bounding box center [248, 362] width 8 height 8
radio input "true"
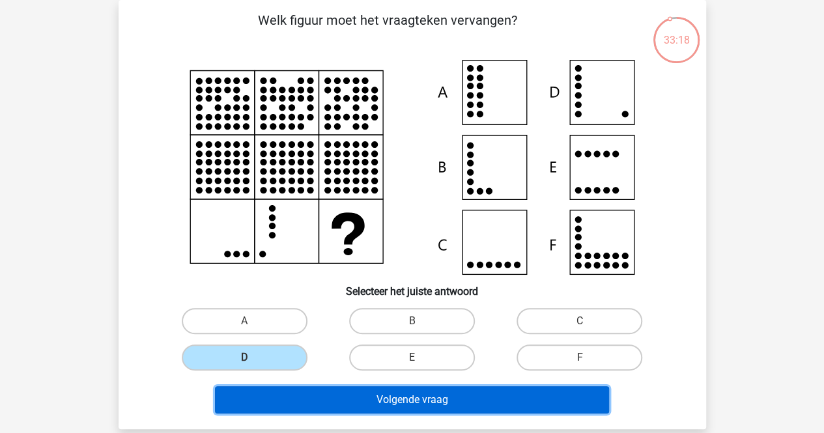
click at [353, 394] on button "Volgende vraag" at bounding box center [412, 399] width 394 height 27
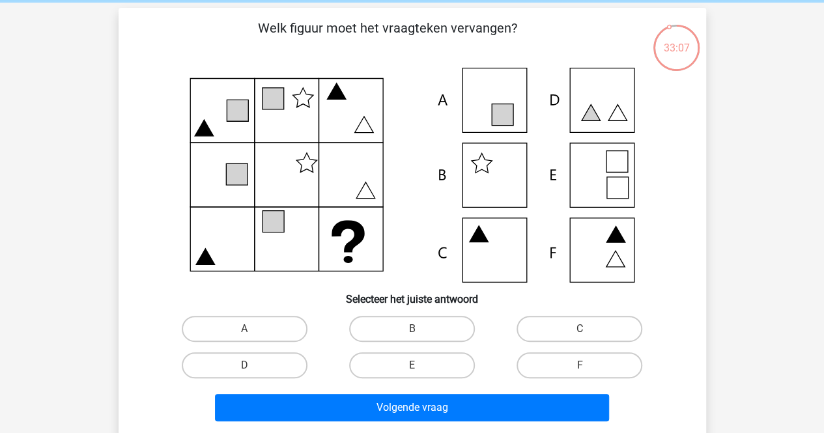
scroll to position [51, 0]
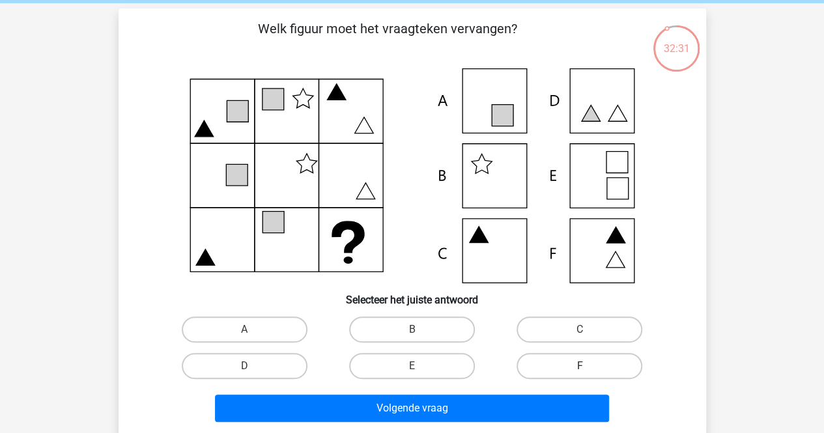
click at [586, 356] on label "F" at bounding box center [579, 366] width 126 height 26
click at [586, 366] on input "F" at bounding box center [584, 370] width 8 height 8
radio input "true"
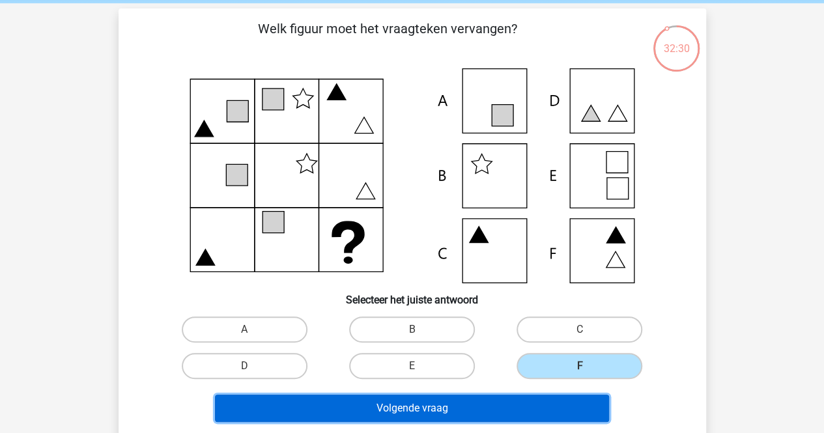
click at [522, 402] on button "Volgende vraag" at bounding box center [412, 408] width 394 height 27
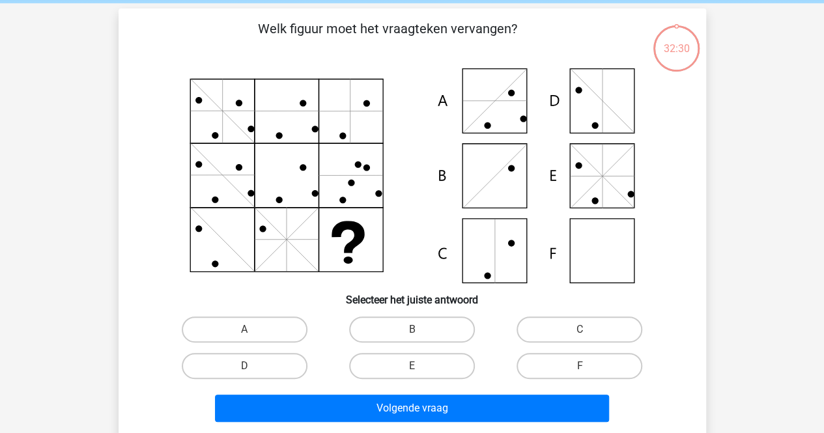
scroll to position [60, 0]
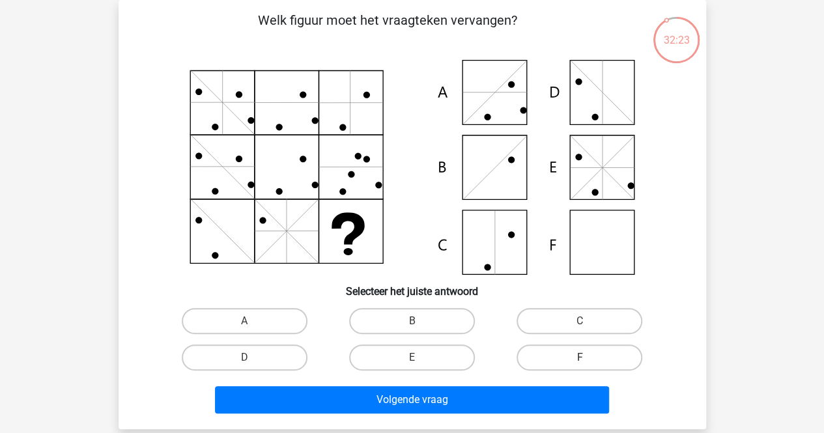
click at [548, 363] on label "F" at bounding box center [579, 358] width 126 height 26
click at [580, 363] on input "F" at bounding box center [584, 362] width 8 height 8
radio input "true"
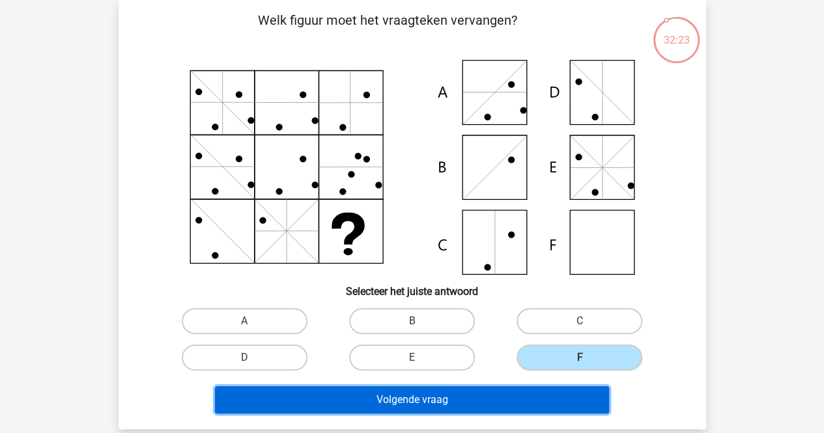
click at [562, 402] on button "Volgende vraag" at bounding box center [412, 399] width 394 height 27
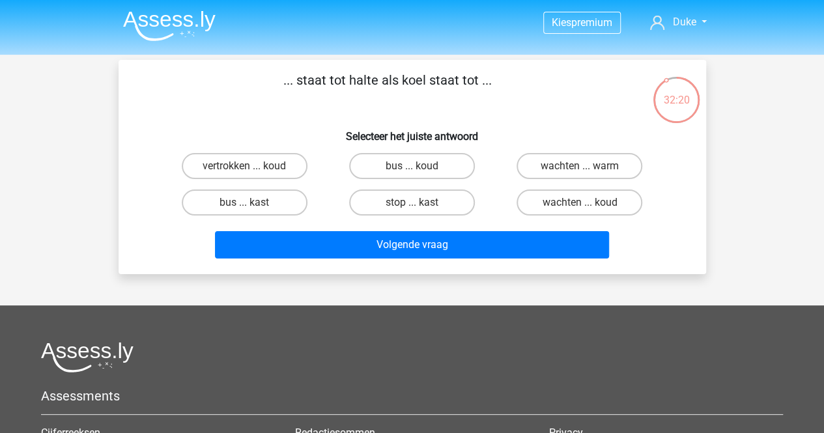
scroll to position [1, 0]
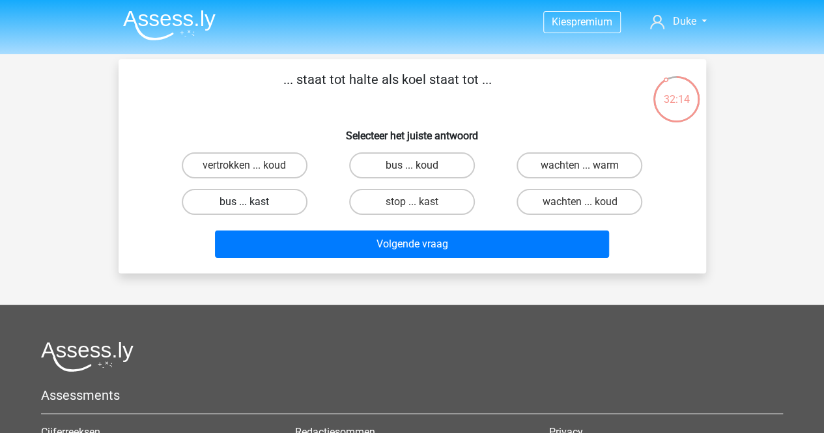
click at [266, 188] on div "bus ... kast" at bounding box center [244, 202] width 167 height 36
click at [262, 202] on label "bus ... kast" at bounding box center [245, 202] width 126 height 26
click at [253, 202] on input "bus ... kast" at bounding box center [248, 206] width 8 height 8
radio input "true"
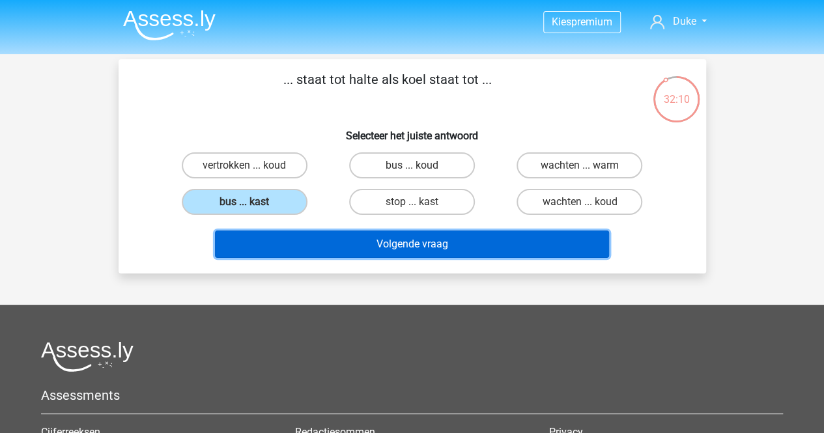
click at [309, 250] on button "Volgende vraag" at bounding box center [412, 244] width 394 height 27
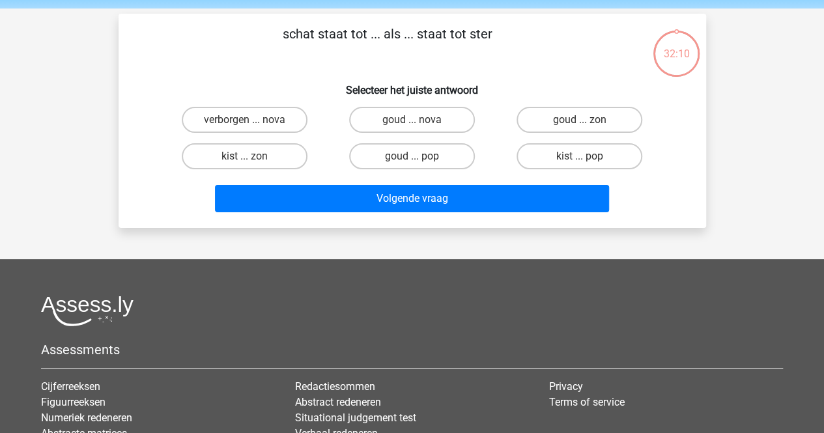
scroll to position [0, 0]
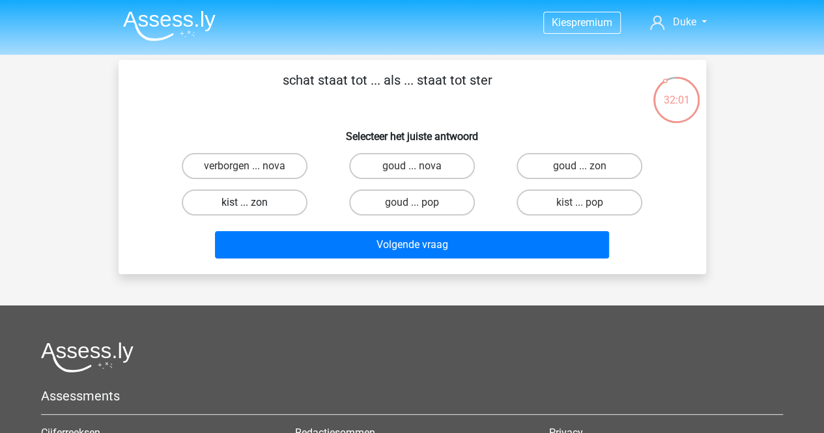
click at [281, 203] on label "kist ... zon" at bounding box center [245, 203] width 126 height 26
click at [253, 203] on input "kist ... zon" at bounding box center [248, 207] width 8 height 8
radio input "true"
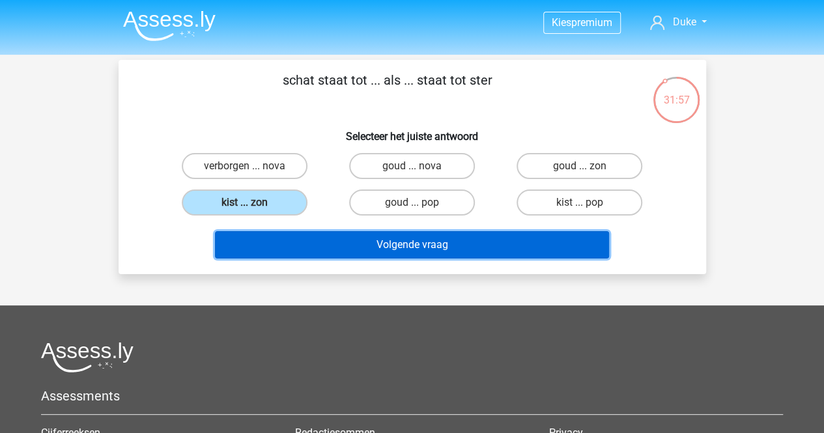
click at [345, 246] on button "Volgende vraag" at bounding box center [412, 244] width 394 height 27
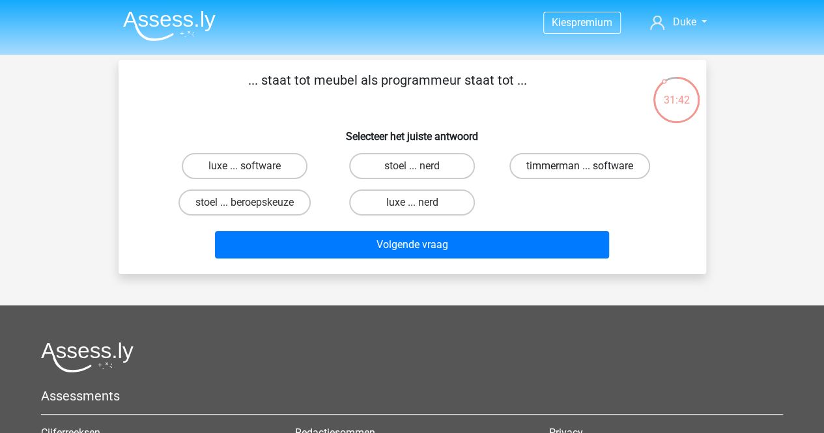
click at [562, 169] on label "timmerman ... software" at bounding box center [579, 166] width 141 height 26
click at [580, 169] on input "timmerman ... software" at bounding box center [584, 170] width 8 height 8
radio input "true"
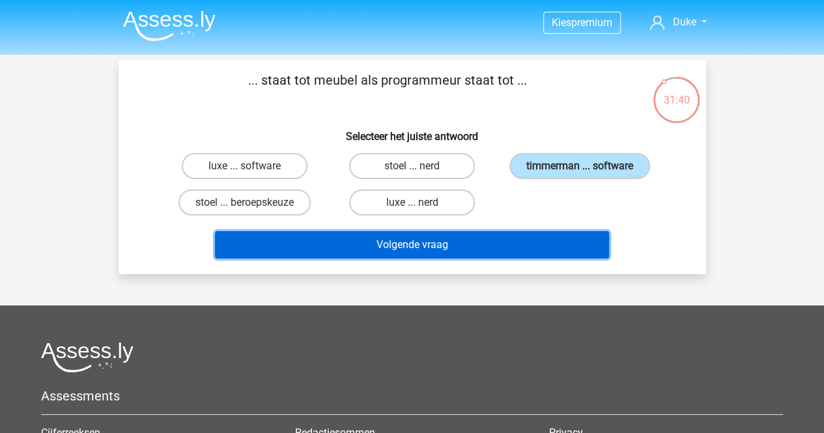
click at [533, 246] on button "Volgende vraag" at bounding box center [412, 244] width 394 height 27
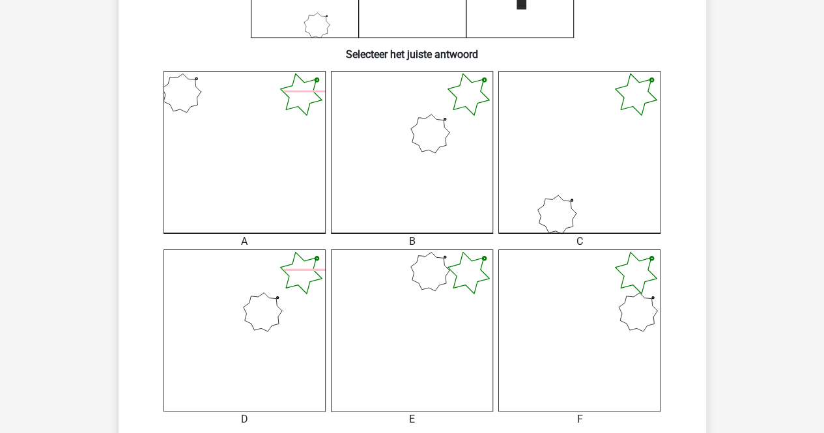
scroll to position [459, 0]
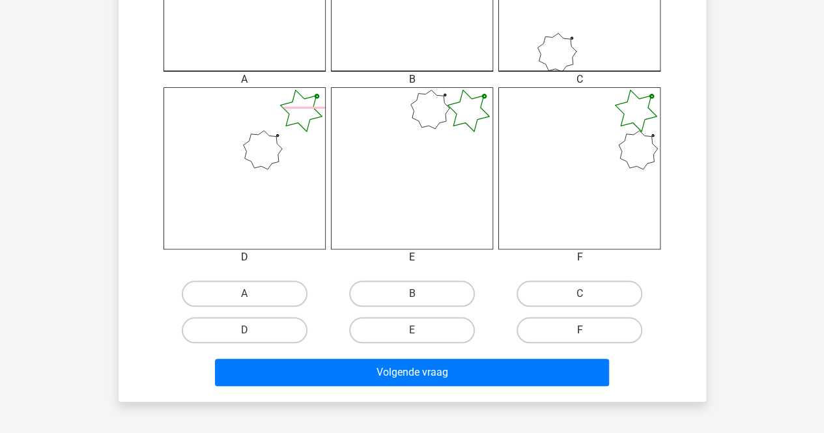
click at [556, 320] on label "F" at bounding box center [579, 330] width 126 height 26
click at [580, 330] on input "F" at bounding box center [584, 334] width 8 height 8
radio input "true"
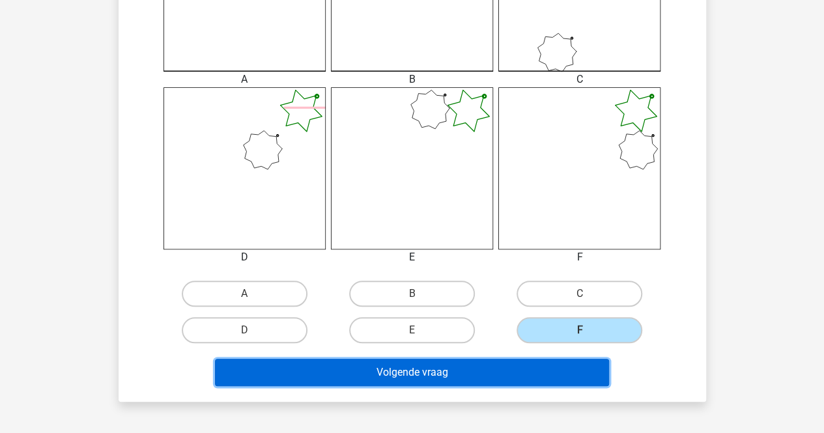
click at [567, 370] on button "Volgende vraag" at bounding box center [412, 372] width 394 height 27
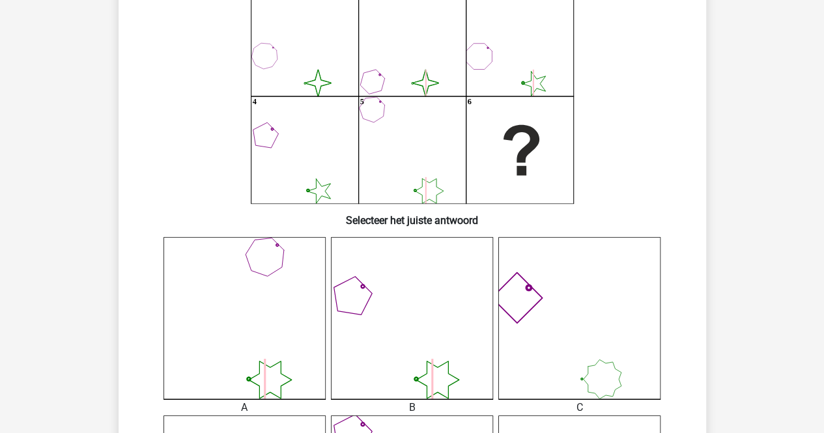
scroll to position [148, 0]
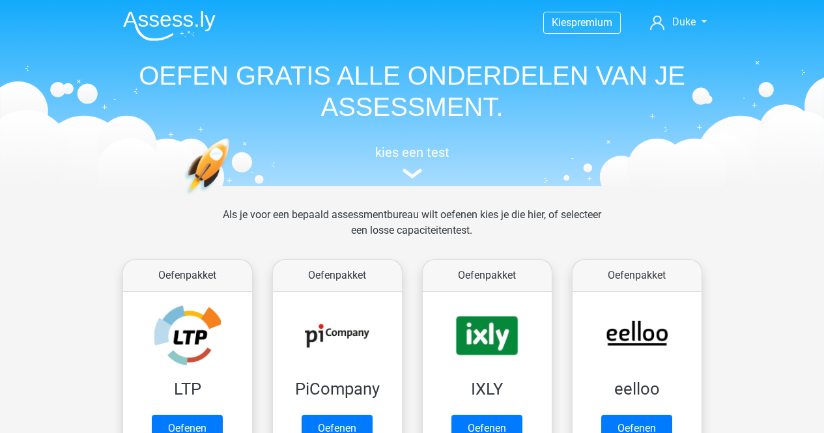
scroll to position [166, 0]
